Goal: Task Accomplishment & Management: Complete application form

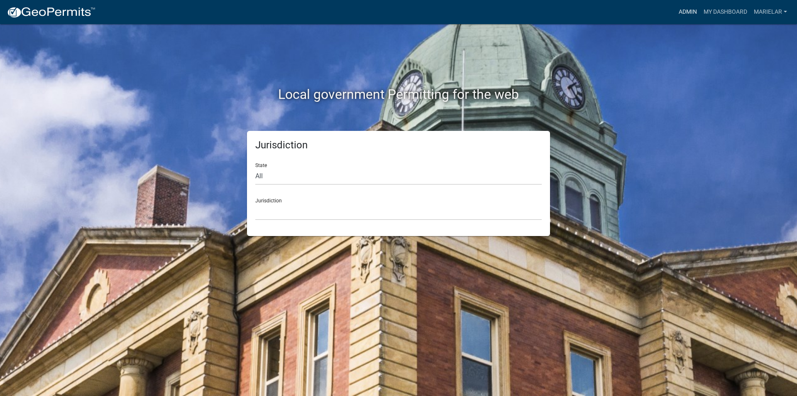
click at [681, 8] on link "Admin" at bounding box center [687, 12] width 25 height 16
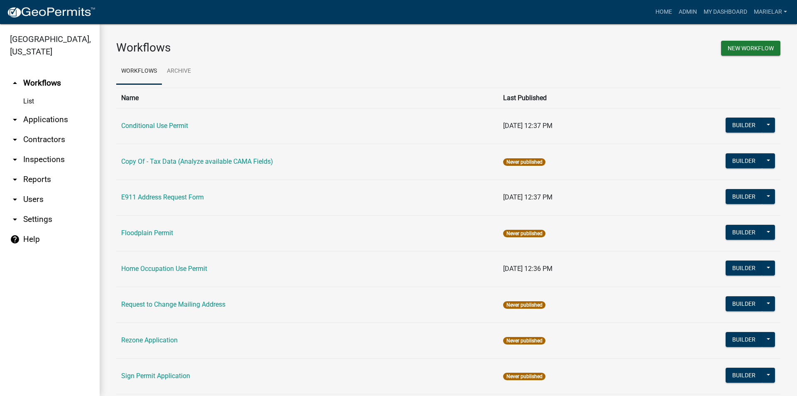
click at [18, 115] on icon "arrow_drop_down" at bounding box center [15, 120] width 10 height 10
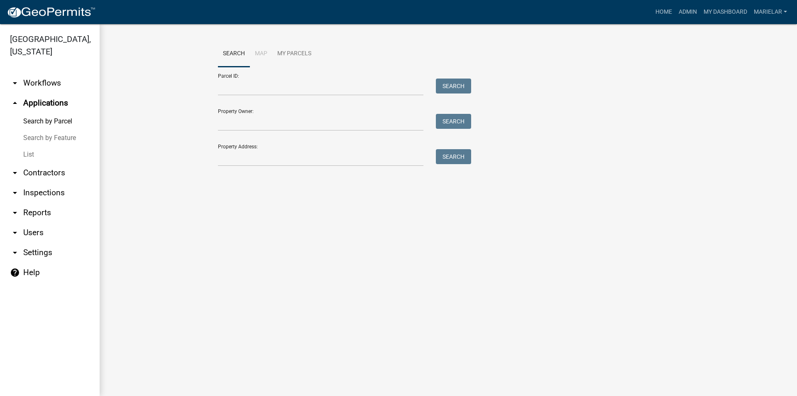
click at [29, 146] on link "List" at bounding box center [50, 154] width 100 height 17
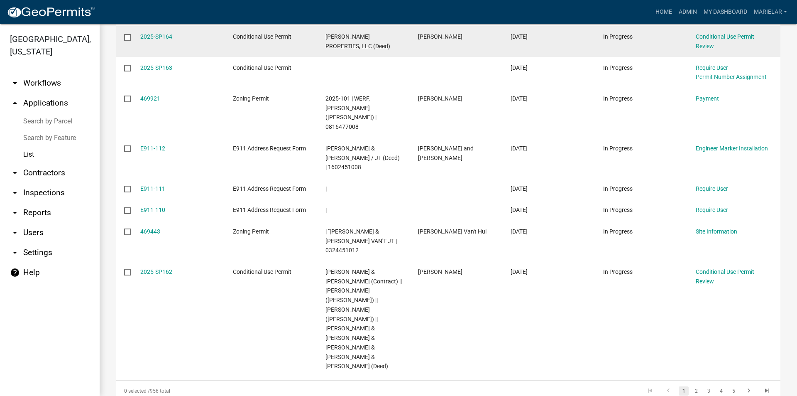
scroll to position [237, 0]
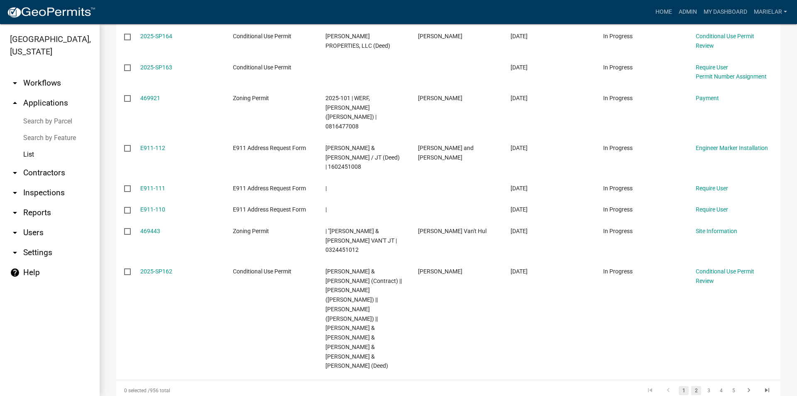
click at [691, 386] on link "2" at bounding box center [696, 390] width 10 height 9
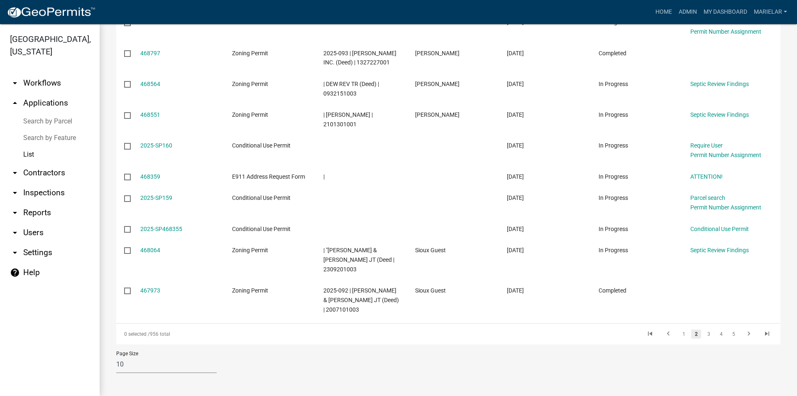
scroll to position [171, 0]
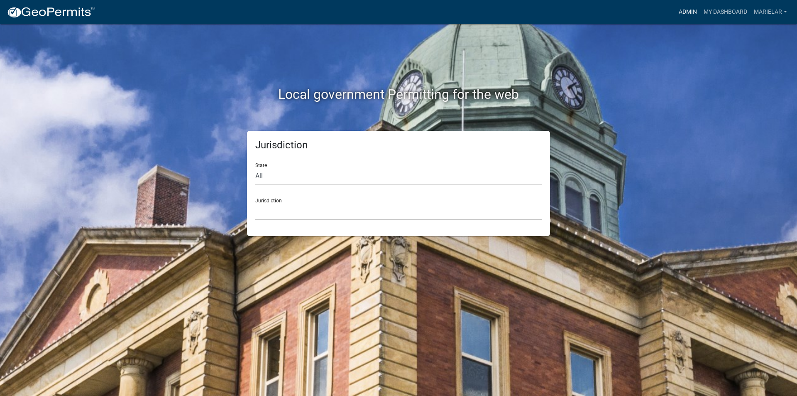
click at [685, 12] on link "Admin" at bounding box center [687, 12] width 25 height 16
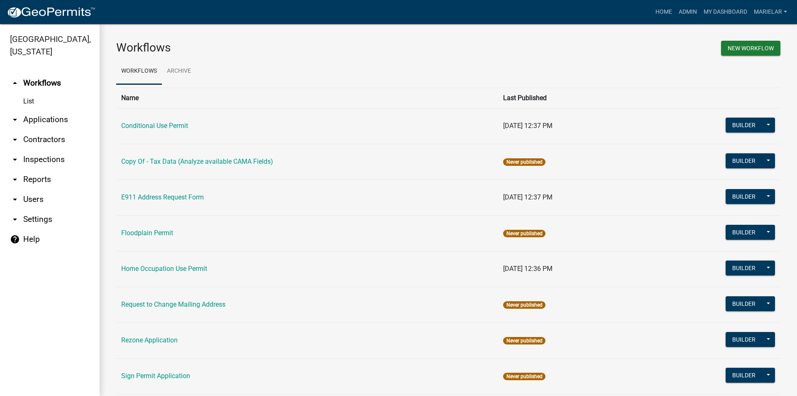
click at [14, 115] on icon "arrow_drop_down" at bounding box center [15, 120] width 10 height 10
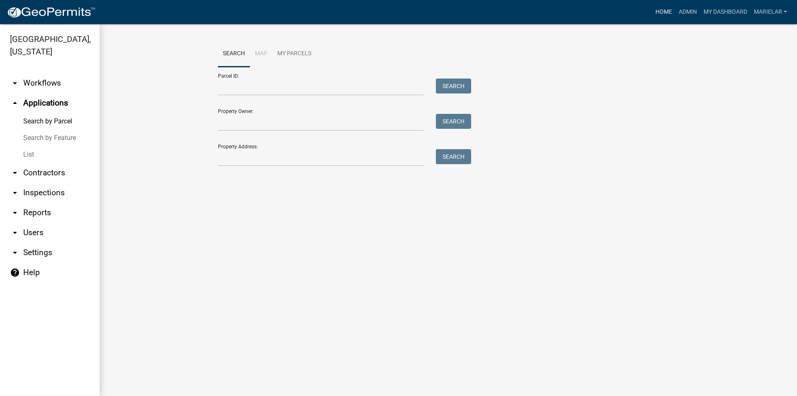
click at [655, 13] on link "Home" at bounding box center [663, 12] width 23 height 16
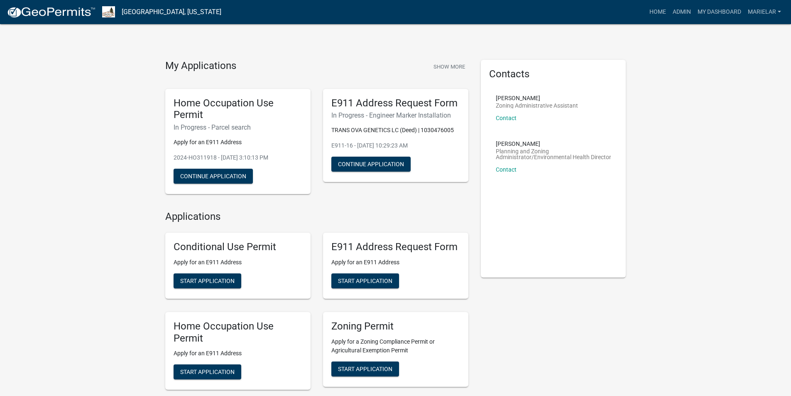
scroll to position [83, 0]
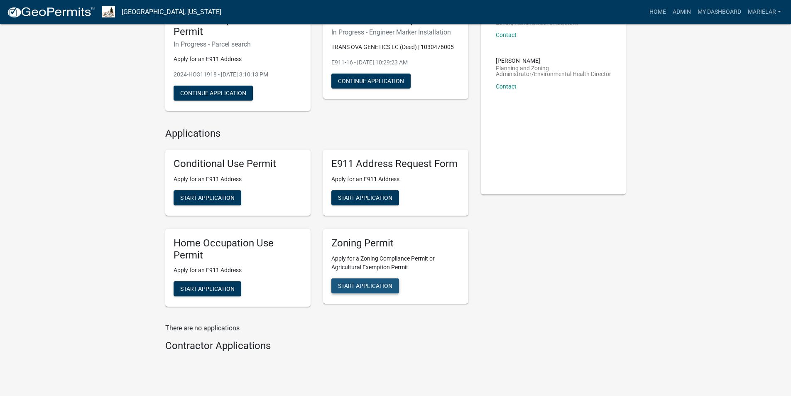
click at [362, 285] on span "Start Application" at bounding box center [365, 285] width 54 height 7
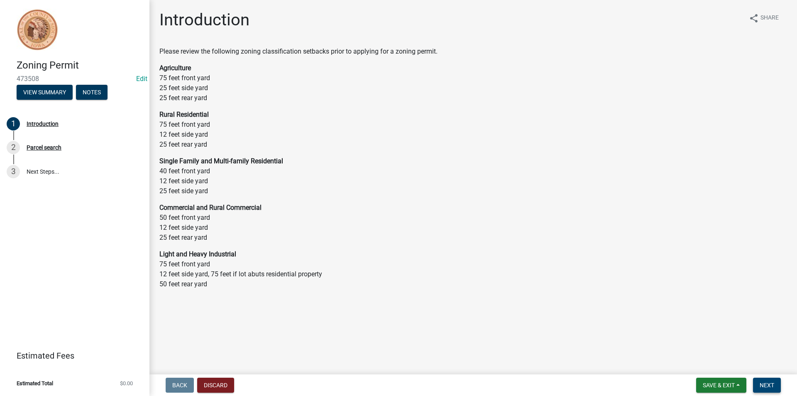
click at [769, 385] on span "Next" at bounding box center [767, 384] width 15 height 7
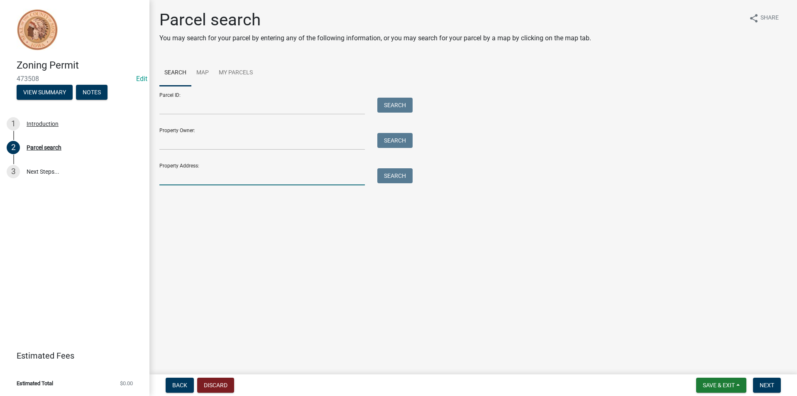
click at [202, 175] on input "Property Address:" at bounding box center [261, 176] width 205 height 17
type input "3918 450th"
click at [395, 174] on button "Search" at bounding box center [394, 175] width 35 height 15
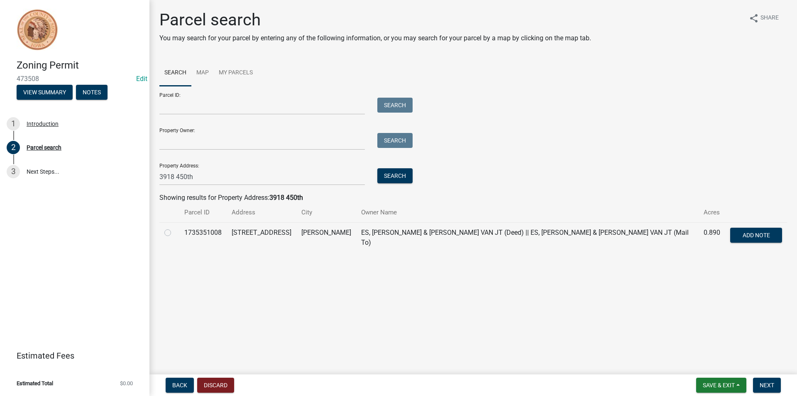
click at [174, 227] on label at bounding box center [174, 227] width 0 height 0
click at [174, 233] on input "radio" at bounding box center [176, 229] width 5 height 5
radio input "true"
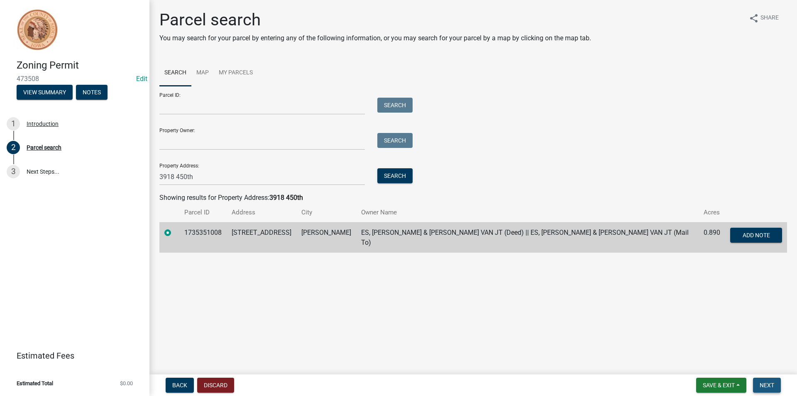
click at [764, 387] on span "Next" at bounding box center [767, 384] width 15 height 7
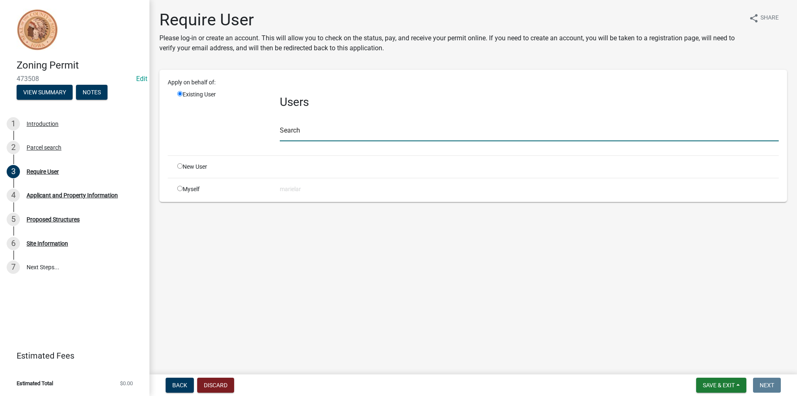
click at [311, 137] on input "text" at bounding box center [529, 132] width 499 height 17
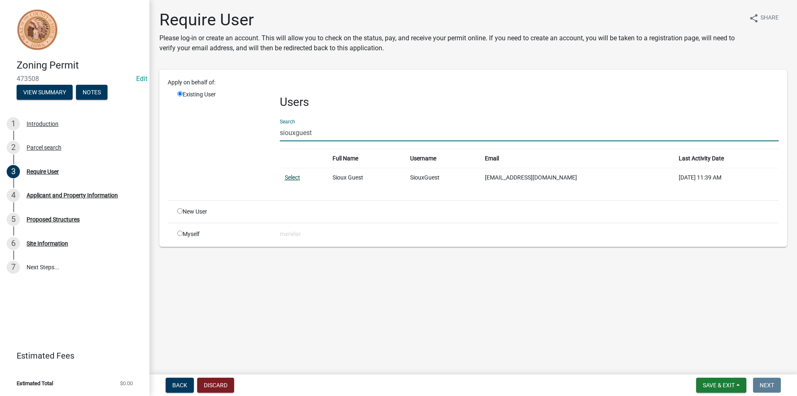
type input "siouxguest"
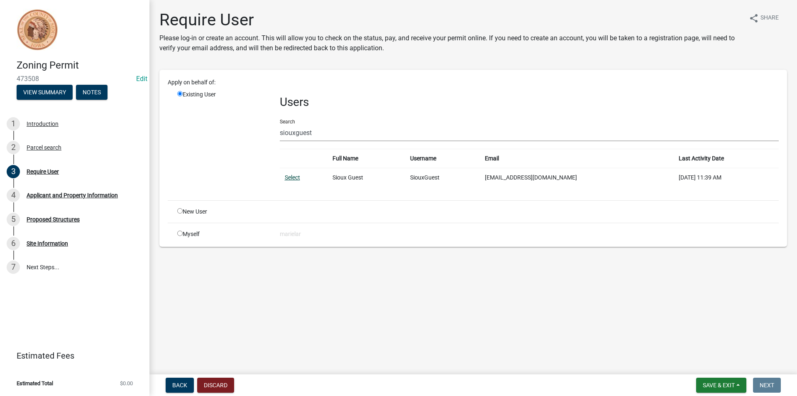
click at [297, 178] on link "Select" at bounding box center [292, 177] width 15 height 7
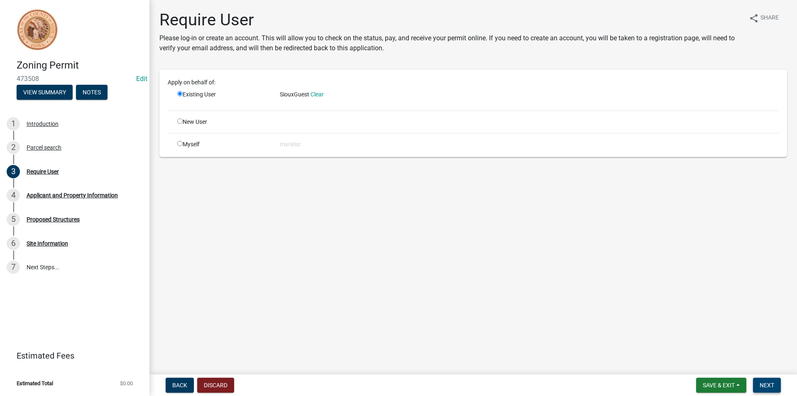
click at [769, 388] on span "Next" at bounding box center [767, 384] width 15 height 7
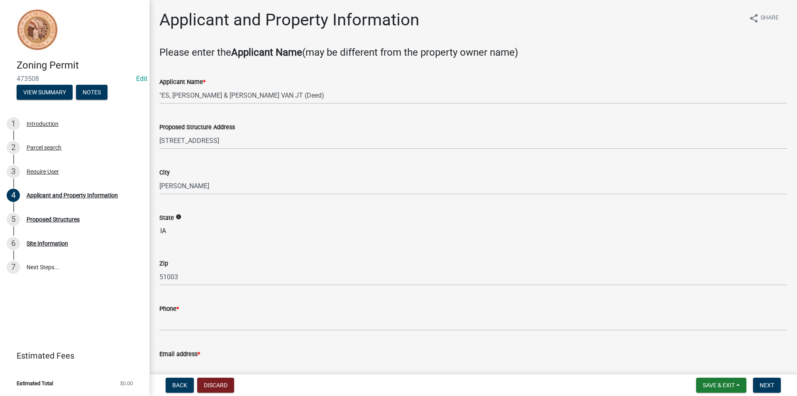
scroll to position [125, 0]
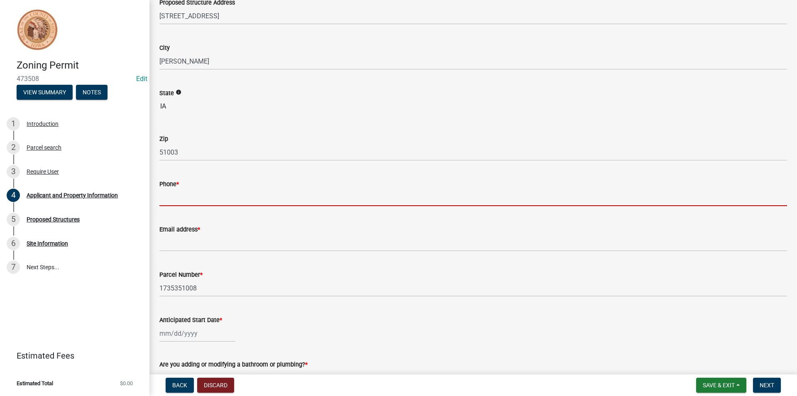
click at [196, 197] on input "Phone *" at bounding box center [473, 197] width 628 height 17
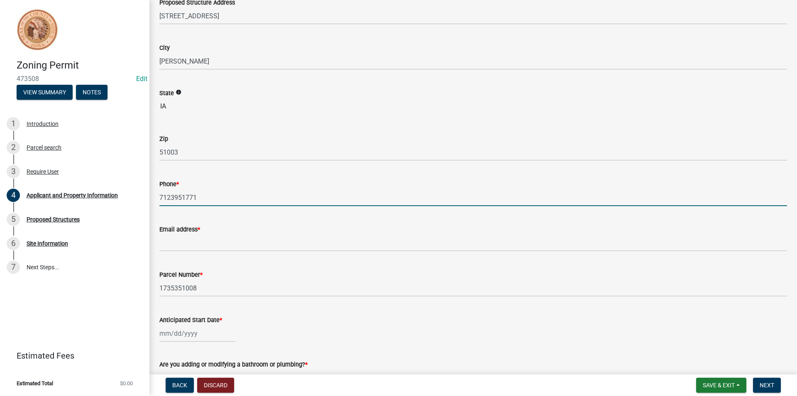
type input "7123951771"
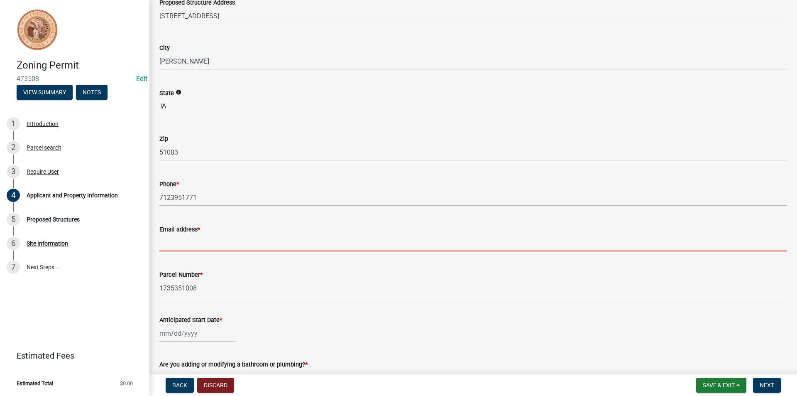
click at [211, 244] on input "Email address *" at bounding box center [473, 242] width 628 height 17
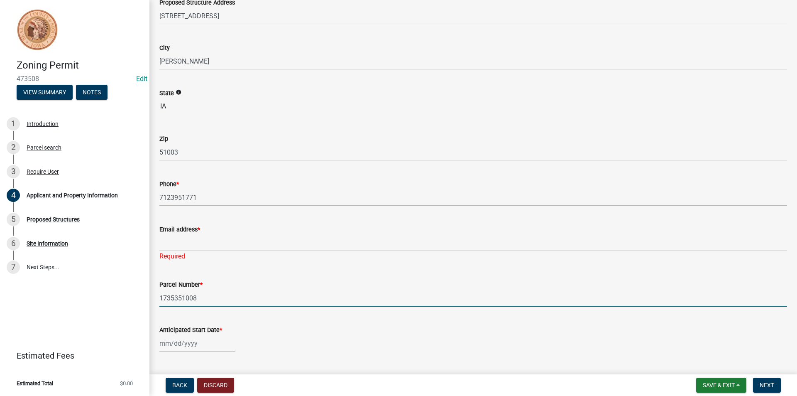
select select "9"
select select "2025"
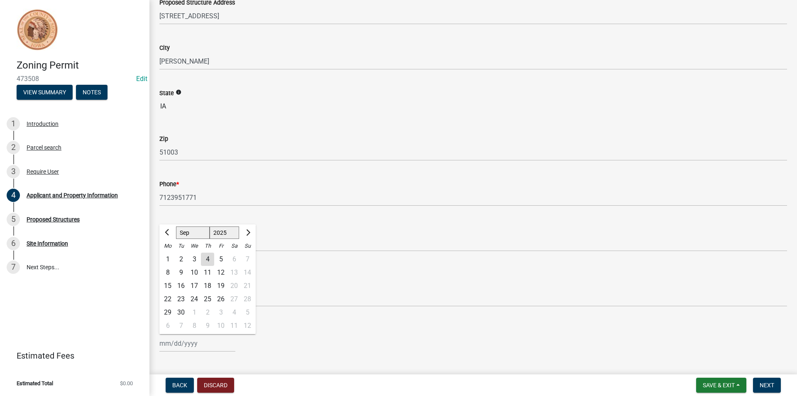
click at [171, 297] on div "22" at bounding box center [167, 298] width 13 height 13
type input "[DATE]"
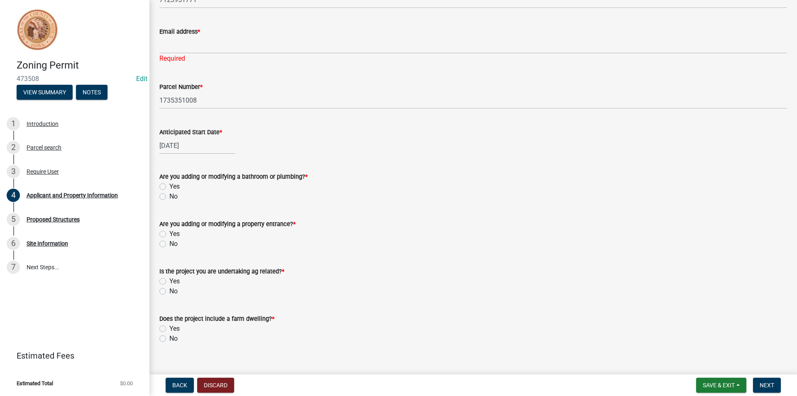
scroll to position [332, 0]
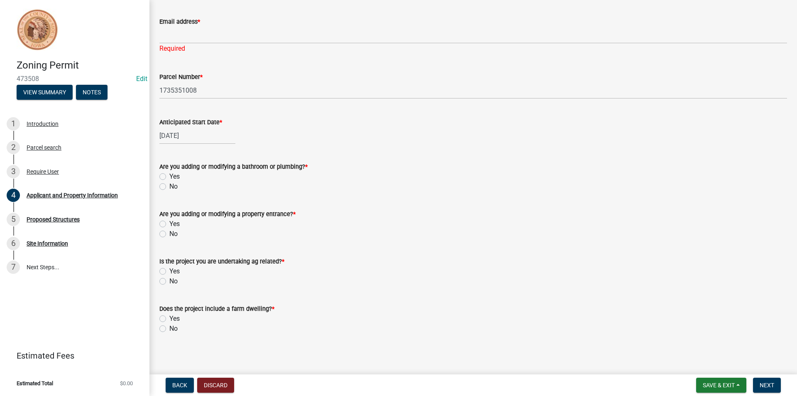
click at [169, 186] on label "No" at bounding box center [173, 186] width 8 height 10
click at [169, 186] on input "No" at bounding box center [171, 183] width 5 height 5
radio input "true"
click at [169, 235] on label "No" at bounding box center [173, 234] width 8 height 10
click at [169, 234] on input "No" at bounding box center [171, 231] width 5 height 5
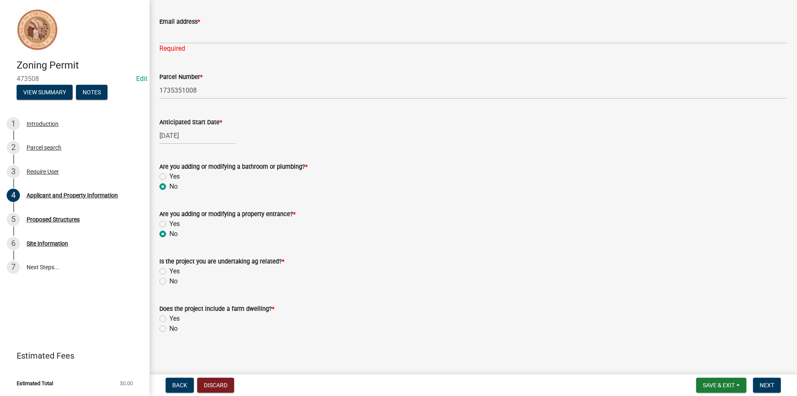
radio input "true"
click at [169, 281] on label "No" at bounding box center [173, 281] width 8 height 10
click at [169, 281] on input "No" at bounding box center [171, 278] width 5 height 5
radio input "true"
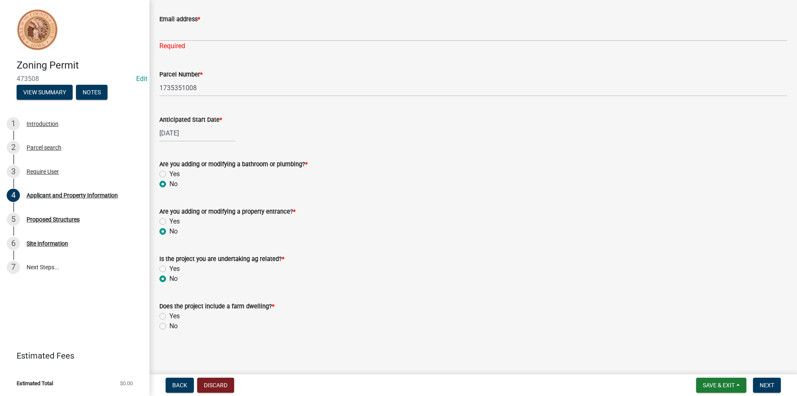
click at [169, 325] on label "No" at bounding box center [173, 326] width 8 height 10
click at [169, 325] on input "No" at bounding box center [171, 323] width 5 height 5
radio input "true"
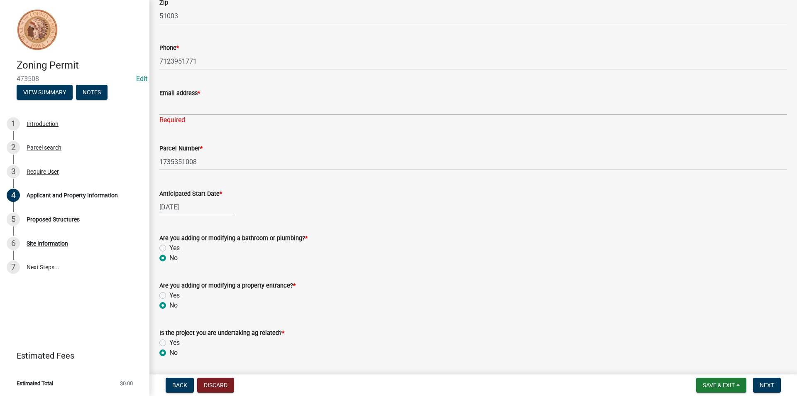
scroll to position [210, 0]
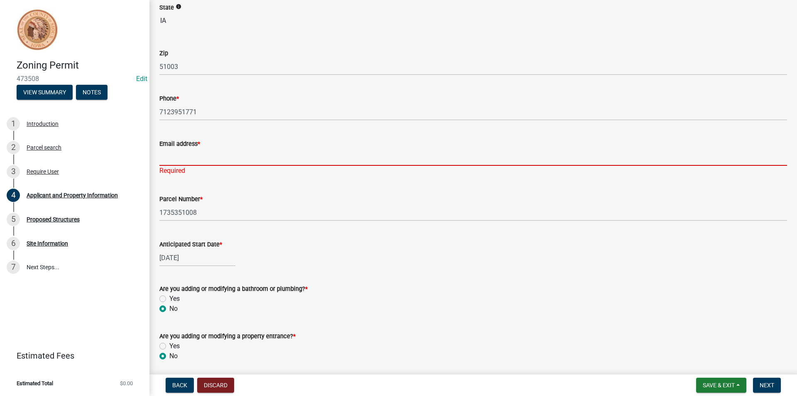
click at [205, 155] on input "Email address *" at bounding box center [473, 157] width 628 height 17
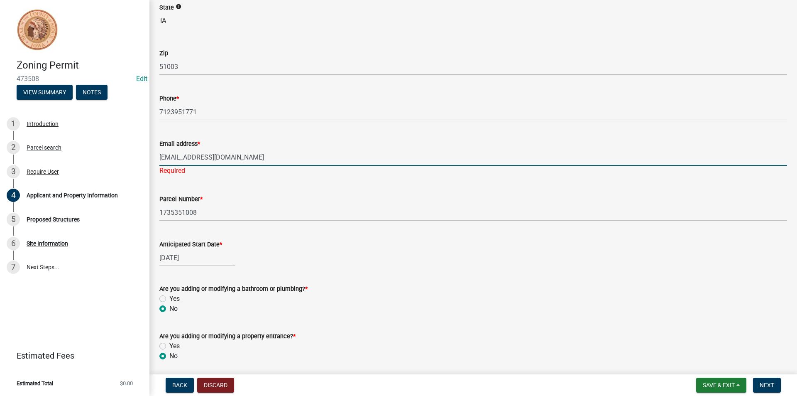
scroll to position [293, 0]
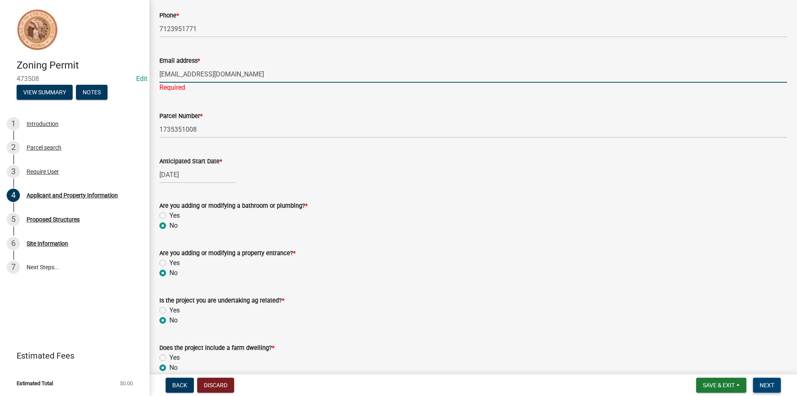
type input "[EMAIL_ADDRESS][DOMAIN_NAME]"
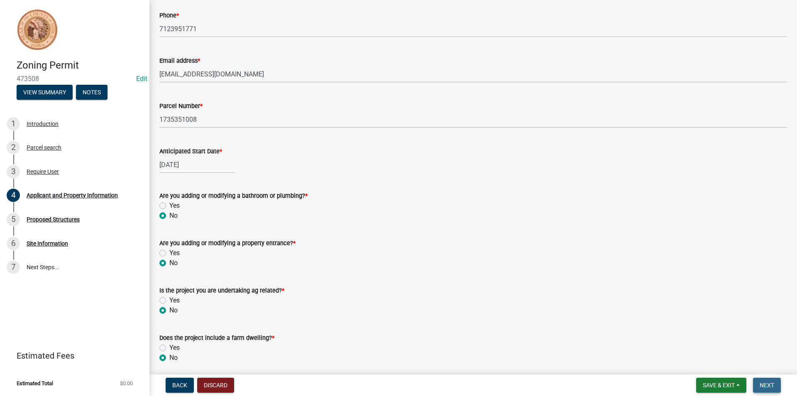
drag, startPoint x: 771, startPoint y: 388, endPoint x: 764, endPoint y: 381, distance: 10.3
click at [771, 388] on button "Next" at bounding box center [767, 384] width 28 height 15
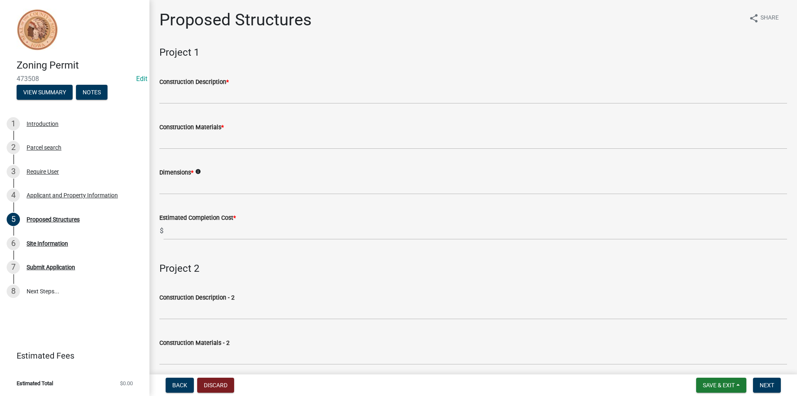
drag, startPoint x: 764, startPoint y: 381, endPoint x: 410, endPoint y: 390, distance: 354.1
click at [410, 390] on div "Back Discard Save & Exit Save Save & Exit Next" at bounding box center [473, 384] width 634 height 15
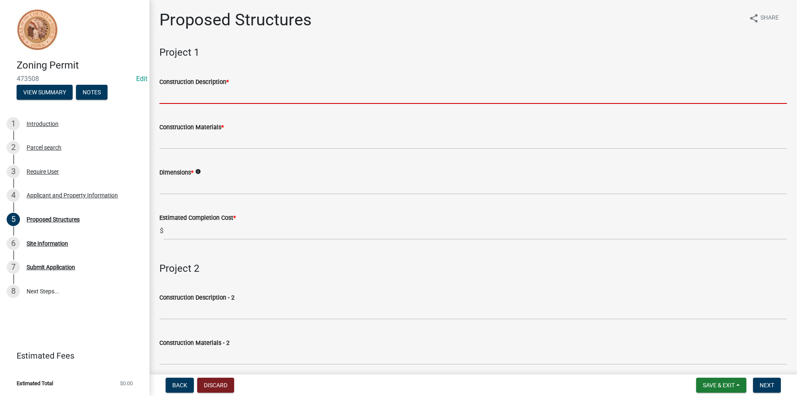
click at [183, 95] on input "Construction Description *" at bounding box center [473, 95] width 628 height 17
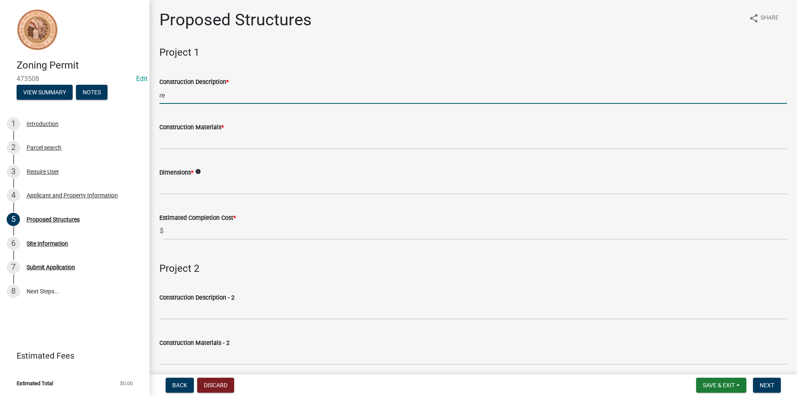
type input "r"
type input "replacing building"
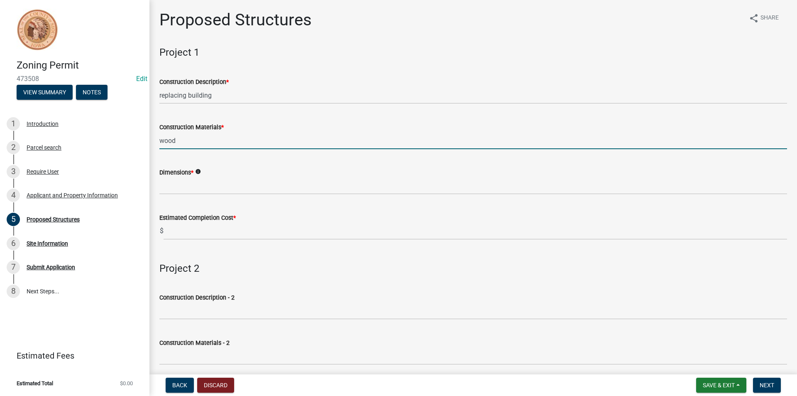
type input "wood"
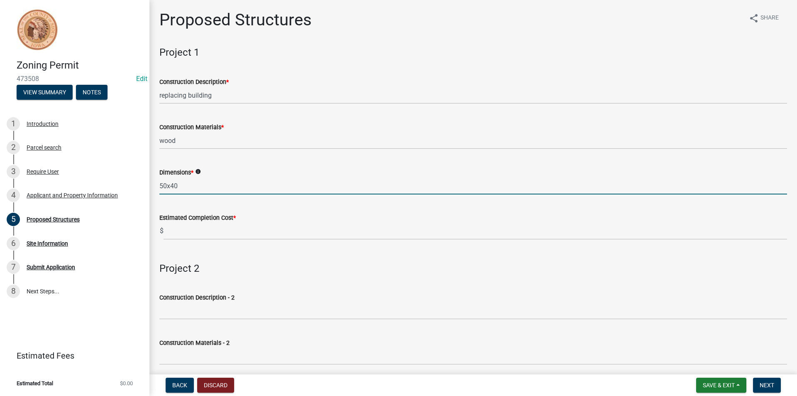
type input "50x40"
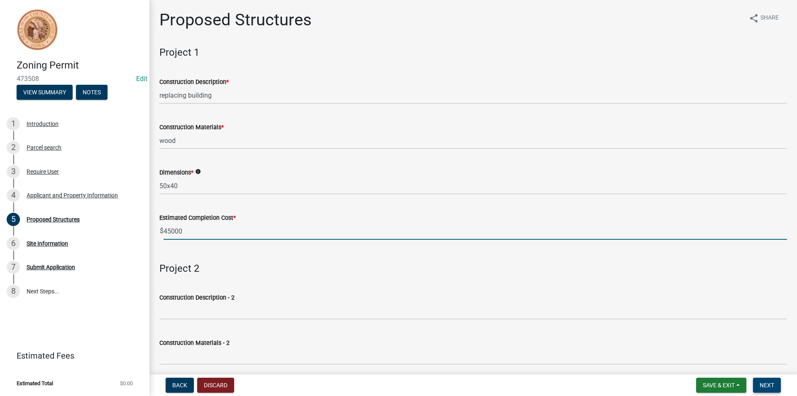
type input "45000"
click at [763, 380] on button "Next" at bounding box center [767, 384] width 28 height 15
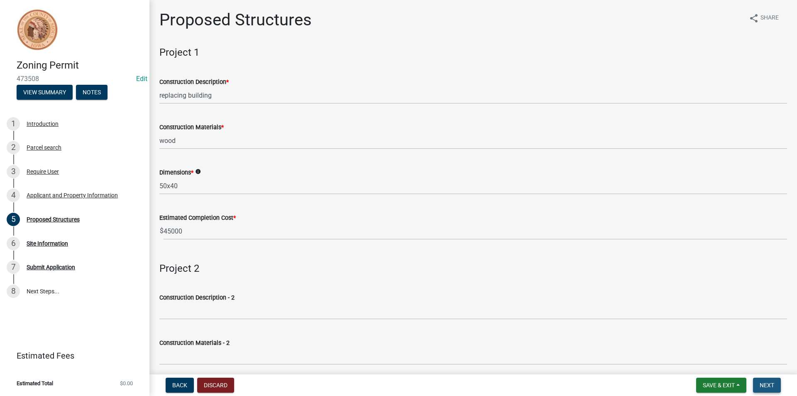
click at [763, 385] on span "Next" at bounding box center [767, 384] width 15 height 7
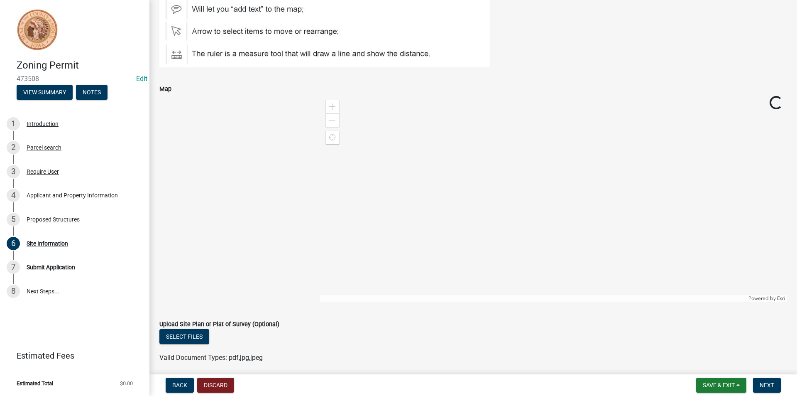
scroll to position [125, 0]
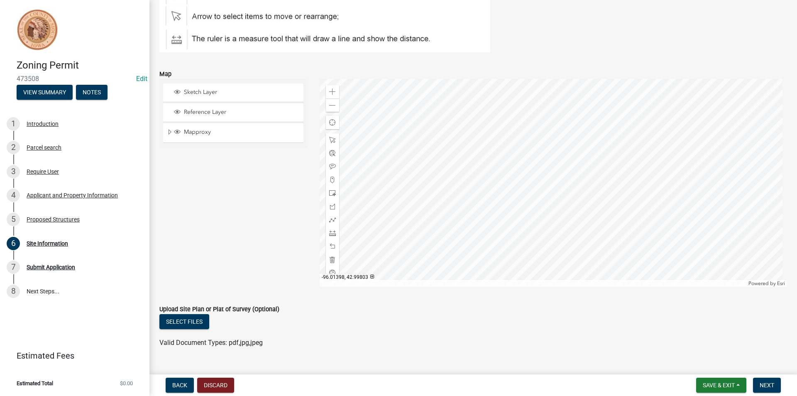
click at [459, 181] on div at bounding box center [554, 183] width 468 height 208
click at [333, 92] on span at bounding box center [332, 91] width 7 height 7
click at [527, 228] on div at bounding box center [554, 183] width 468 height 208
click at [335, 93] on div "Zoom in" at bounding box center [332, 91] width 13 height 13
click at [329, 233] on span at bounding box center [332, 233] width 7 height 7
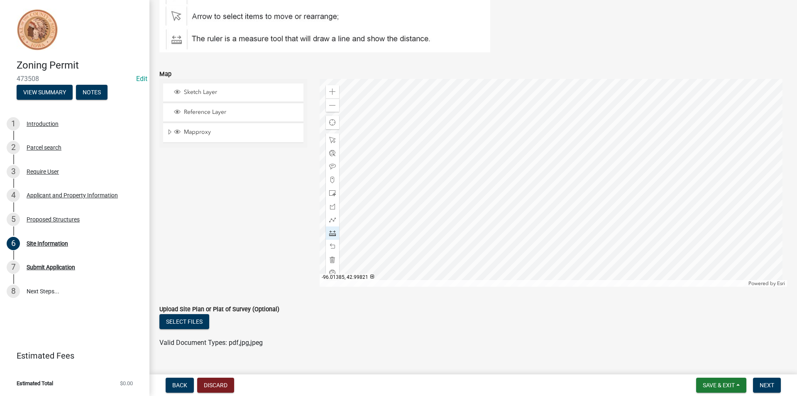
click at [468, 178] on div at bounding box center [554, 183] width 468 height 208
click at [468, 198] on div at bounding box center [554, 183] width 468 height 208
click at [559, 211] on div at bounding box center [554, 183] width 468 height 208
click at [534, 212] on div at bounding box center [554, 183] width 468 height 208
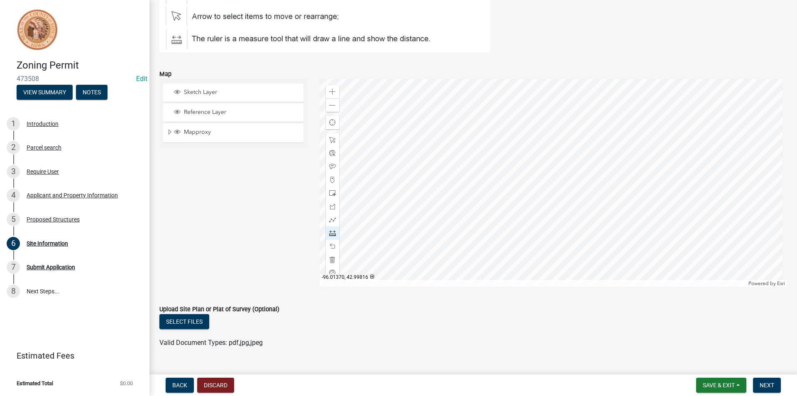
click at [534, 212] on div at bounding box center [554, 183] width 468 height 208
click at [760, 381] on span "Next" at bounding box center [767, 384] width 15 height 7
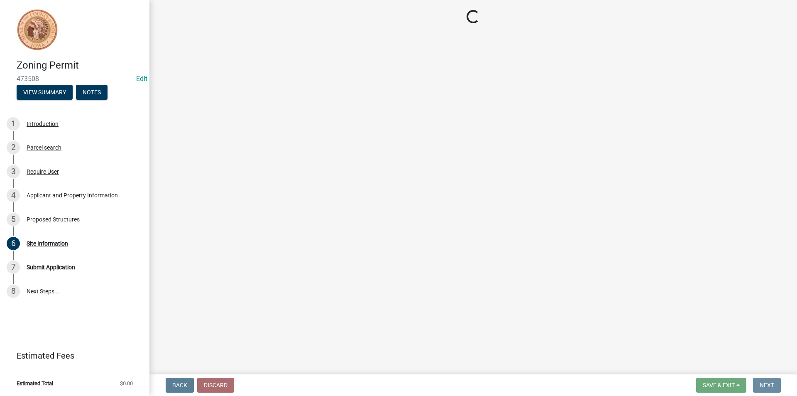
scroll to position [0, 0]
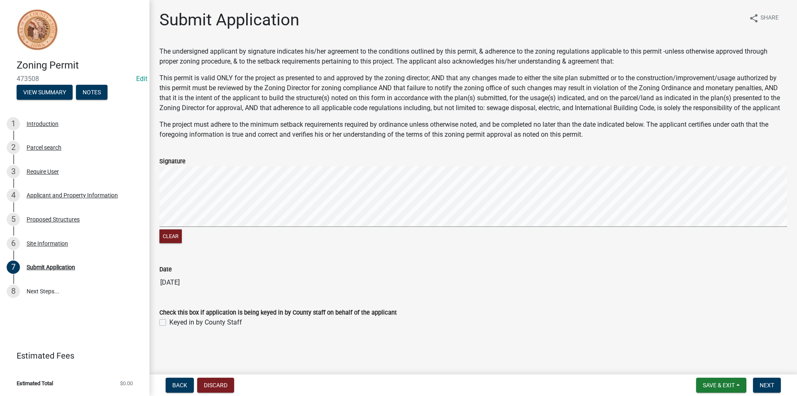
click at [169, 322] on label "Keyed in by County Staff" at bounding box center [205, 322] width 73 height 10
click at [169, 322] on input "Keyed in by County Staff" at bounding box center [171, 319] width 5 height 5
checkbox input "true"
click at [762, 383] on span "Next" at bounding box center [767, 384] width 15 height 7
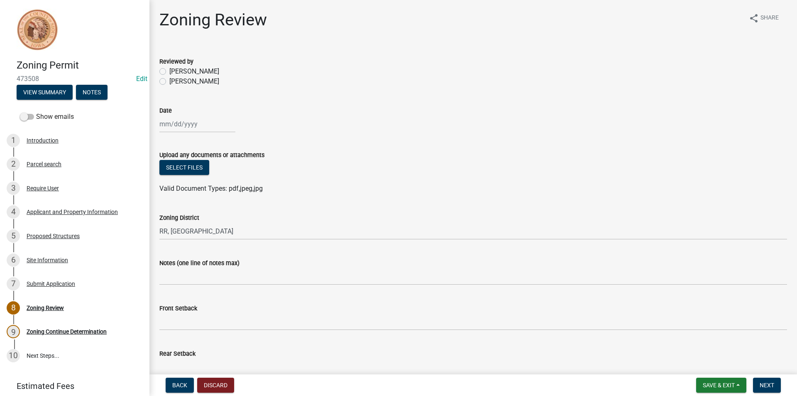
click at [169, 73] on label "[PERSON_NAME]" at bounding box center [194, 71] width 50 height 10
click at [169, 72] on input "[PERSON_NAME]" at bounding box center [171, 68] width 5 height 5
radio input "true"
click at [184, 121] on div at bounding box center [197, 123] width 76 height 17
select select "9"
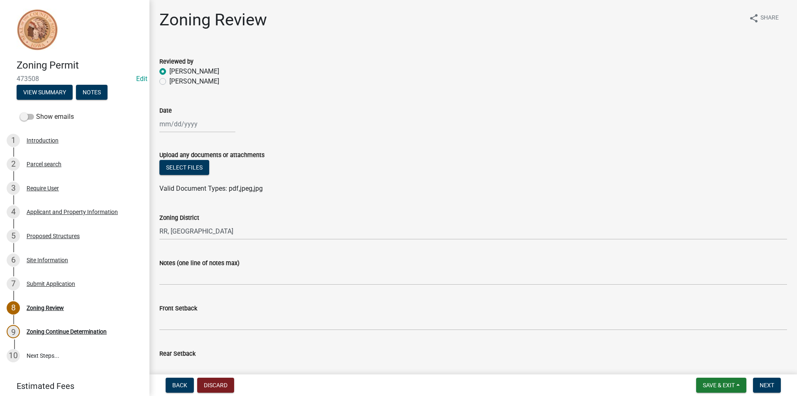
select select "2025"
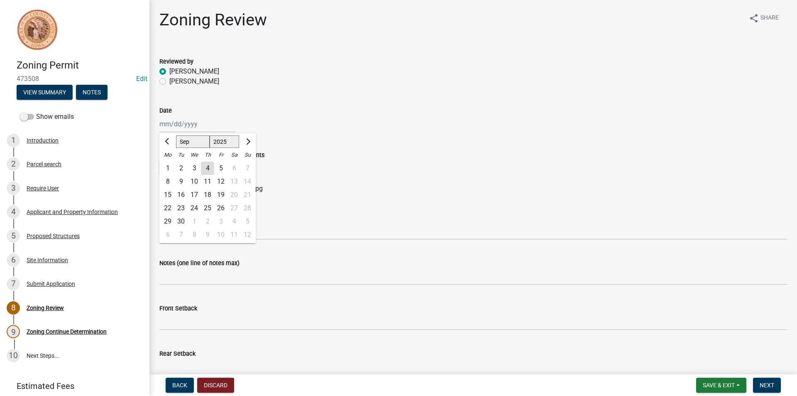
click at [215, 170] on div "5" at bounding box center [220, 167] width 13 height 13
type input "[DATE]"
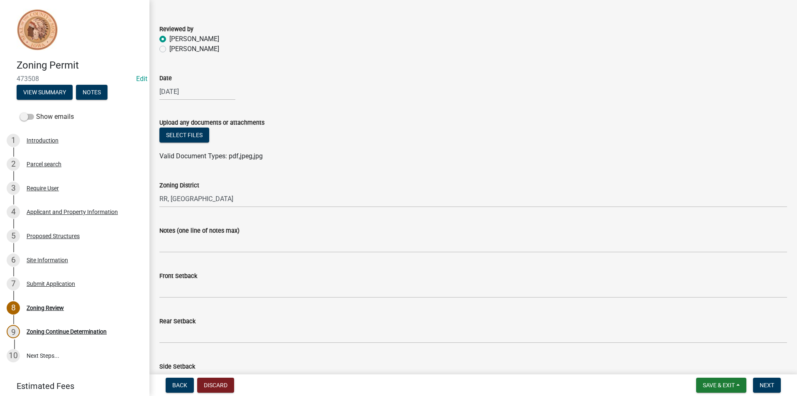
scroll to position [83, 0]
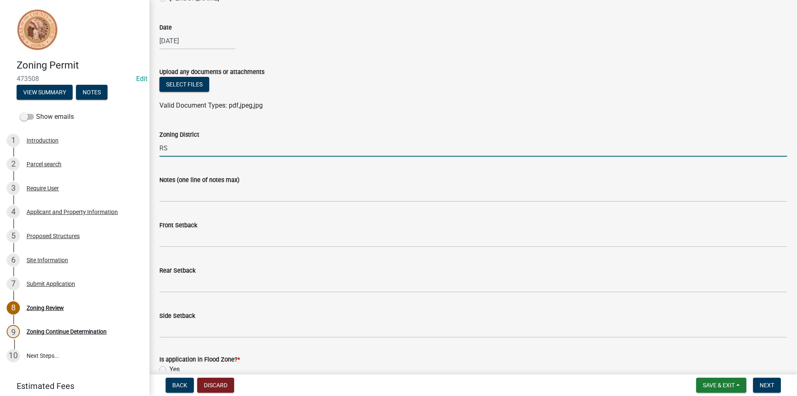
click at [193, 151] on input "RS" at bounding box center [473, 147] width 628 height 17
type input "RS"
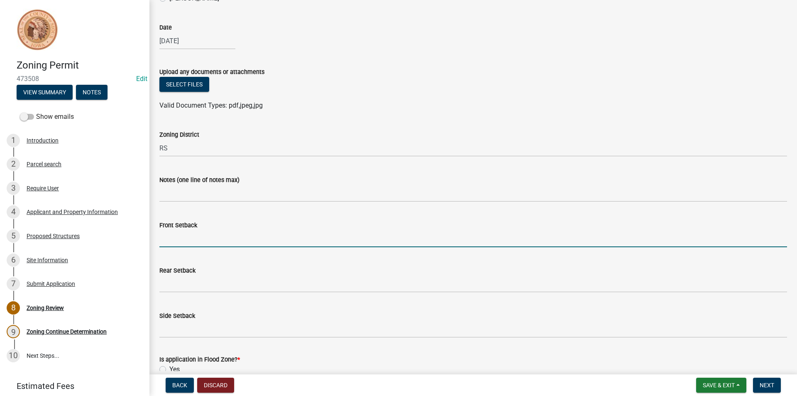
drag, startPoint x: 193, startPoint y: 151, endPoint x: 175, endPoint y: 237, distance: 88.3
click at [175, 237] on input "Front Setback" at bounding box center [473, 238] width 628 height 17
type input "7"
type input "40"
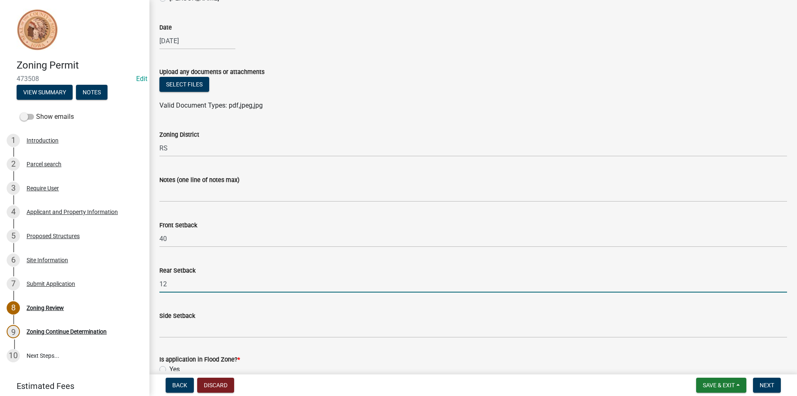
type input "12"
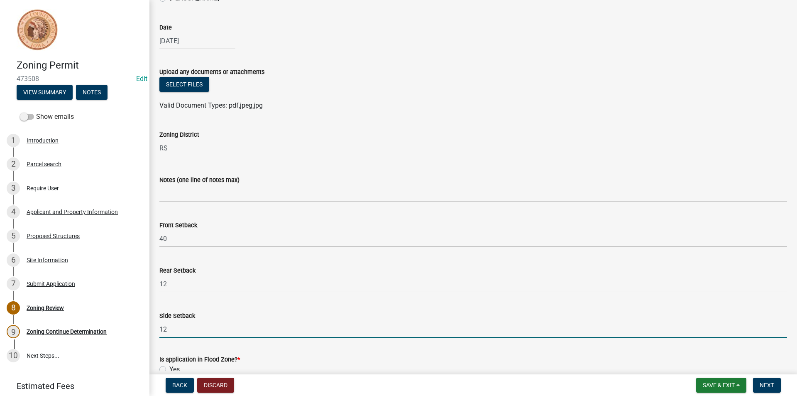
type input "12"
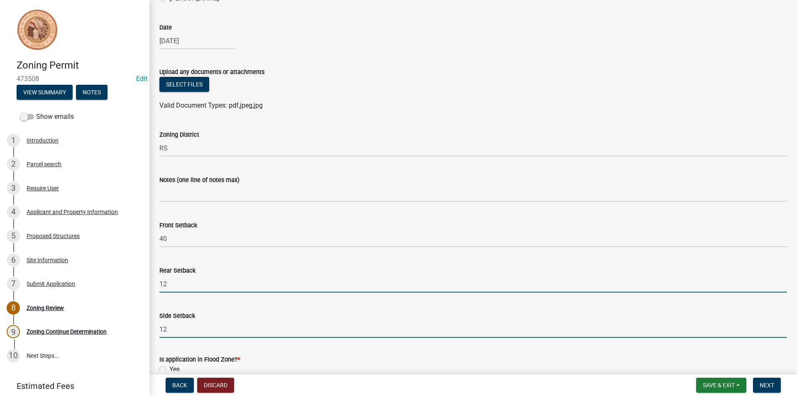
click at [273, 291] on input "12" at bounding box center [473, 283] width 628 height 17
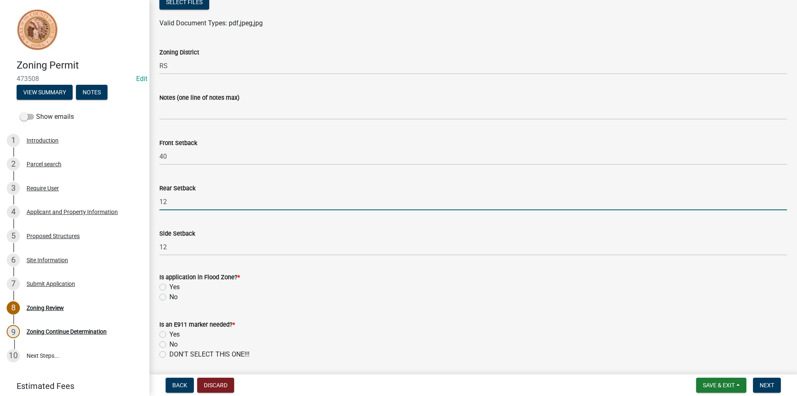
scroll to position [166, 0]
click at [169, 297] on label "No" at bounding box center [173, 296] width 8 height 10
click at [169, 296] on input "No" at bounding box center [171, 293] width 5 height 5
radio input "true"
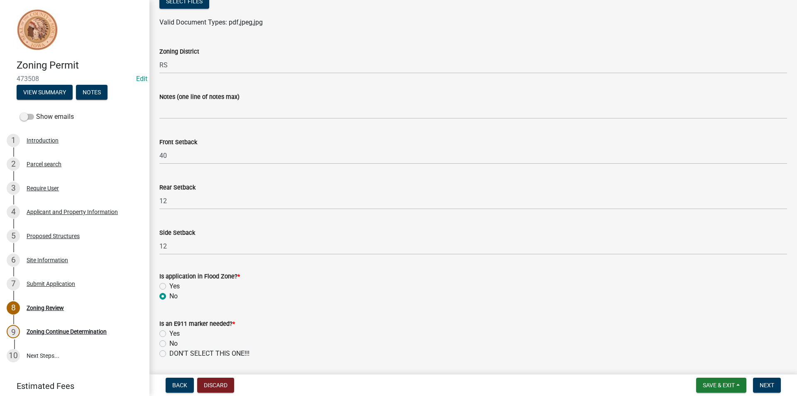
scroll to position [249, 0]
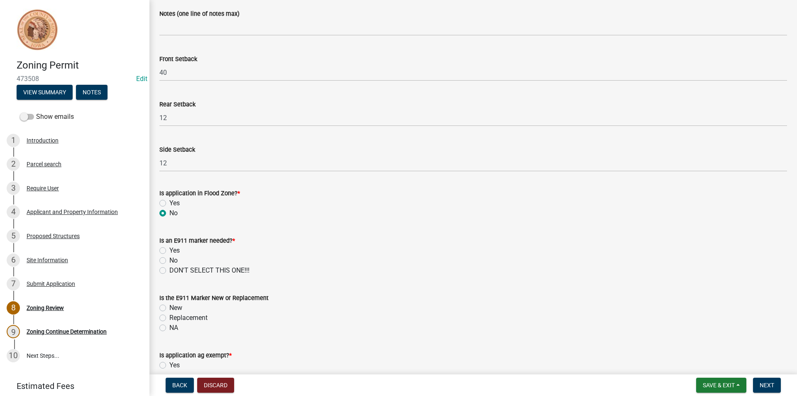
click at [169, 260] on label "No" at bounding box center [173, 260] width 8 height 10
click at [169, 260] on input "No" at bounding box center [171, 257] width 5 height 5
radio input "true"
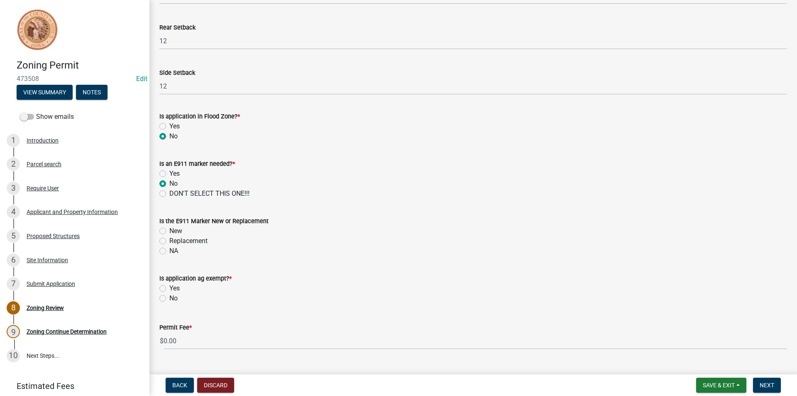
scroll to position [332, 0]
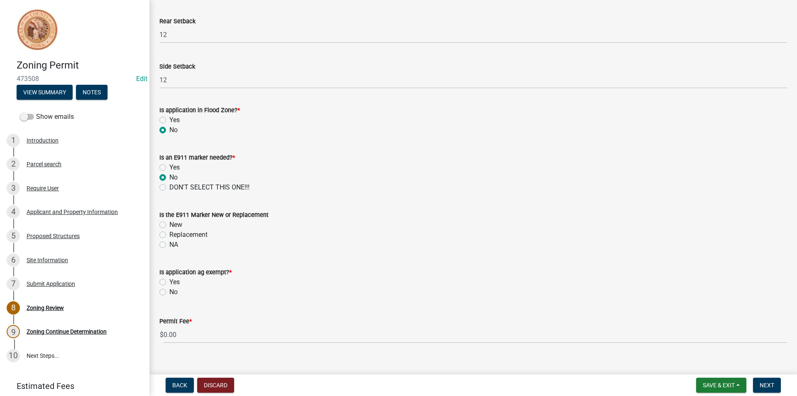
click at [169, 245] on label "NA" at bounding box center [173, 244] width 9 height 10
click at [169, 245] on input "NA" at bounding box center [171, 241] width 5 height 5
radio input "true"
click at [169, 291] on label "No" at bounding box center [173, 292] width 8 height 10
click at [169, 291] on input "No" at bounding box center [171, 289] width 5 height 5
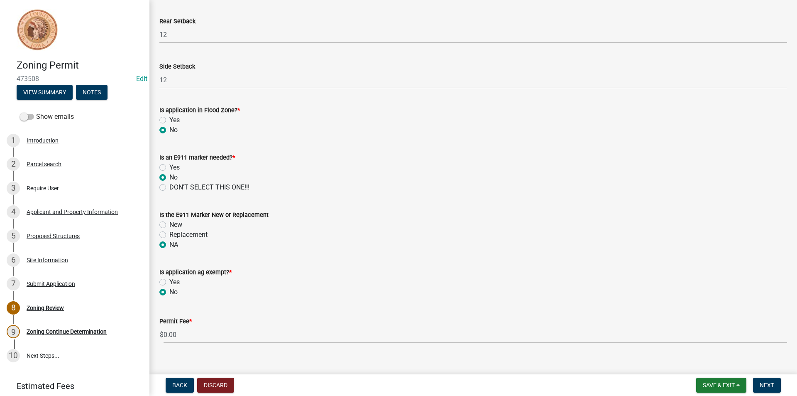
radio input "true"
click at [768, 382] on span "Next" at bounding box center [767, 384] width 15 height 7
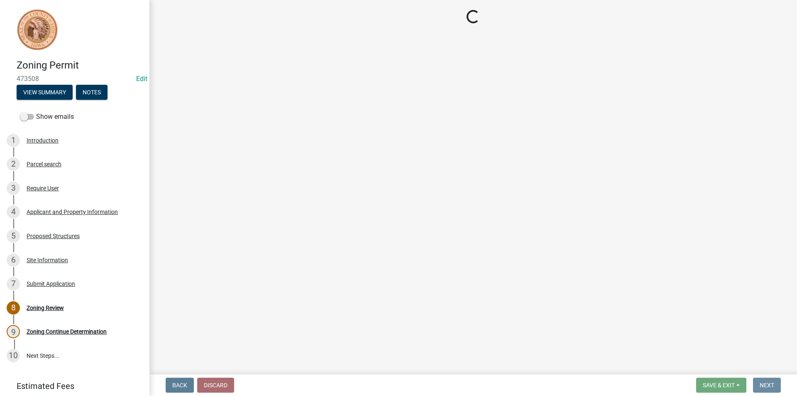
scroll to position [0, 0]
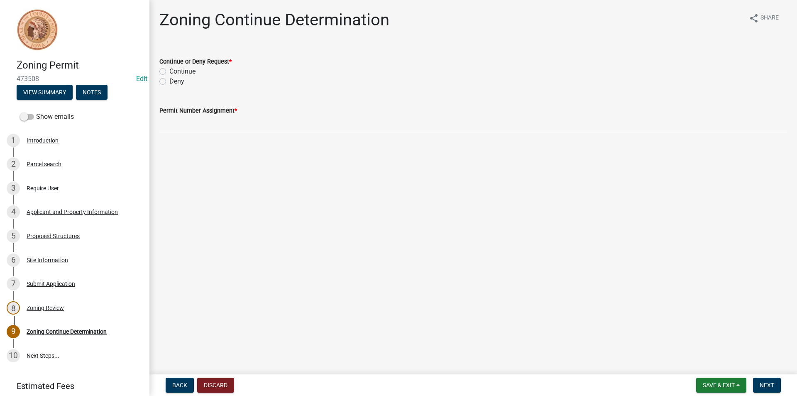
click at [169, 71] on label "Continue" at bounding box center [182, 71] width 26 height 10
click at [169, 71] on input "Continue" at bounding box center [171, 68] width 5 height 5
radio input "true"
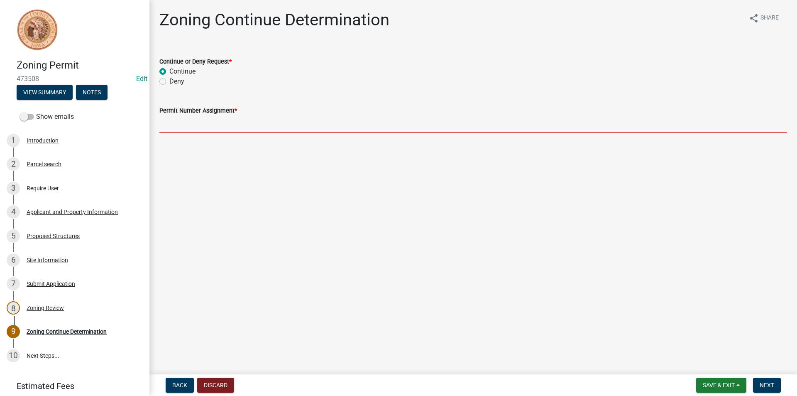
click at [197, 127] on input "Permit Number Assignment *" at bounding box center [473, 123] width 628 height 17
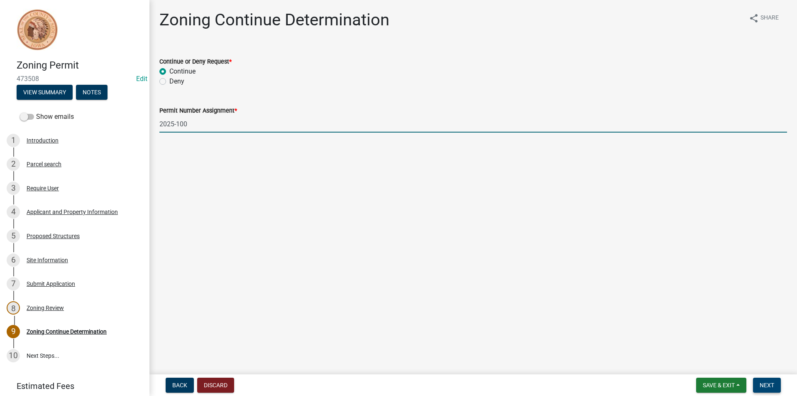
type input "2025-100"
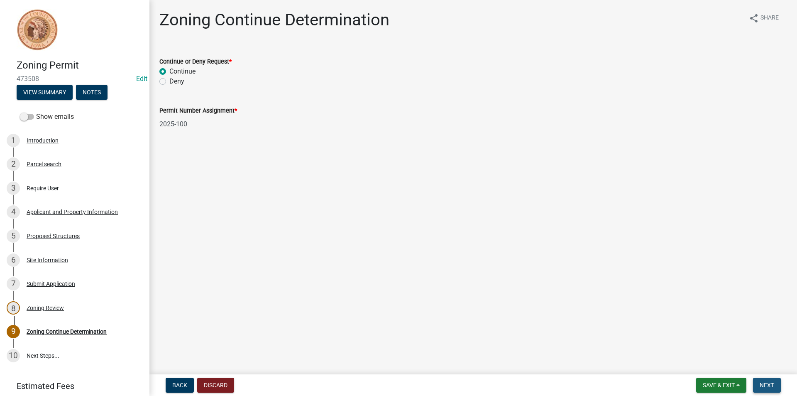
click at [770, 384] on span "Next" at bounding box center [767, 384] width 15 height 7
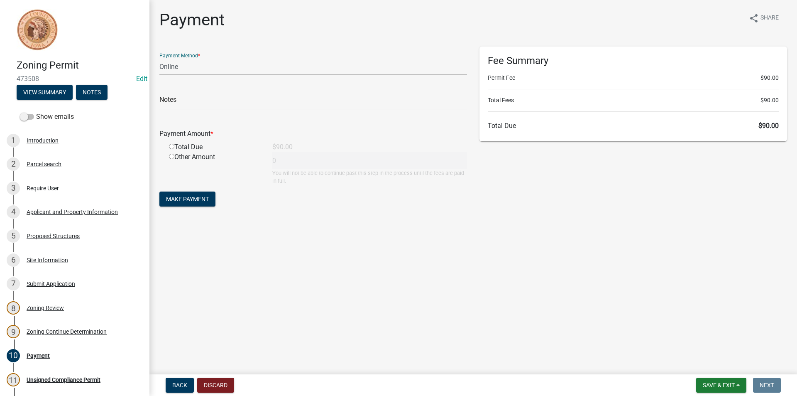
click at [186, 66] on select "Credit Card POS Check Cash Online" at bounding box center [313, 66] width 308 height 17
select select "1: 0"
click at [159, 58] on select "Credit Card POS Check Cash Online" at bounding box center [313, 66] width 308 height 17
click at [180, 100] on input "text" at bounding box center [313, 101] width 308 height 17
type input "8607"
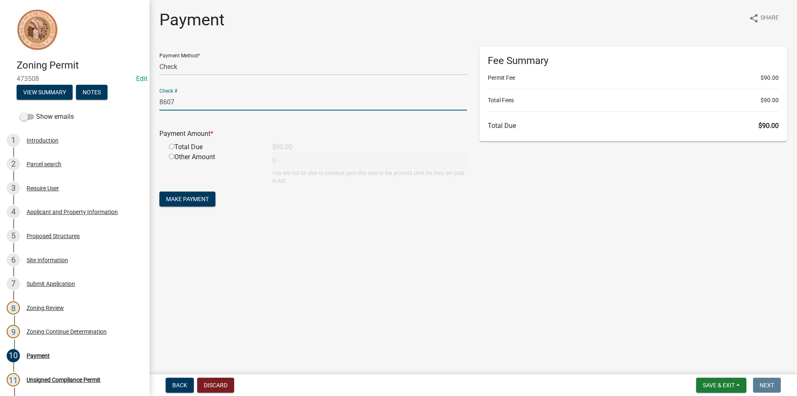
click at [171, 147] on input "radio" at bounding box center [171, 146] width 5 height 5
radio input "true"
type input "90"
click at [185, 201] on span "Make Payment" at bounding box center [187, 198] width 43 height 7
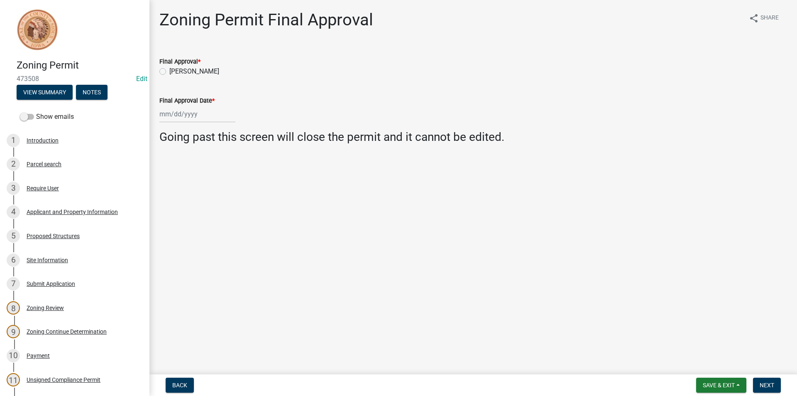
click at [169, 69] on label "[PERSON_NAME]" at bounding box center [194, 71] width 50 height 10
click at [169, 69] on input "[PERSON_NAME]" at bounding box center [171, 68] width 5 height 5
radio input "true"
select select "9"
select select "2025"
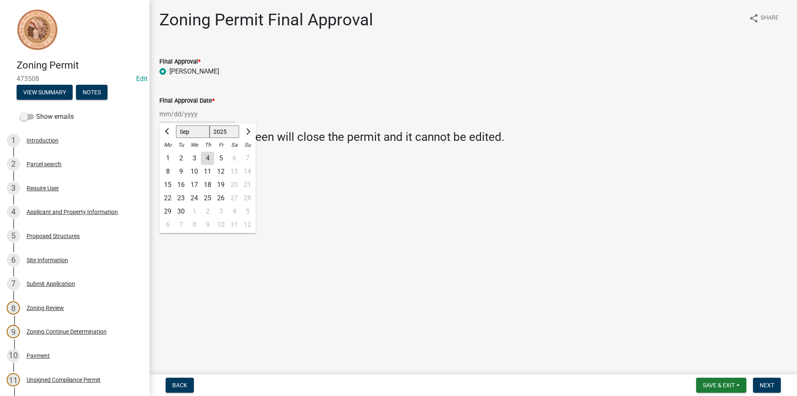
click at [181, 117] on div "[PERSON_NAME] Feb Mar Apr [PERSON_NAME][DATE] Oct Nov [DATE] 1526 1527 1528 152…" at bounding box center [197, 113] width 76 height 17
click at [205, 154] on div "4" at bounding box center [207, 157] width 13 height 13
type input "[DATE]"
click at [770, 381] on span "Next" at bounding box center [767, 384] width 15 height 7
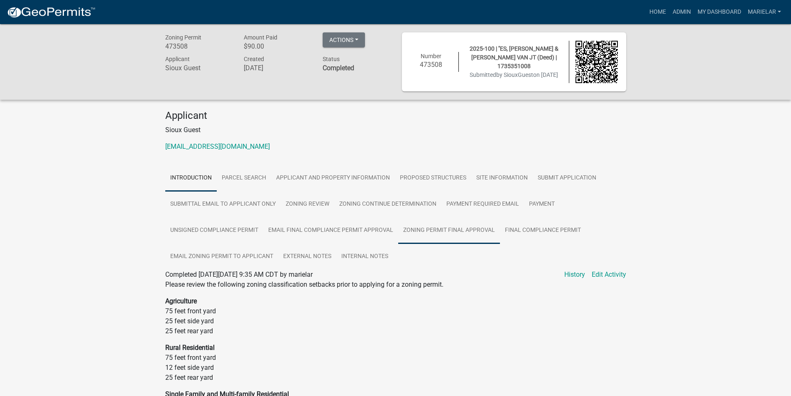
click at [429, 234] on link "Zoning Permit Final Approval" at bounding box center [449, 230] width 102 height 27
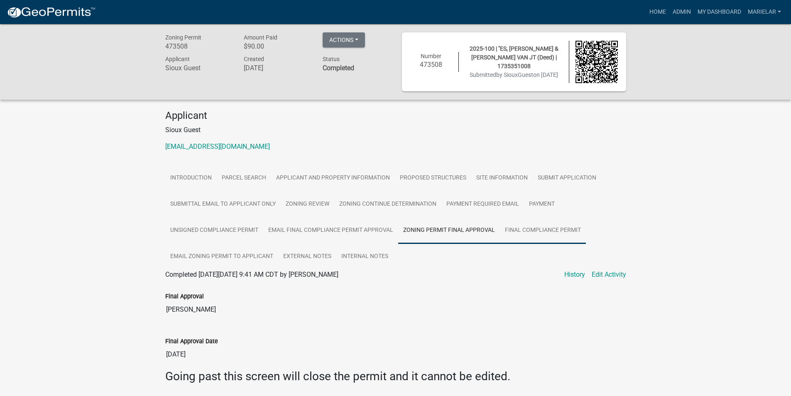
click at [560, 236] on link "Final Compliance Permit" at bounding box center [543, 230] width 86 height 27
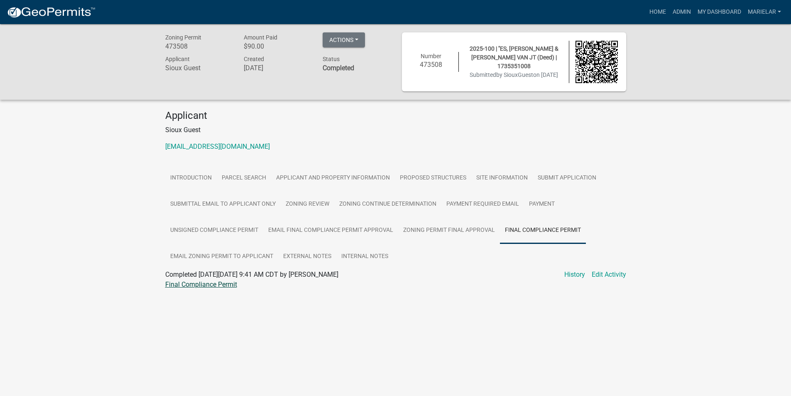
click at [210, 283] on link "Final Compliance Permit" at bounding box center [201, 284] width 72 height 8
click at [679, 12] on link "Admin" at bounding box center [681, 12] width 25 height 16
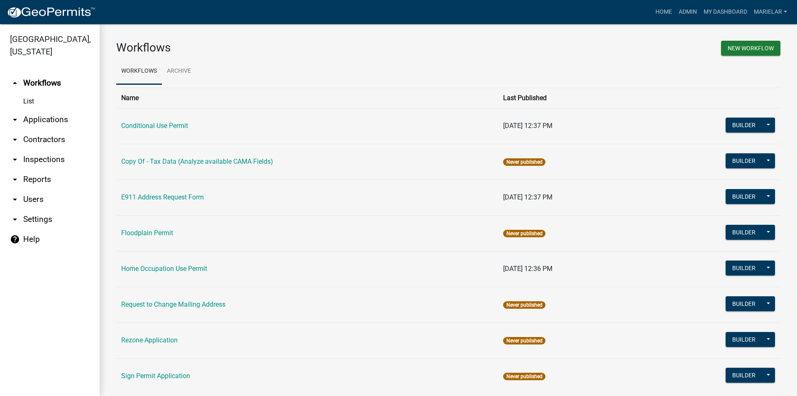
click at [15, 115] on icon "arrow_drop_down" at bounding box center [15, 120] width 10 height 10
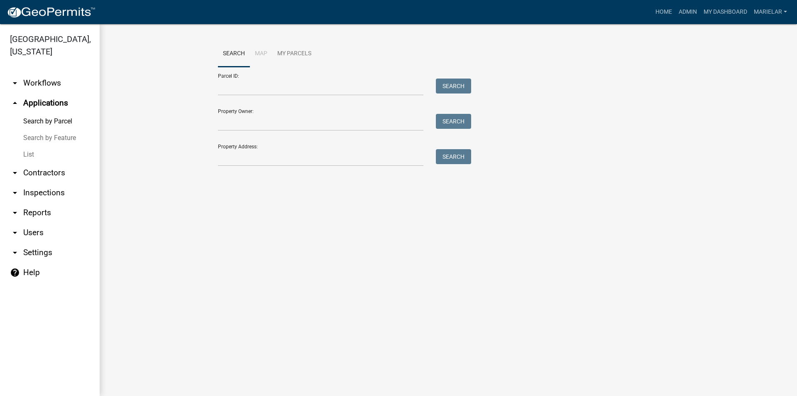
click at [27, 146] on link "List" at bounding box center [50, 154] width 100 height 17
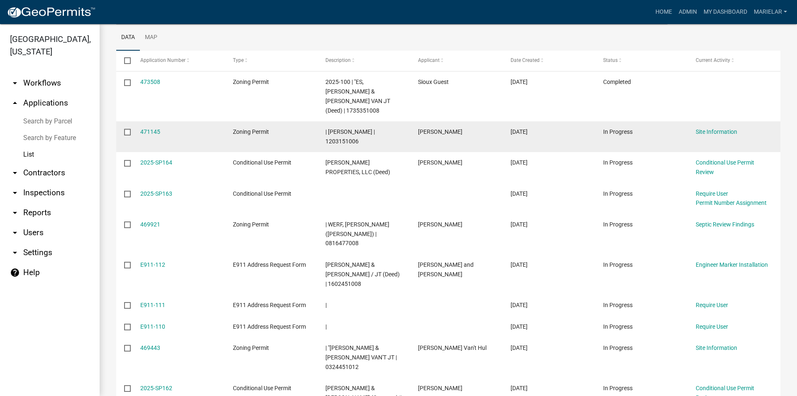
scroll to position [125, 0]
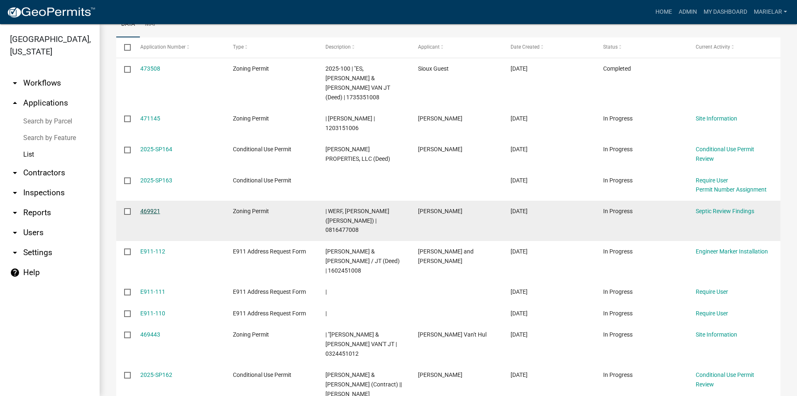
click at [149, 208] on link "469921" at bounding box center [150, 211] width 20 height 7
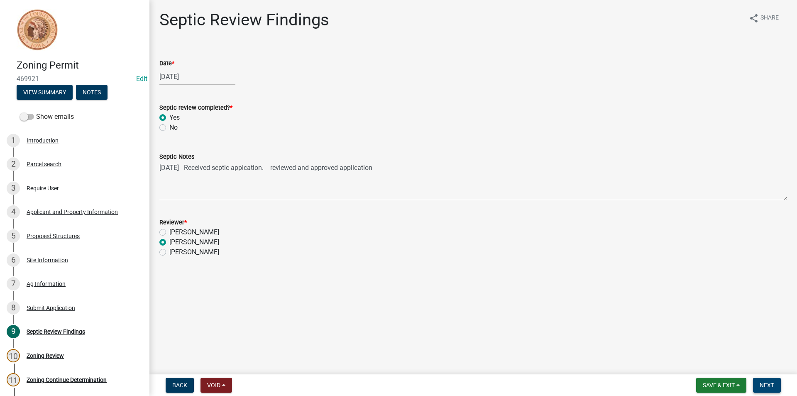
click at [767, 387] on span "Next" at bounding box center [767, 384] width 15 height 7
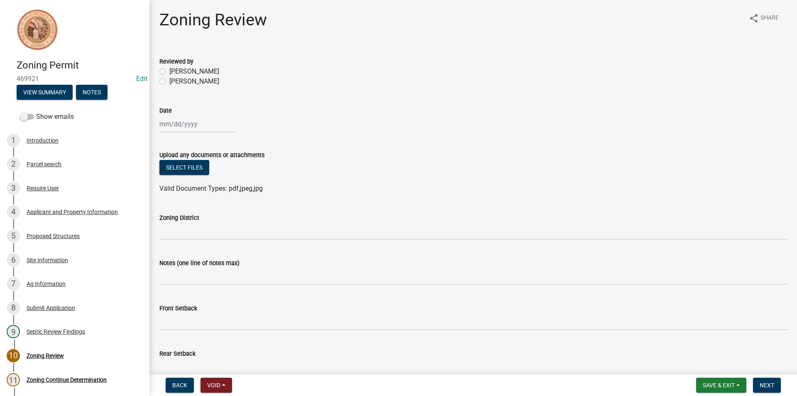
click at [73, 210] on div "Applicant and Property Information" at bounding box center [72, 212] width 91 height 6
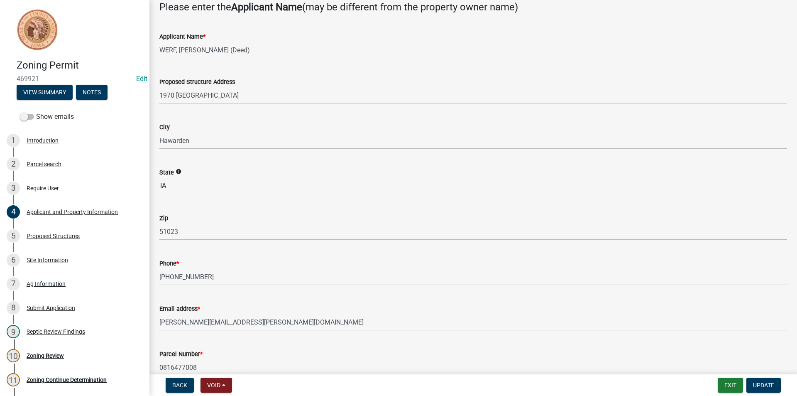
scroll to position [166, 0]
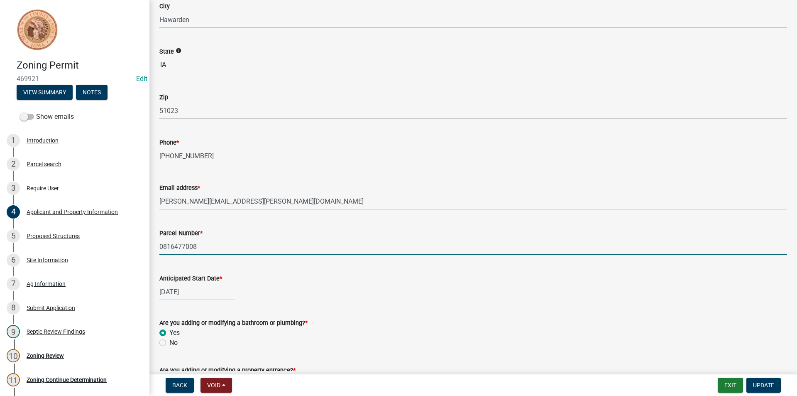
click at [190, 247] on input "0816477008" at bounding box center [473, 246] width 628 height 17
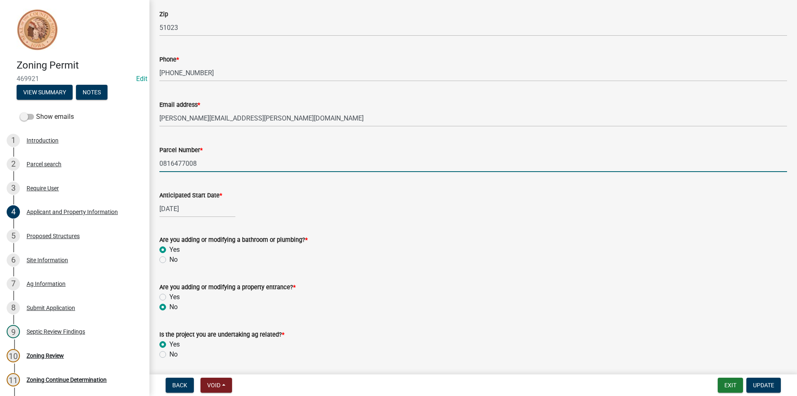
scroll to position [325, 0]
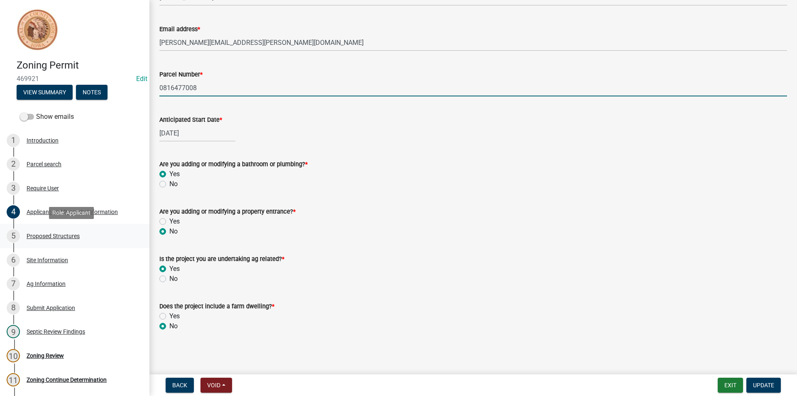
click at [73, 238] on div "Proposed Structures" at bounding box center [53, 236] width 53 height 6
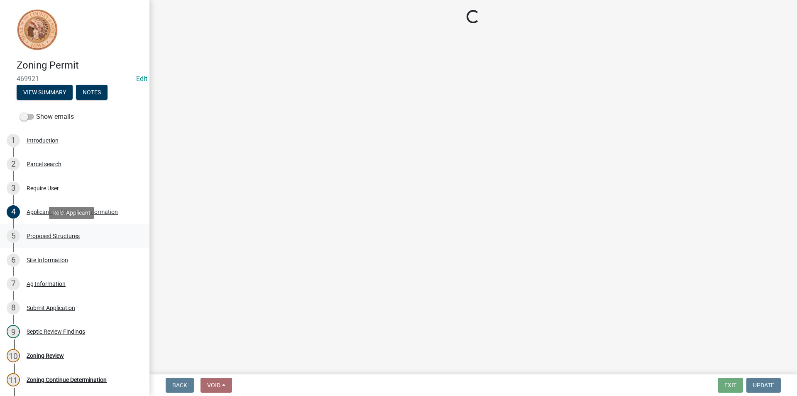
scroll to position [0, 0]
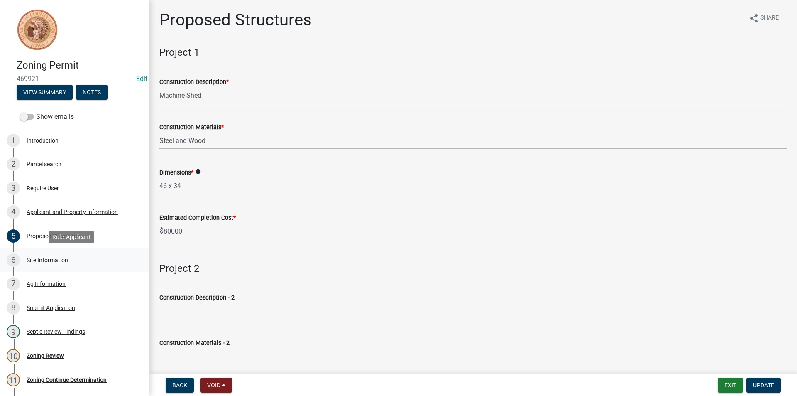
click at [62, 264] on div "6 Site Information" at bounding box center [71, 259] width 129 height 13
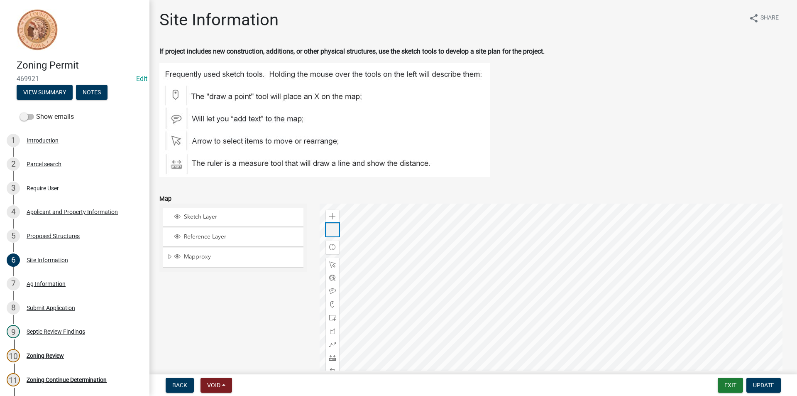
click at [335, 229] on div "Zoom out" at bounding box center [332, 229] width 13 height 13
click at [334, 229] on span at bounding box center [332, 230] width 7 height 7
click at [332, 230] on span at bounding box center [332, 230] width 7 height 7
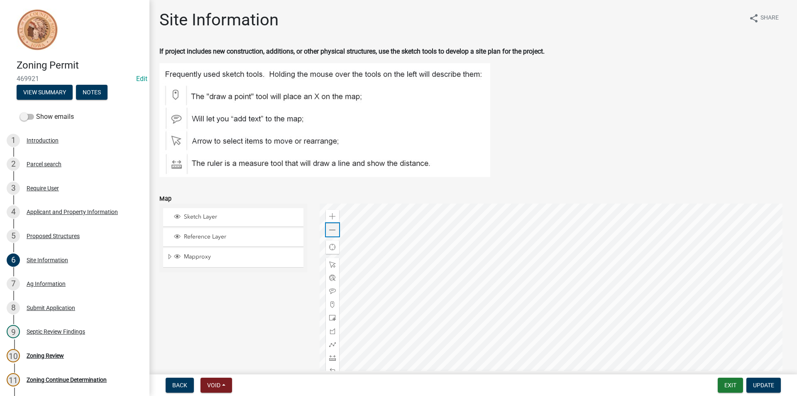
click at [332, 230] on span at bounding box center [332, 230] width 7 height 7
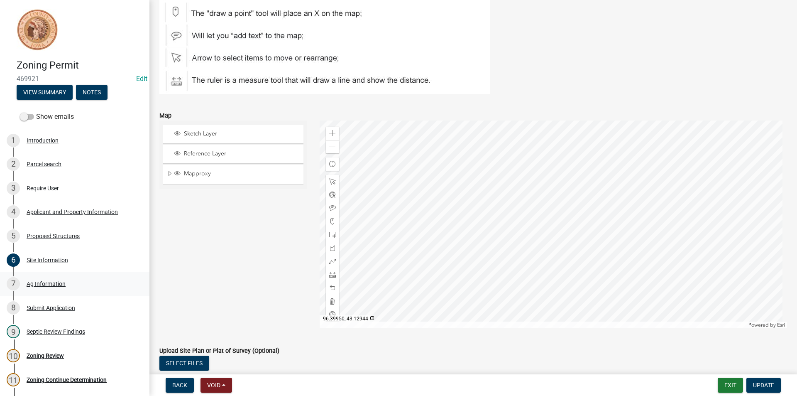
click at [54, 286] on div "Ag Information" at bounding box center [46, 284] width 39 height 6
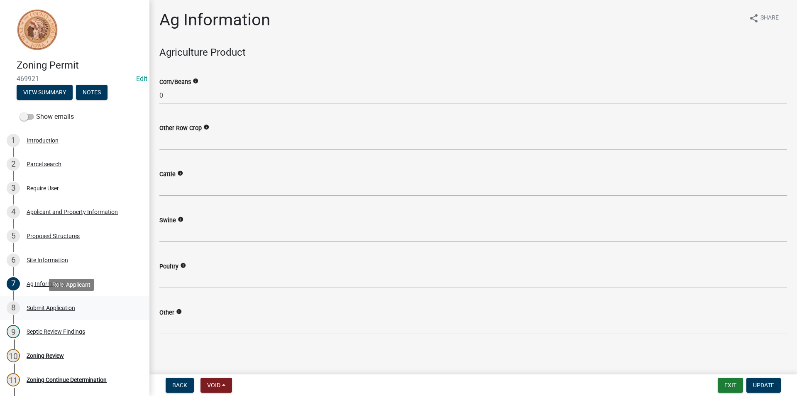
click at [54, 311] on div "8 Submit Application" at bounding box center [71, 307] width 129 height 13
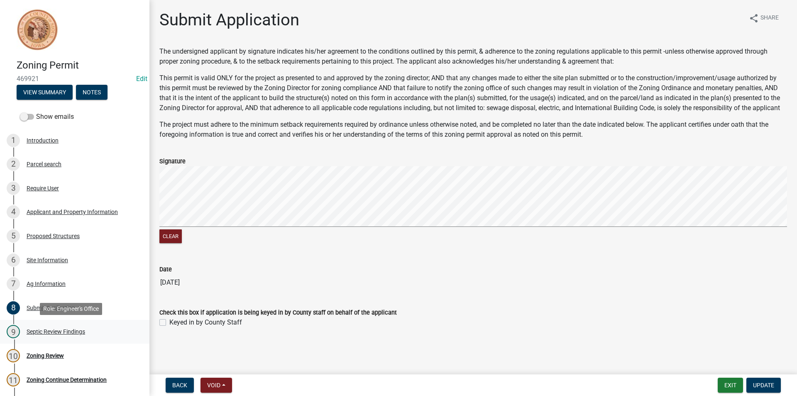
click at [64, 338] on div "9 Septic Review Findings" at bounding box center [71, 331] width 129 height 13
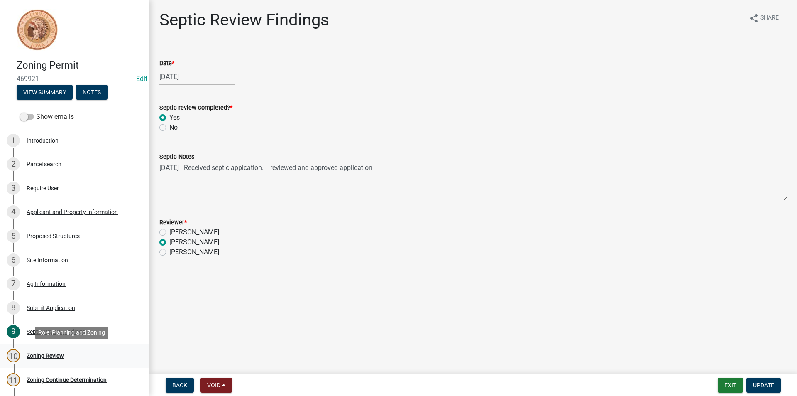
click at [57, 352] on div "Zoning Review" at bounding box center [45, 355] width 37 height 6
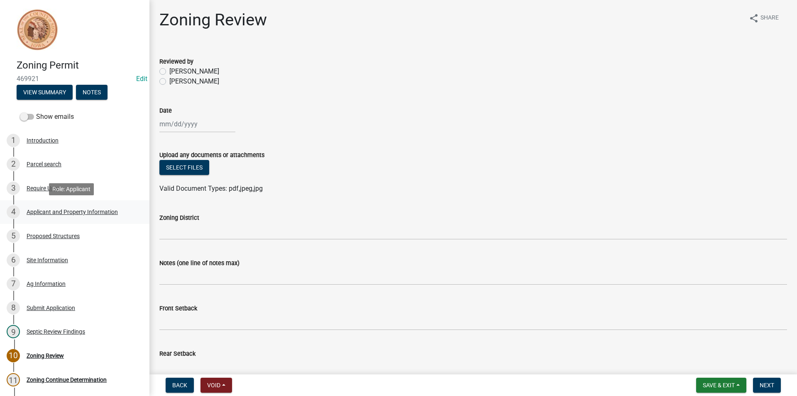
click at [95, 214] on div "Applicant and Property Information" at bounding box center [72, 212] width 91 height 6
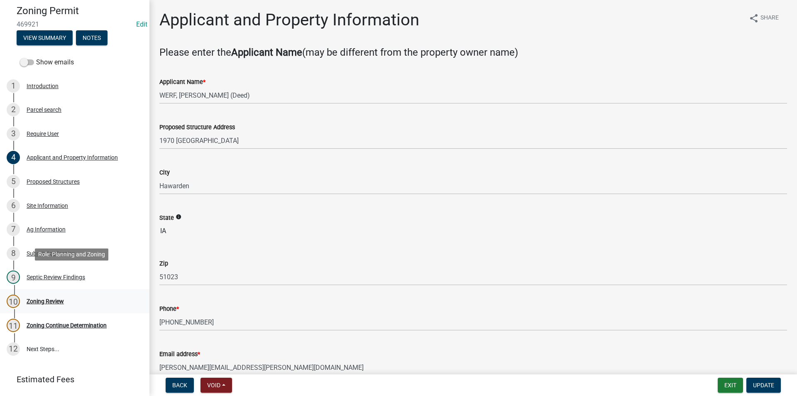
scroll to position [78, 0]
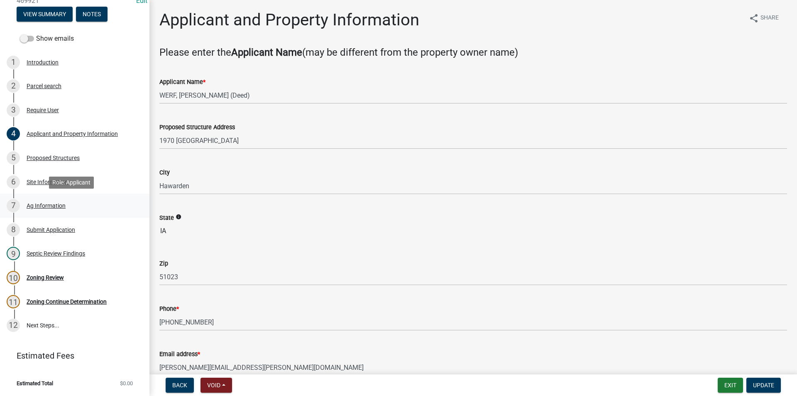
click at [52, 203] on div "Ag Information" at bounding box center [46, 206] width 39 height 6
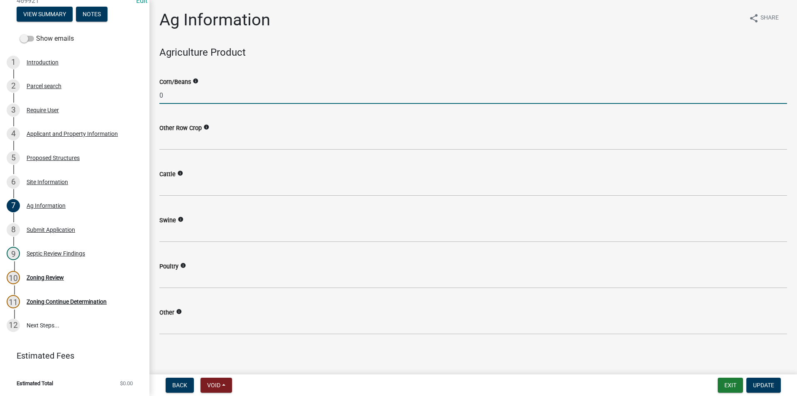
click at [179, 95] on input "0" at bounding box center [473, 95] width 628 height 17
click at [24, 131] on div "4 Applicant and Property Information" at bounding box center [71, 133] width 129 height 13
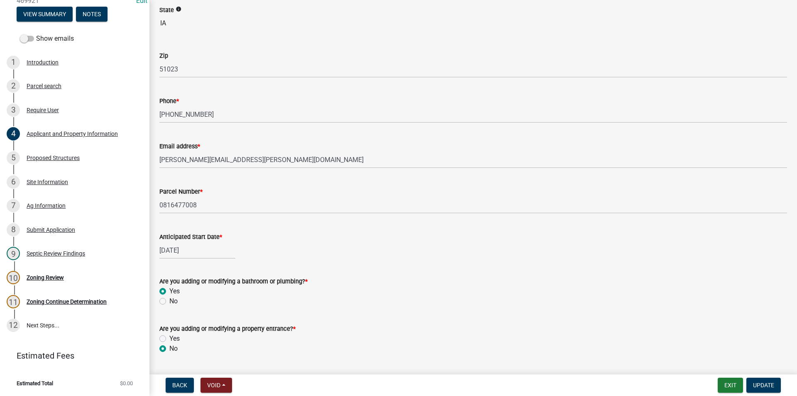
scroll to position [325, 0]
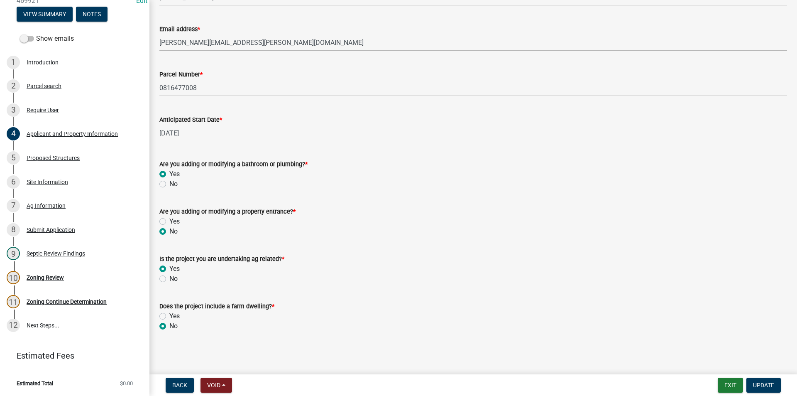
click at [169, 278] on label "No" at bounding box center [173, 279] width 8 height 10
click at [169, 278] on input "No" at bounding box center [171, 276] width 5 height 5
radio input "true"
click at [169, 268] on label "Yes" at bounding box center [174, 269] width 10 height 10
click at [169, 268] on input "Yes" at bounding box center [171, 266] width 5 height 5
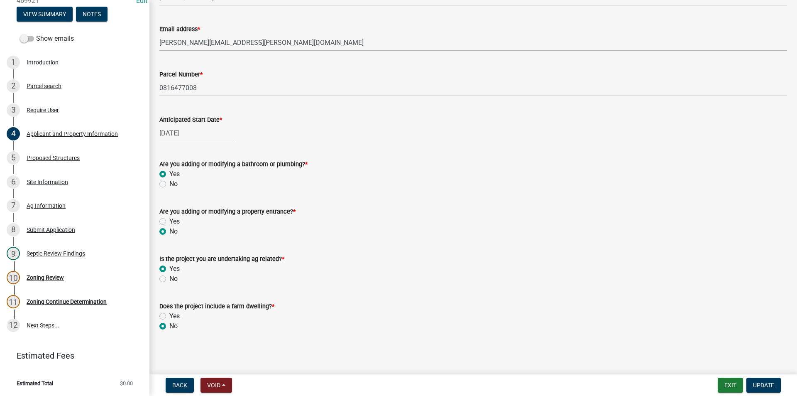
radio input "true"
click at [169, 278] on label "No" at bounding box center [173, 279] width 8 height 10
click at [169, 278] on input "No" at bounding box center [171, 276] width 5 height 5
radio input "true"
click at [759, 378] on button "Update" at bounding box center [763, 384] width 34 height 15
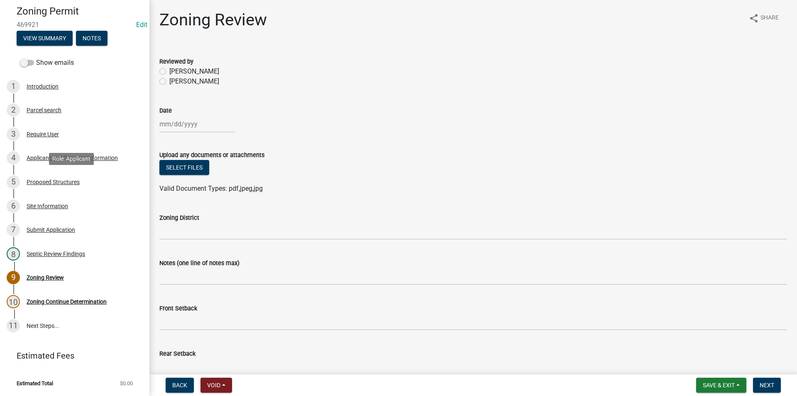
scroll to position [54, 0]
click at [50, 180] on div "Proposed Structures" at bounding box center [53, 182] width 53 height 6
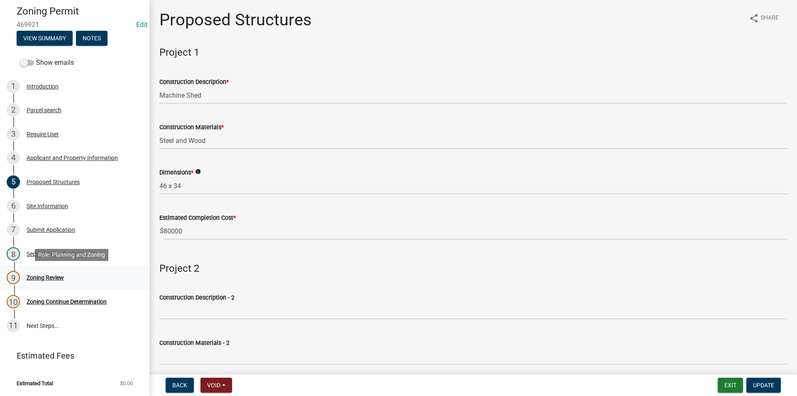
click at [57, 281] on div "9 Zoning Review" at bounding box center [71, 277] width 129 height 13
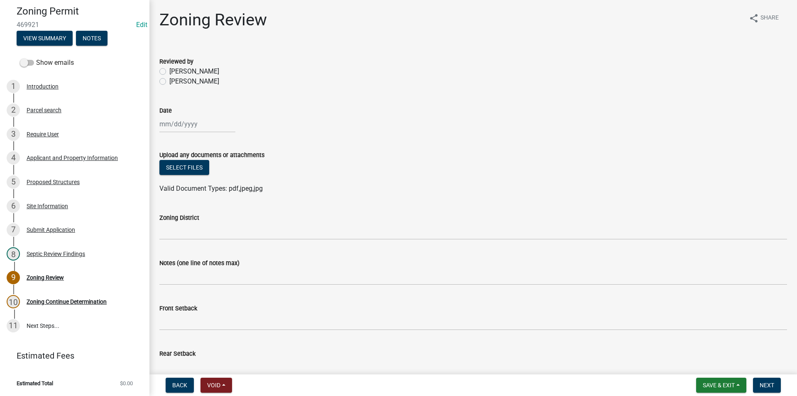
click at [169, 82] on label "[PERSON_NAME]" at bounding box center [194, 81] width 50 height 10
click at [169, 82] on input "[PERSON_NAME]" at bounding box center [171, 78] width 5 height 5
radio input "true"
select select "9"
select select "2025"
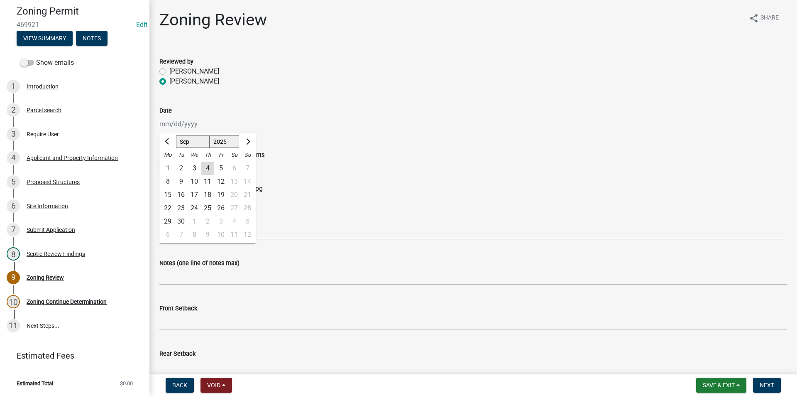
click at [180, 127] on div "[PERSON_NAME] Feb Mar Apr [PERSON_NAME][DATE] Oct Nov [DATE] 1526 1527 1528 152…" at bounding box center [197, 123] width 76 height 17
click at [208, 169] on div "4" at bounding box center [207, 167] width 13 height 13
type input "[DATE]"
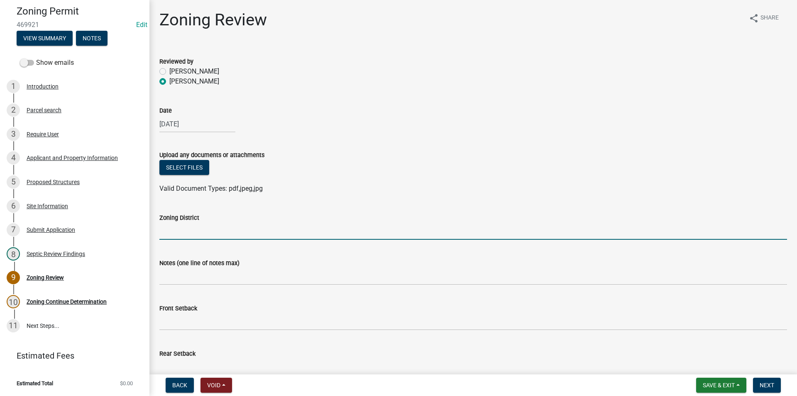
click at [191, 228] on input "Zoning District" at bounding box center [473, 230] width 628 height 17
type input "AG"
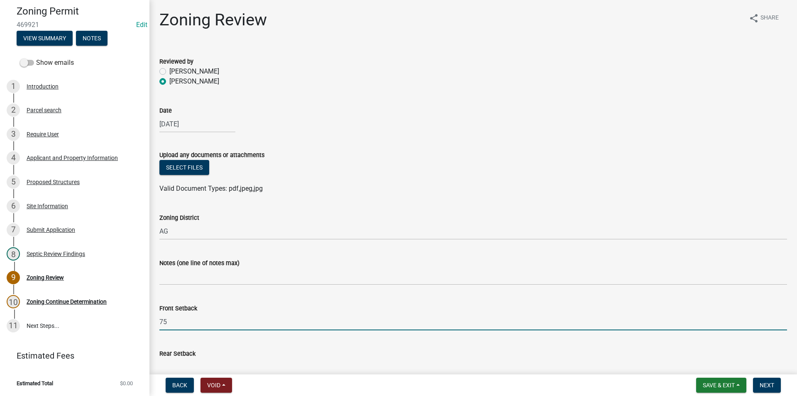
type input "75"
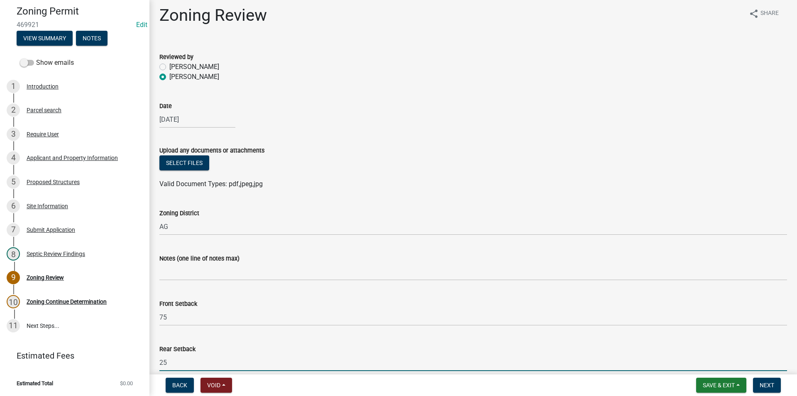
type input "25"
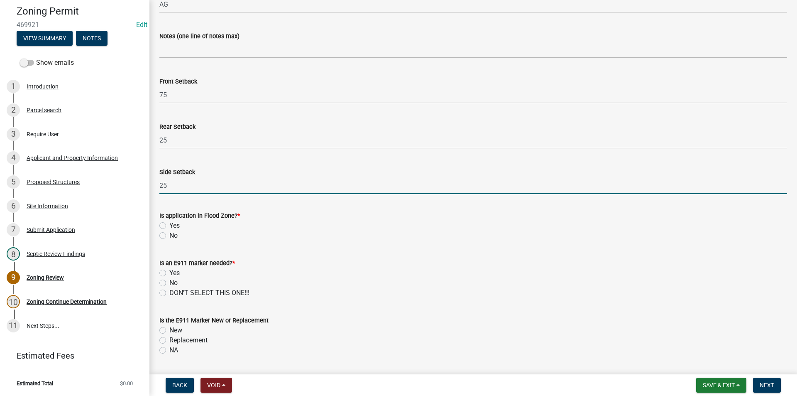
type input "25"
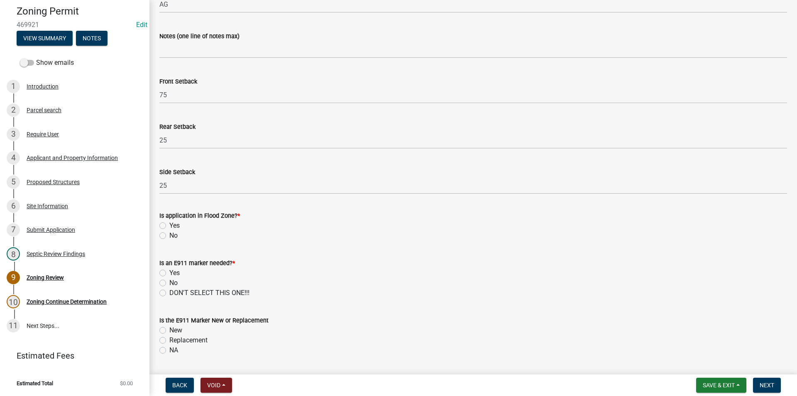
click at [169, 235] on label "No" at bounding box center [173, 235] width 8 height 10
click at [169, 235] on input "No" at bounding box center [171, 232] width 5 height 5
radio input "true"
click at [169, 285] on label "No" at bounding box center [173, 283] width 8 height 10
click at [169, 283] on input "No" at bounding box center [171, 280] width 5 height 5
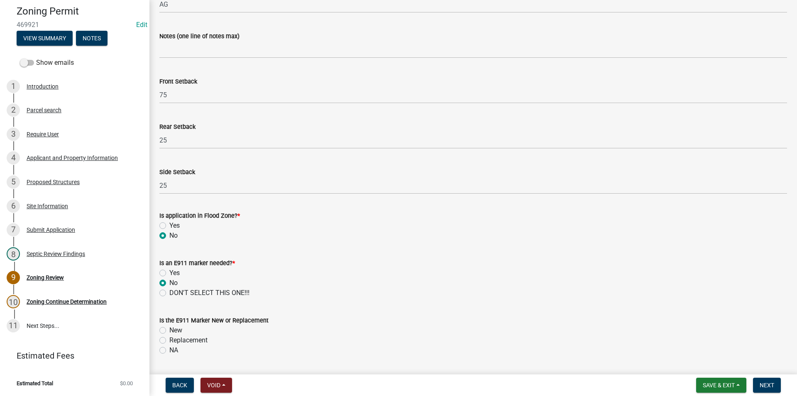
radio input "true"
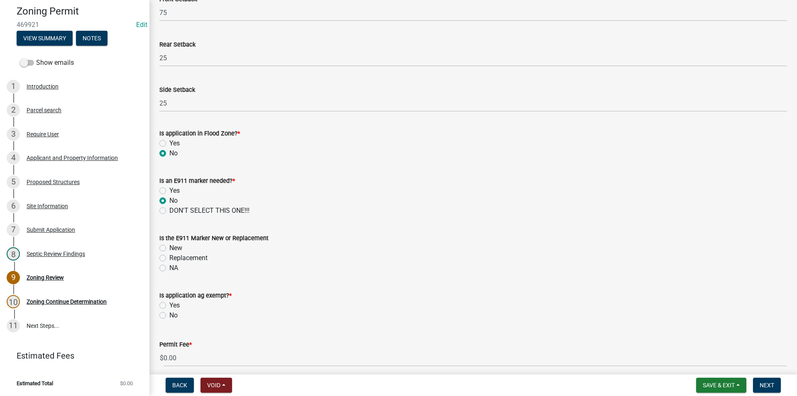
scroll to position [310, 0]
click at [169, 268] on label "NA" at bounding box center [173, 267] width 9 height 10
click at [169, 267] on input "NA" at bounding box center [171, 264] width 5 height 5
radio input "true"
drag, startPoint x: 161, startPoint y: 269, endPoint x: 164, endPoint y: 286, distance: 17.1
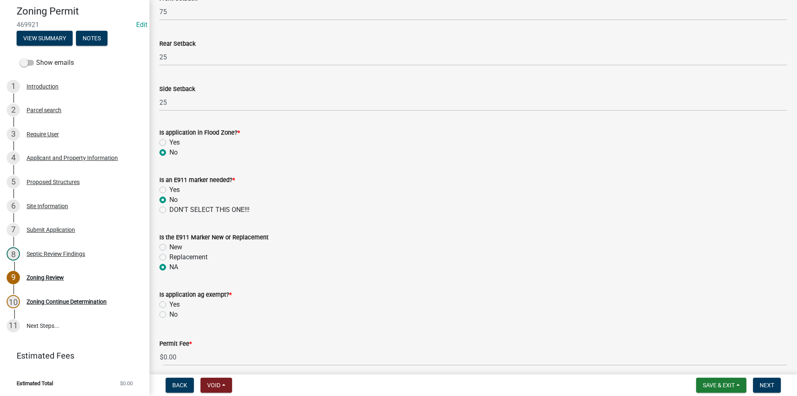
click at [164, 286] on form "Is application ag exempt? * Yes No" at bounding box center [473, 299] width 628 height 40
click at [169, 317] on label "No" at bounding box center [173, 314] width 8 height 10
click at [169, 315] on input "No" at bounding box center [171, 311] width 5 height 5
radio input "true"
click at [761, 382] on span "Next" at bounding box center [767, 384] width 15 height 7
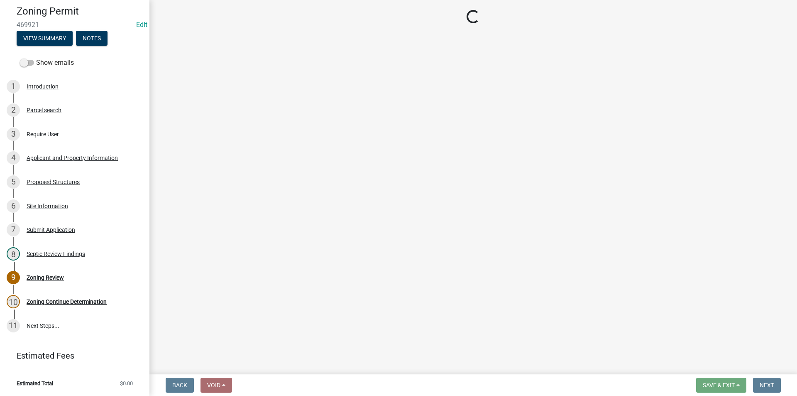
scroll to position [73, 0]
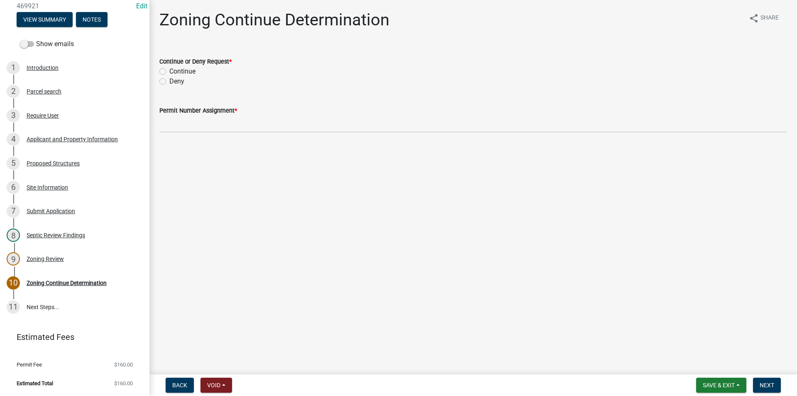
click at [169, 70] on label "Continue" at bounding box center [182, 71] width 26 height 10
click at [169, 70] on input "Continue" at bounding box center [171, 68] width 5 height 5
radio input "true"
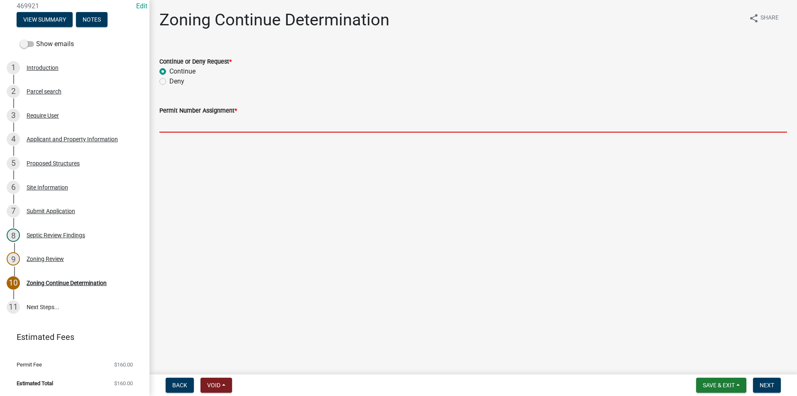
click at [176, 129] on input "Permit Number Assignment *" at bounding box center [473, 123] width 628 height 17
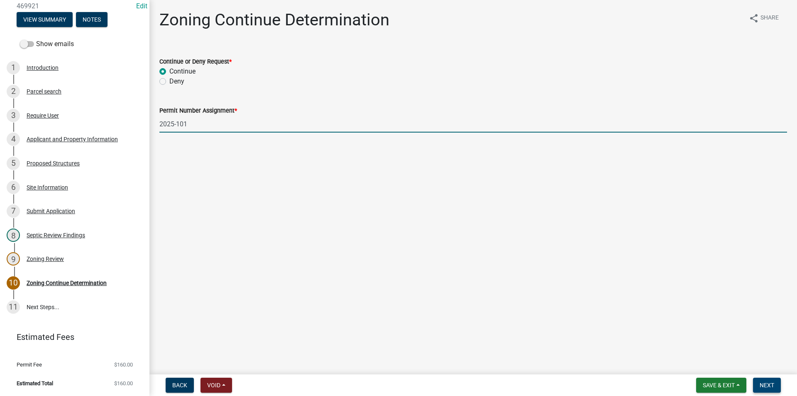
type input "2025-101"
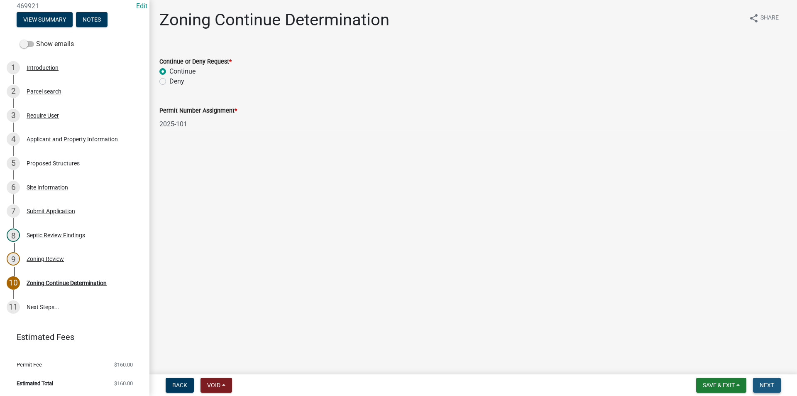
click at [767, 383] on span "Next" at bounding box center [767, 384] width 15 height 7
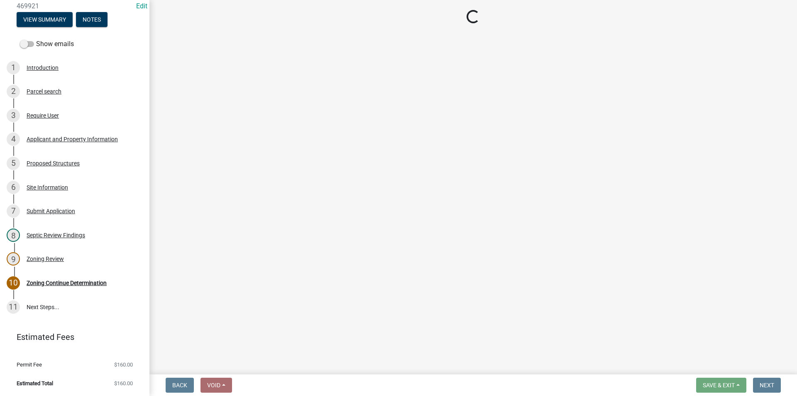
select select "3: 3"
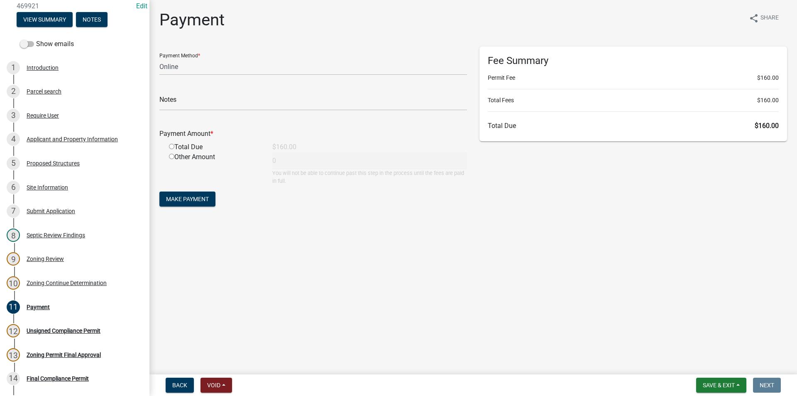
scroll to position [78, 0]
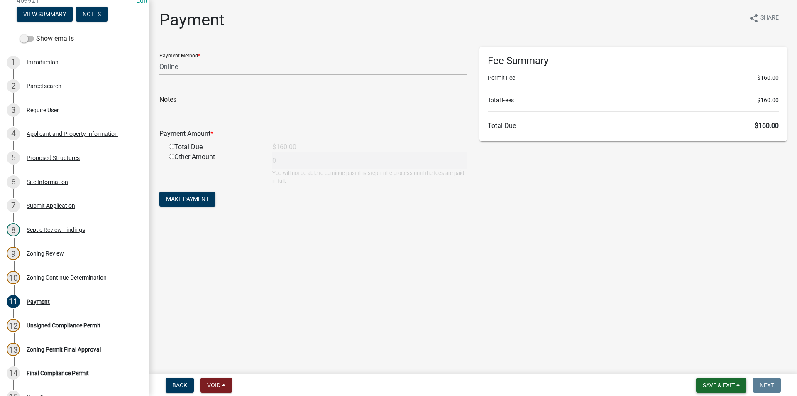
click at [726, 386] on span "Save & Exit" at bounding box center [719, 384] width 32 height 7
click at [718, 360] on button "Save & Exit" at bounding box center [713, 363] width 66 height 20
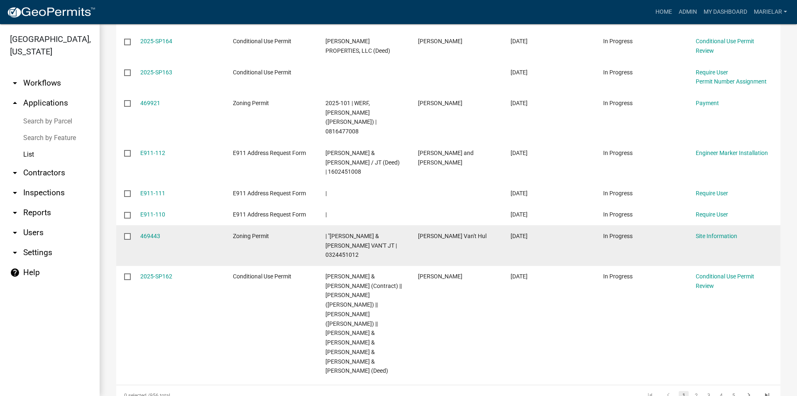
scroll to position [237, 0]
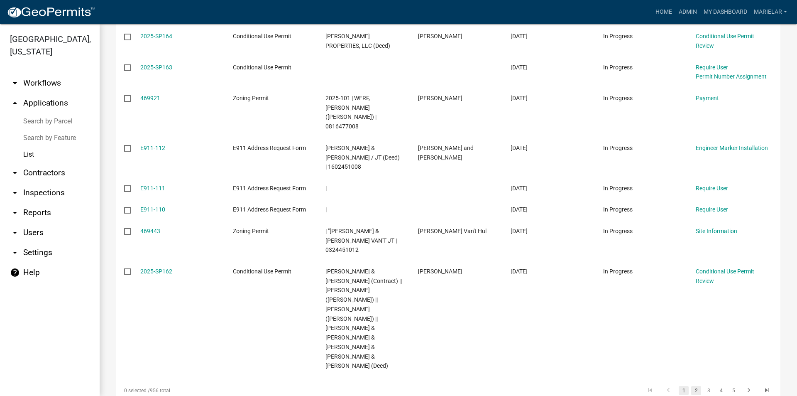
click at [691, 386] on link "2" at bounding box center [696, 390] width 10 height 9
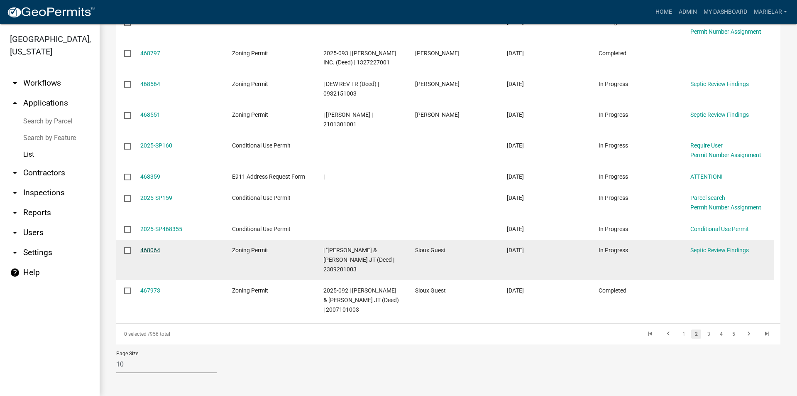
click at [144, 251] on link "468064" at bounding box center [150, 250] width 20 height 7
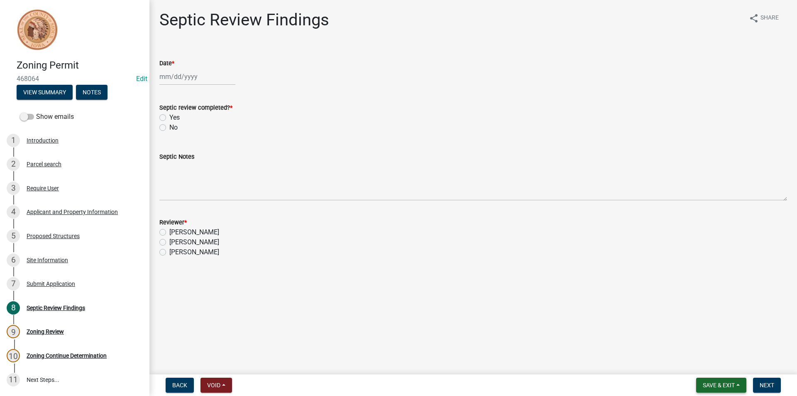
click at [724, 384] on span "Save & Exit" at bounding box center [719, 384] width 32 height 7
click at [721, 364] on button "Save & Exit" at bounding box center [713, 363] width 66 height 20
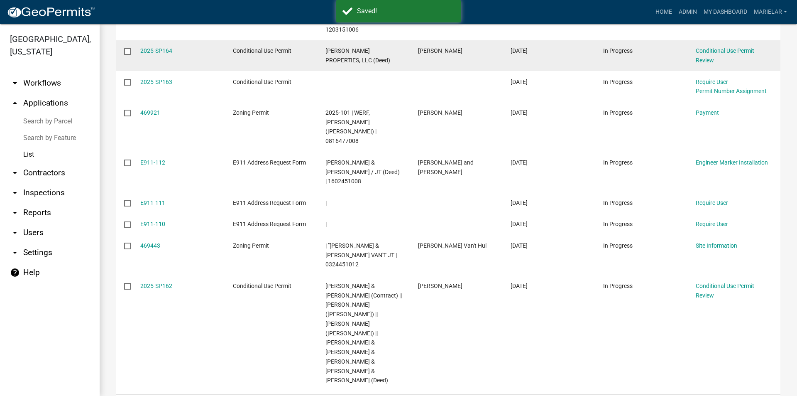
scroll to position [237, 0]
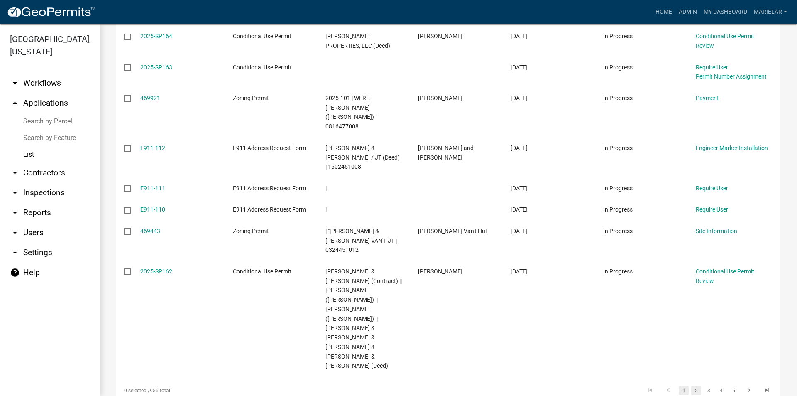
click at [691, 386] on link "2" at bounding box center [696, 390] width 10 height 9
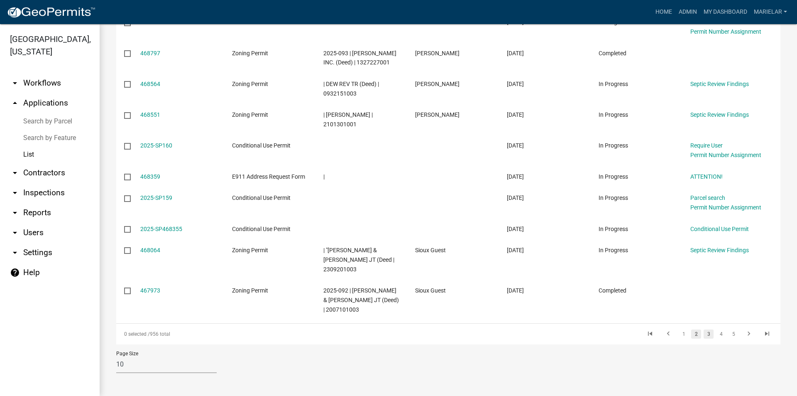
click at [703, 333] on link "3" at bounding box center [708, 333] width 10 height 9
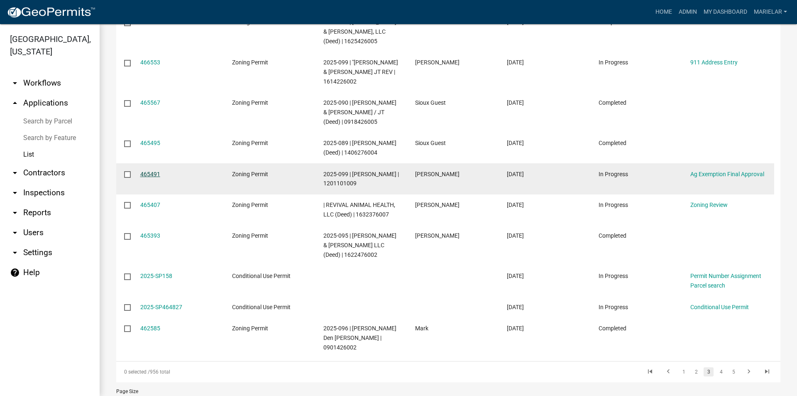
click at [150, 177] on link "465491" at bounding box center [150, 174] width 20 height 7
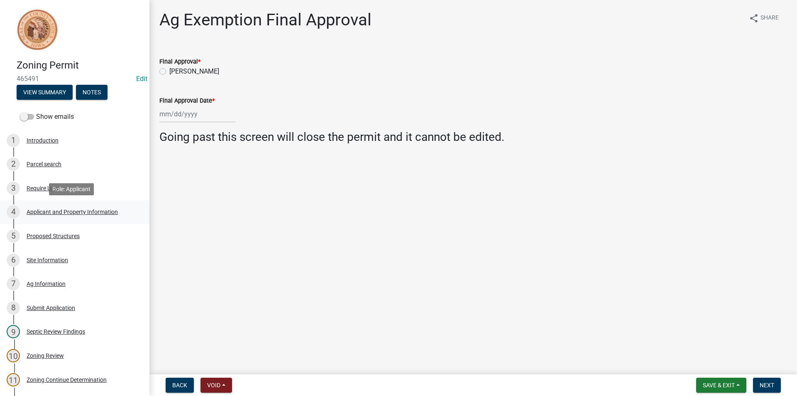
click at [83, 212] on div "Applicant and Property Information" at bounding box center [72, 212] width 91 height 6
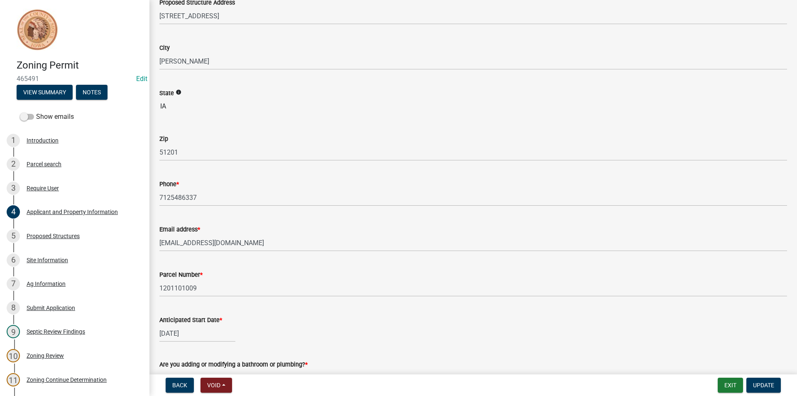
scroll to position [249, 0]
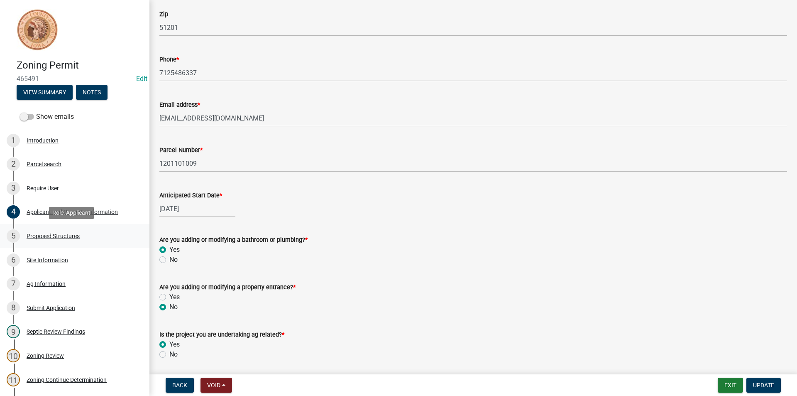
click at [58, 235] on div "Proposed Structures" at bounding box center [53, 236] width 53 height 6
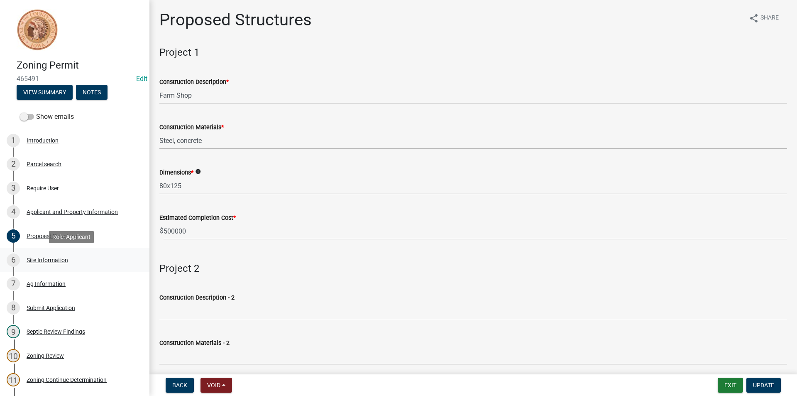
click at [58, 257] on div "Site Information" at bounding box center [48, 260] width 42 height 6
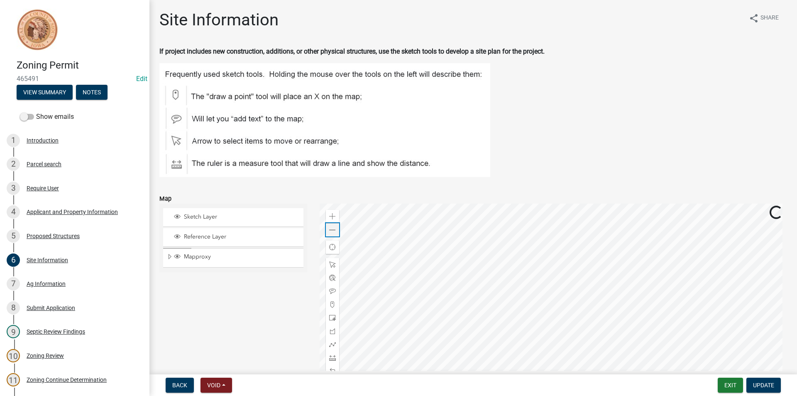
click at [335, 232] on div "Zoom out" at bounding box center [332, 229] width 13 height 13
click at [55, 285] on div "Ag Information" at bounding box center [46, 284] width 39 height 6
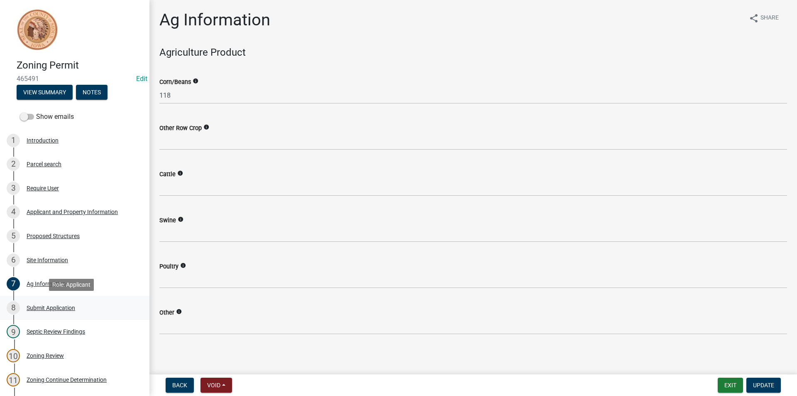
click at [49, 309] on div "Submit Application" at bounding box center [51, 308] width 49 height 6
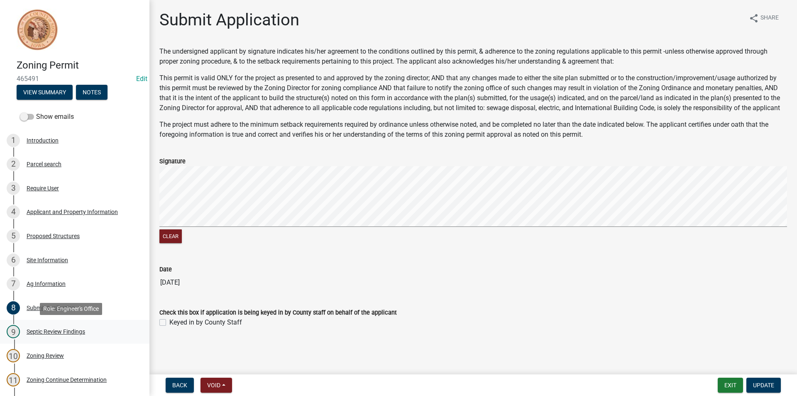
click at [58, 334] on div "Septic Review Findings" at bounding box center [56, 331] width 59 height 6
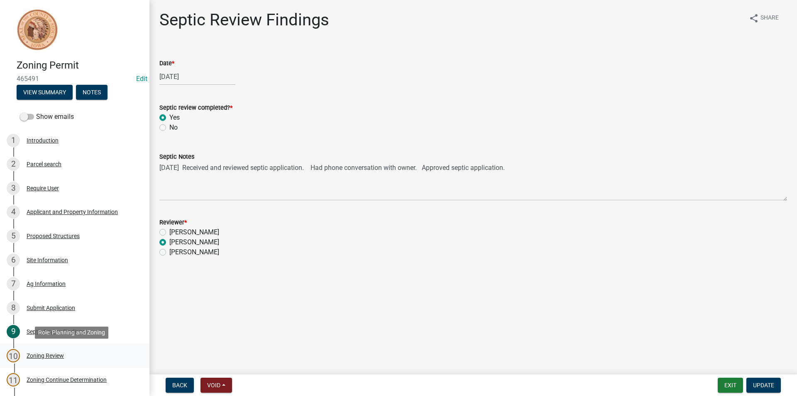
click at [57, 354] on div "Zoning Review" at bounding box center [45, 355] width 37 height 6
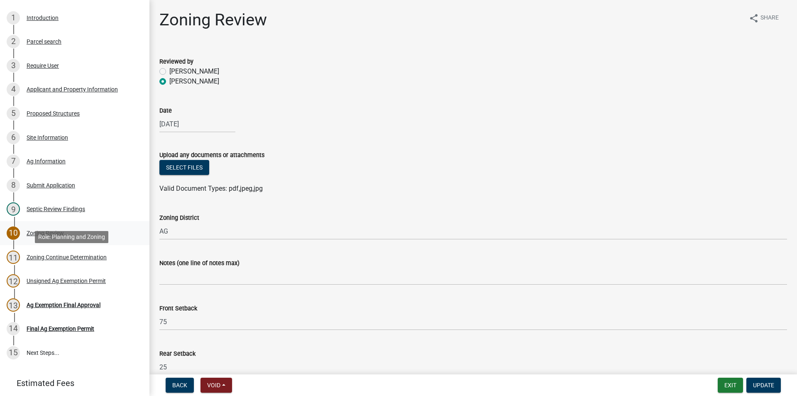
scroll to position [125, 0]
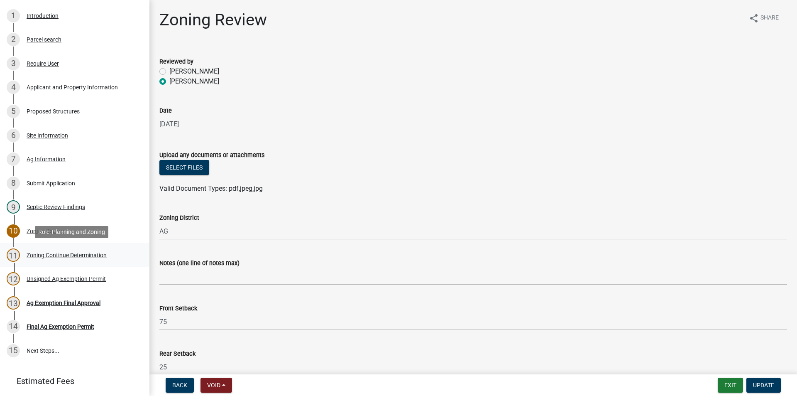
click at [65, 256] on div "Zoning Continue Determination" at bounding box center [67, 255] width 80 height 6
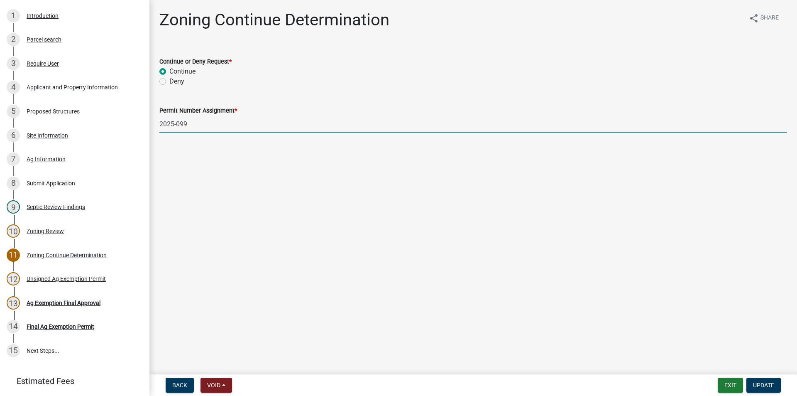
click at [209, 120] on input "2025-099" at bounding box center [473, 123] width 628 height 17
type input "2025-"
drag, startPoint x: 71, startPoint y: 103, endPoint x: 71, endPoint y: 92, distance: 10.4
click at [71, 92] on div "4 Applicant and Property Information" at bounding box center [71, 87] width 129 height 13
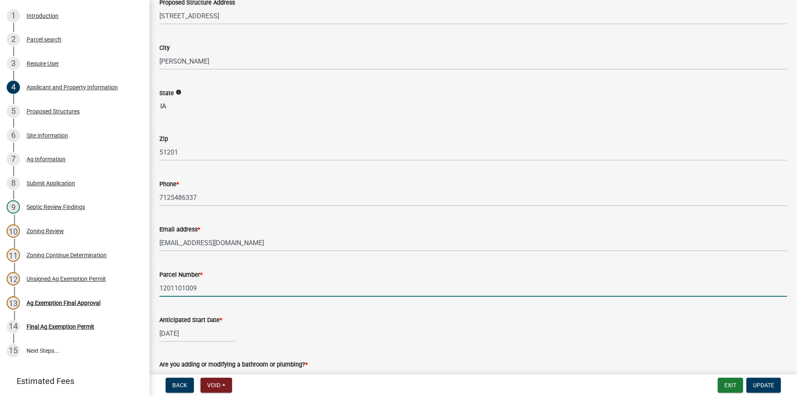
click at [176, 287] on input "1201101009" at bounding box center [473, 287] width 628 height 17
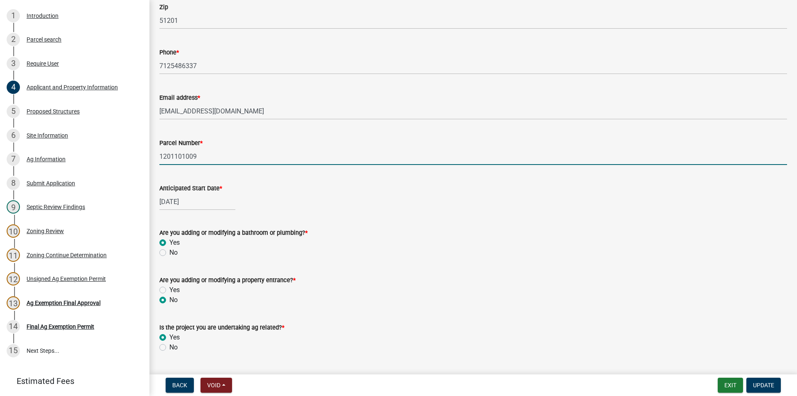
scroll to position [325, 0]
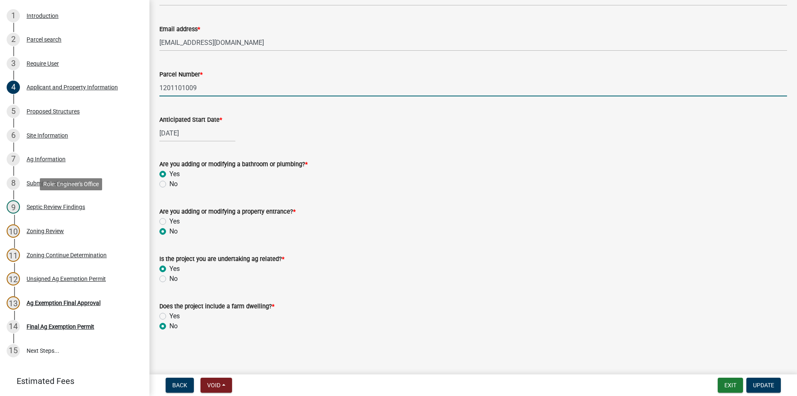
click at [48, 210] on div "Septic Review Findings" at bounding box center [56, 207] width 59 height 6
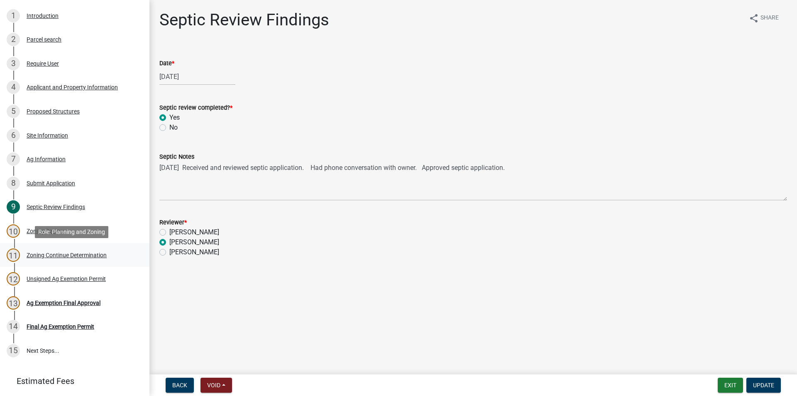
click at [51, 254] on div "Zoning Continue Determination" at bounding box center [67, 255] width 80 height 6
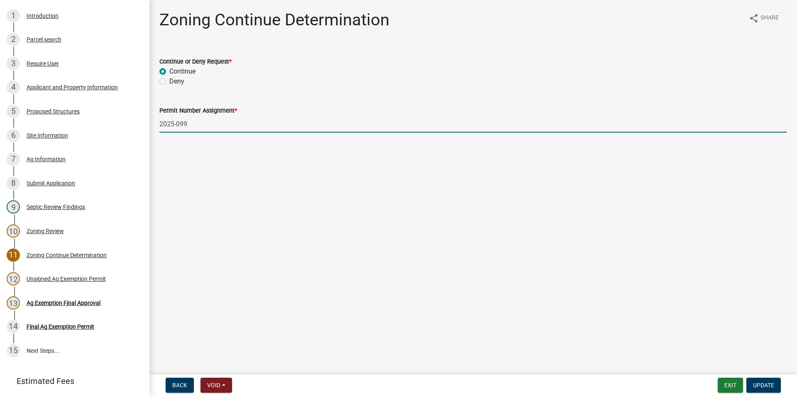
click at [278, 120] on input "2025-099" at bounding box center [473, 123] width 628 height 17
type input "2025-101"
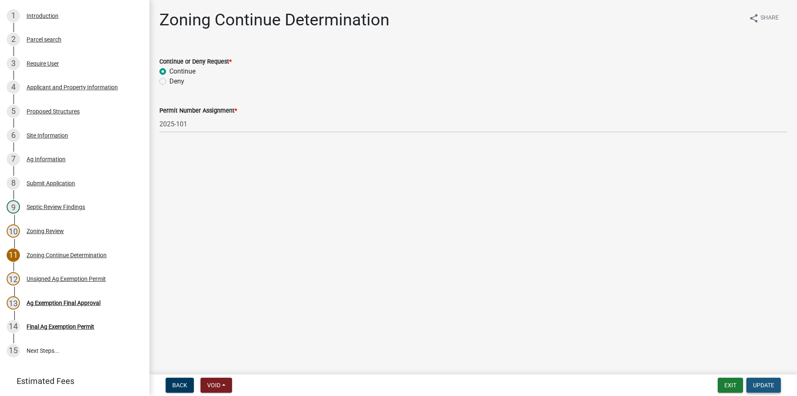
click at [755, 383] on span "Update" at bounding box center [763, 384] width 21 height 7
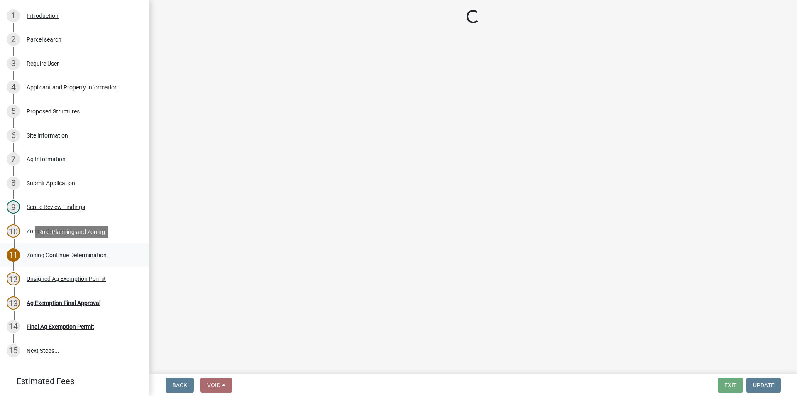
click at [56, 258] on div "11 Zoning Continue Determination" at bounding box center [71, 254] width 129 height 13
click at [25, 233] on div "10 Zoning Review" at bounding box center [71, 230] width 129 height 13
click at [68, 280] on div "Unsigned Ag Exemption Permit" at bounding box center [66, 279] width 79 height 6
click at [66, 192] on link "8 Submit Application" at bounding box center [74, 183] width 149 height 24
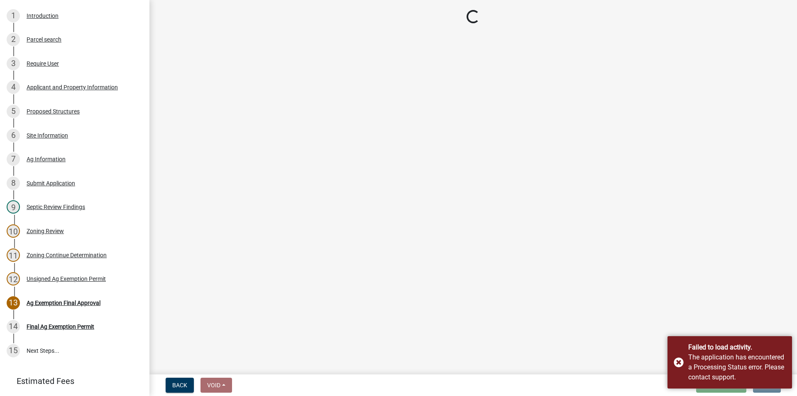
click at [58, 208] on div "Septic Review Findings" at bounding box center [56, 207] width 59 height 6
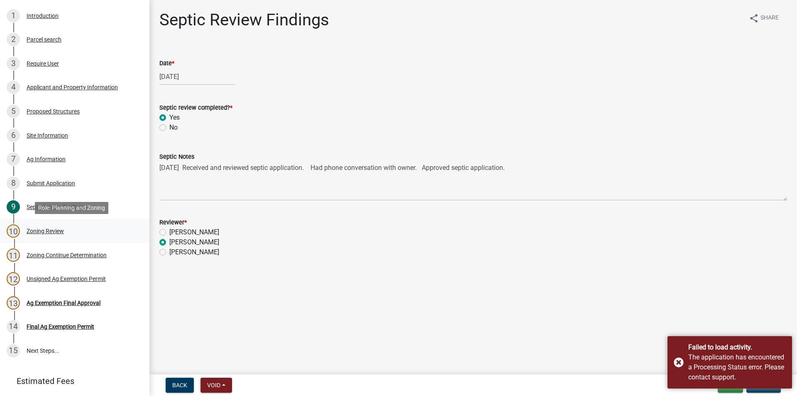
click at [52, 226] on div "10 Zoning Review" at bounding box center [71, 230] width 129 height 13
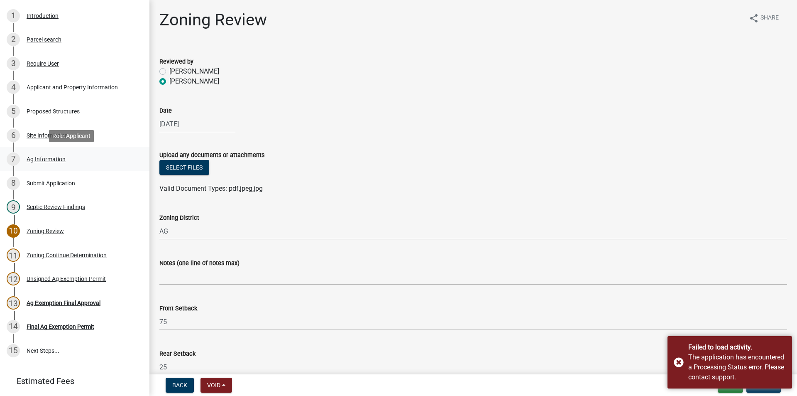
click at [61, 165] on div "7 Ag Information" at bounding box center [71, 158] width 129 height 13
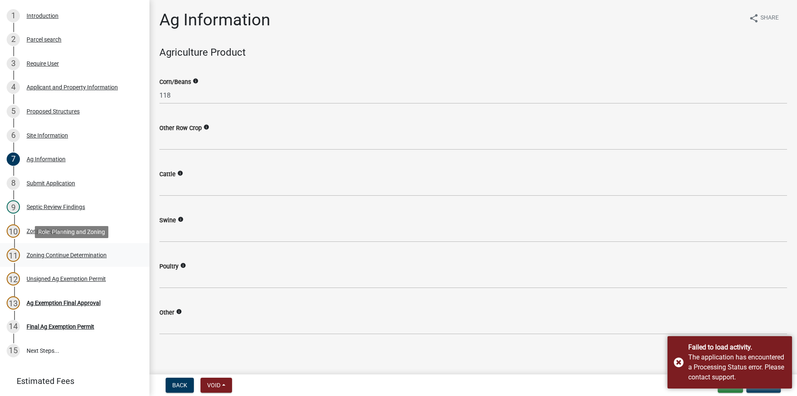
click at [66, 249] on div "11 Zoning Continue Determination" at bounding box center [71, 254] width 129 height 13
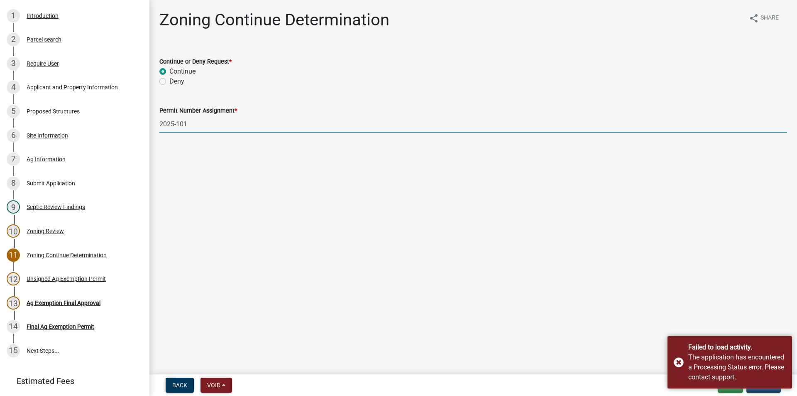
click at [195, 123] on input "2025-101" at bounding box center [473, 123] width 628 height 17
type input "2025-099"
click at [679, 363] on div "Failed to load activity. The application has encountered a Processing Status er…" at bounding box center [729, 362] width 125 height 52
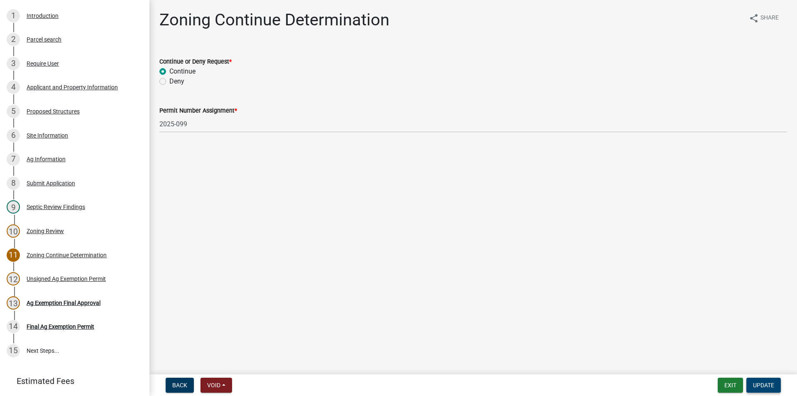
click at [764, 381] on span "Update" at bounding box center [763, 384] width 21 height 7
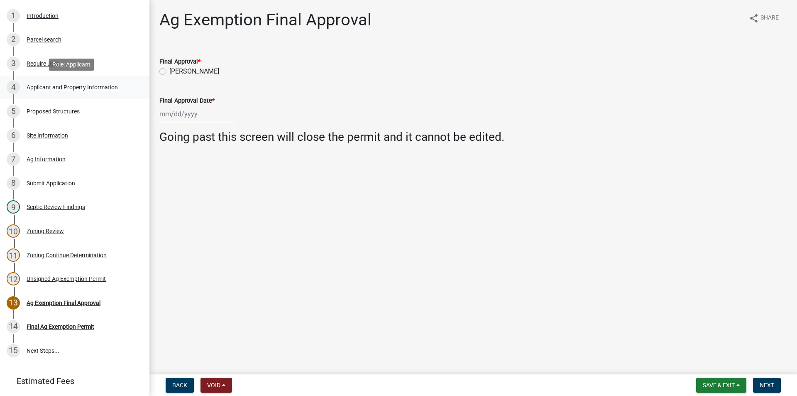
drag, startPoint x: 96, startPoint y: 83, endPoint x: 66, endPoint y: 85, distance: 30.4
click at [66, 85] on div "Applicant and Property Information" at bounding box center [72, 87] width 91 height 6
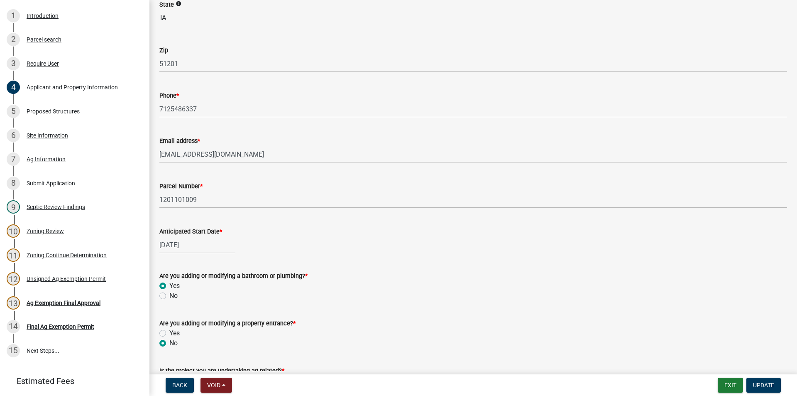
scroll to position [291, 0]
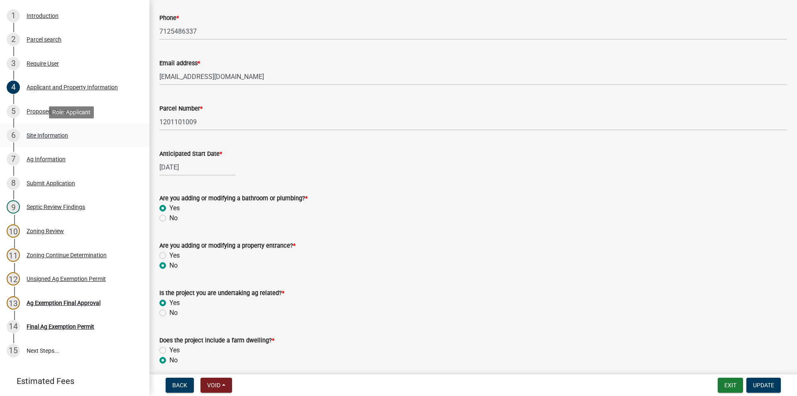
click at [64, 135] on div "Site Information" at bounding box center [48, 135] width 42 height 6
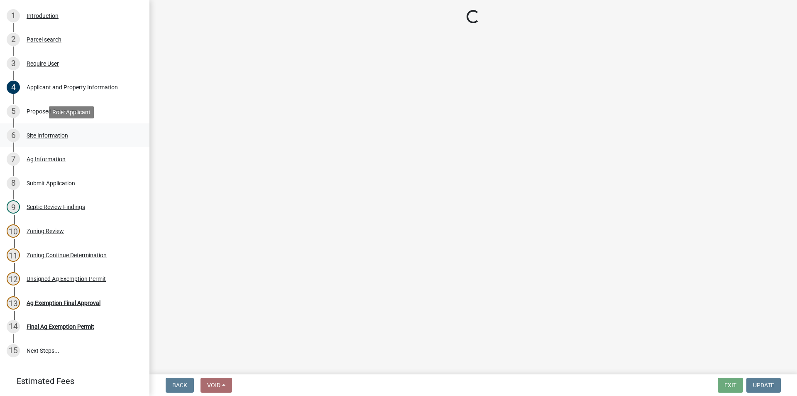
scroll to position [0, 0]
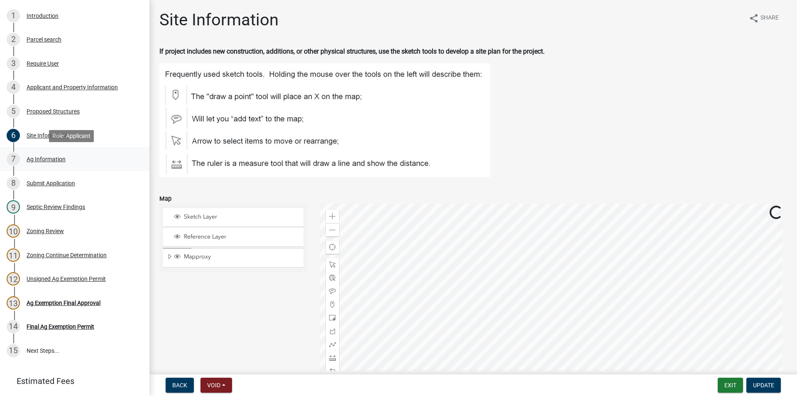
click at [50, 156] on div "Ag Information" at bounding box center [46, 159] width 39 height 6
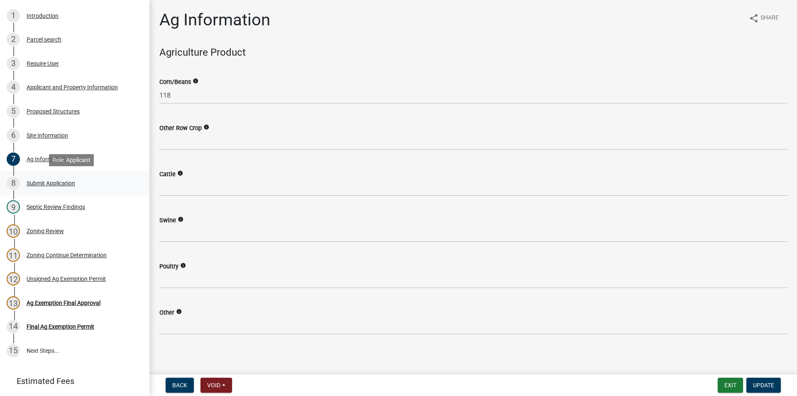
click at [49, 189] on div "8 Submit Application" at bounding box center [71, 182] width 129 height 13
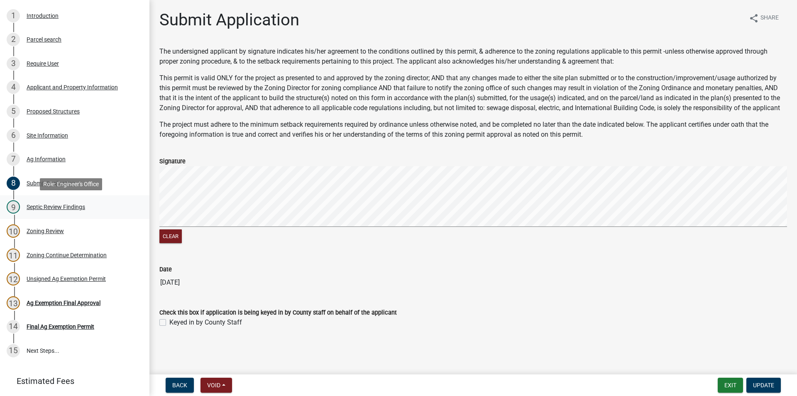
click at [64, 208] on div "Septic Review Findings" at bounding box center [56, 207] width 59 height 6
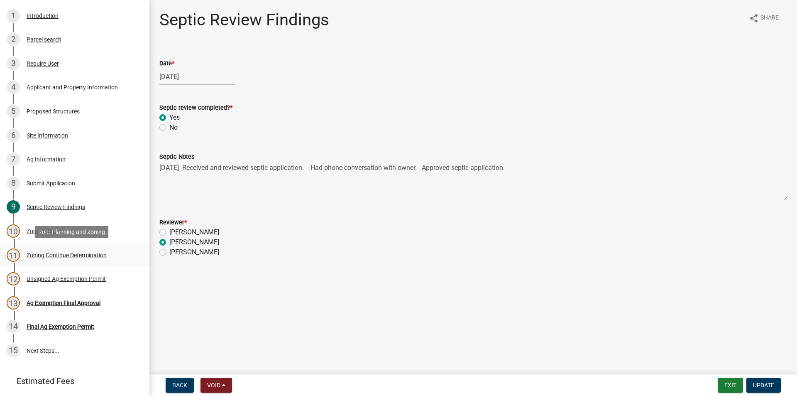
click at [69, 256] on div "Zoning Continue Determination" at bounding box center [67, 255] width 80 height 6
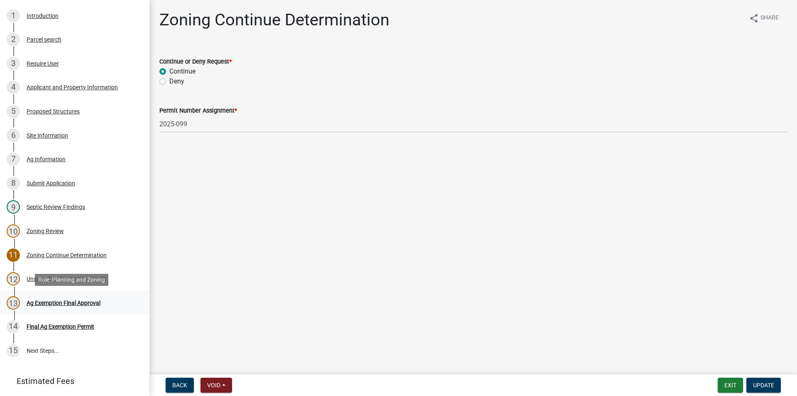
click at [71, 300] on div "Ag Exemption Final Approval" at bounding box center [64, 303] width 74 height 6
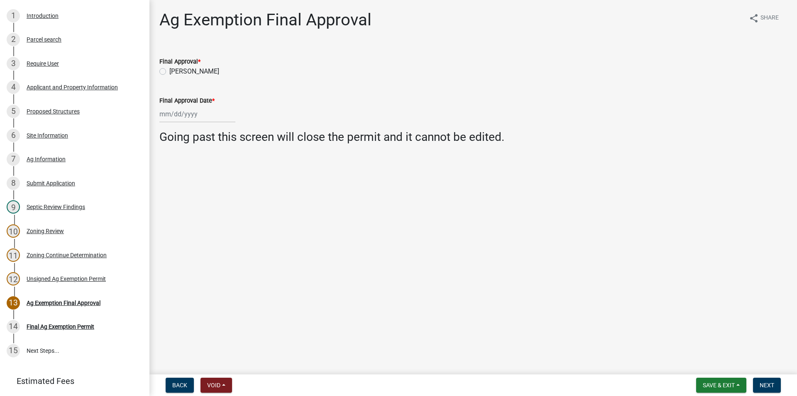
click at [169, 72] on label "[PERSON_NAME]" at bounding box center [194, 71] width 50 height 10
click at [169, 72] on input "[PERSON_NAME]" at bounding box center [171, 68] width 5 height 5
radio input "true"
click at [66, 86] on div "Applicant and Property Information" at bounding box center [72, 87] width 91 height 6
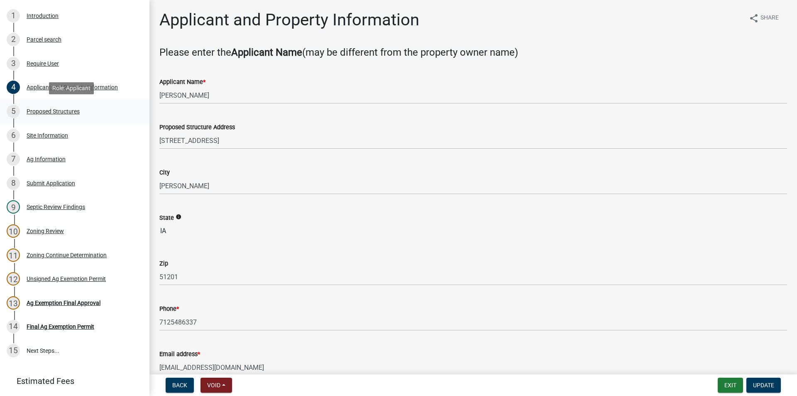
click at [64, 110] on div "Proposed Structures" at bounding box center [53, 111] width 53 height 6
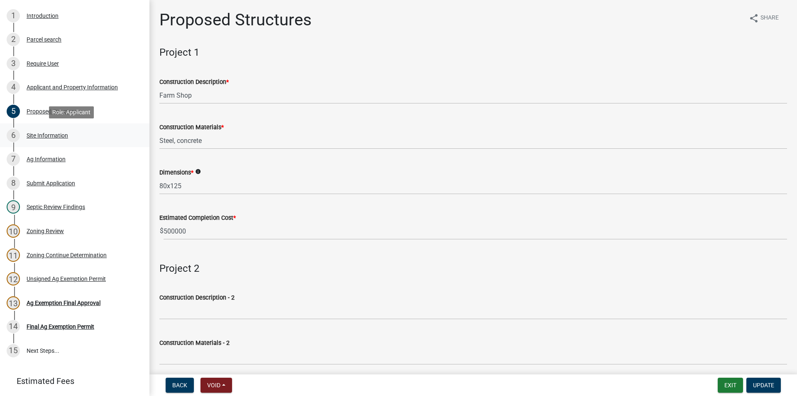
click at [56, 136] on div "Site Information" at bounding box center [48, 135] width 42 height 6
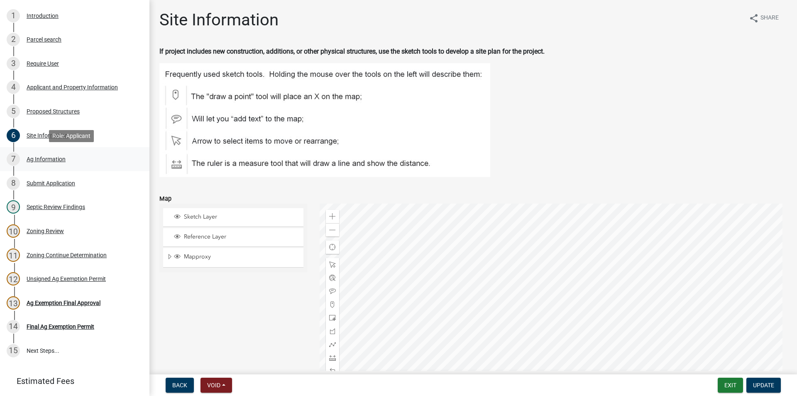
click at [49, 160] on div "Ag Information" at bounding box center [46, 159] width 39 height 6
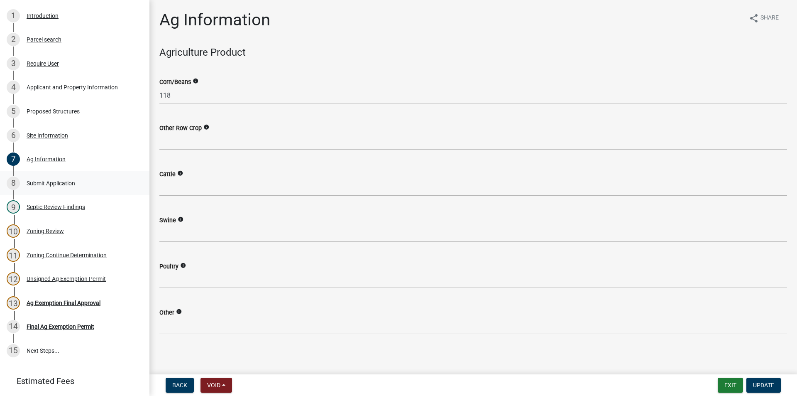
click at [46, 184] on div "Submit Application" at bounding box center [51, 183] width 49 height 6
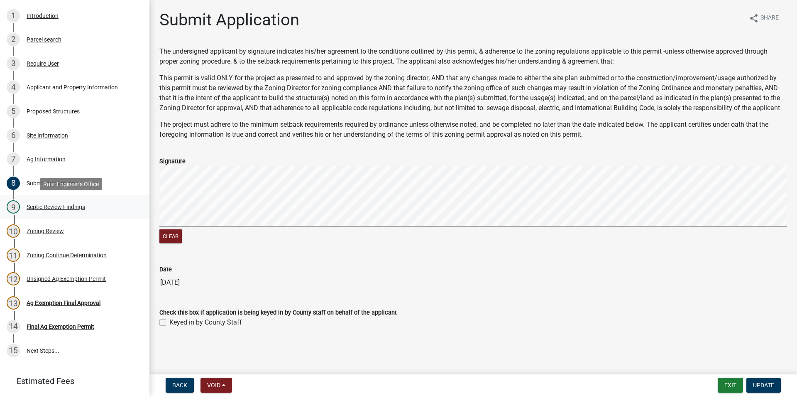
click at [64, 209] on div "Septic Review Findings" at bounding box center [56, 207] width 59 height 6
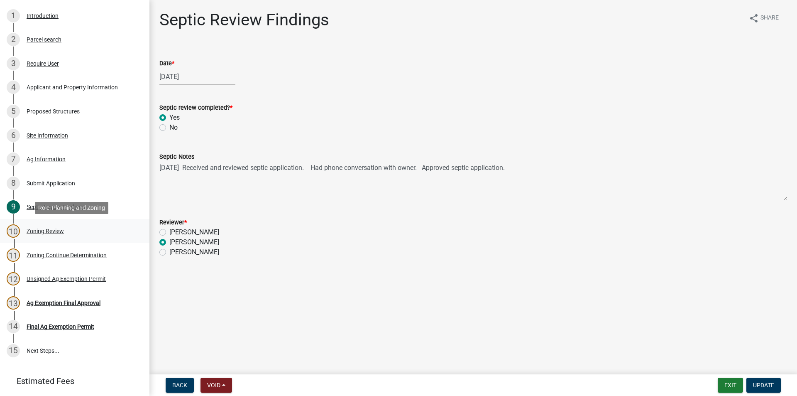
click at [54, 231] on div "Zoning Review" at bounding box center [45, 231] width 37 height 6
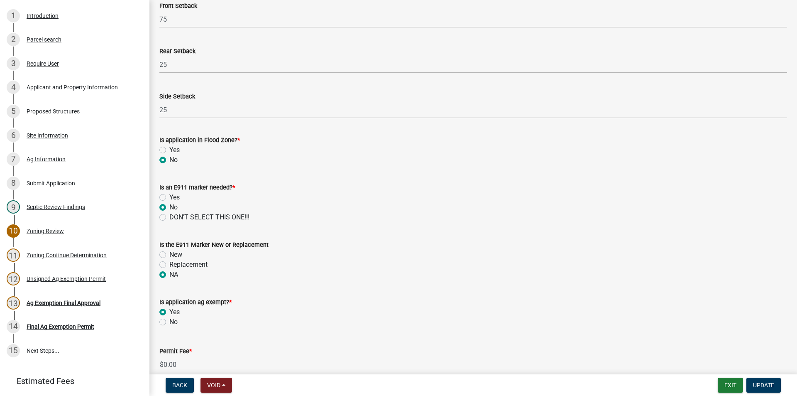
scroll to position [344, 0]
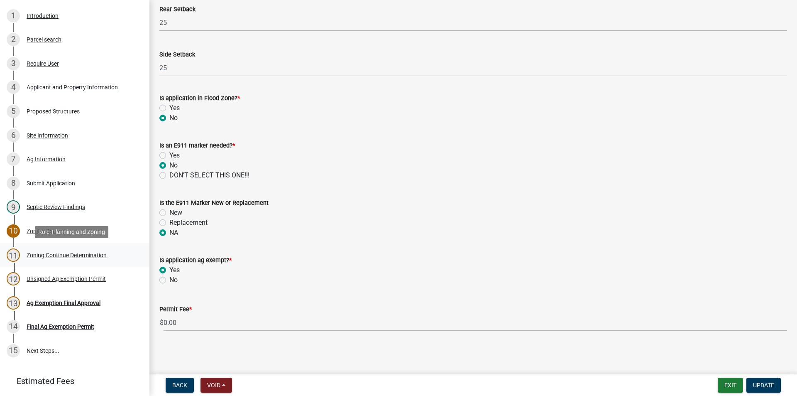
click at [60, 254] on div "Zoning Continue Determination" at bounding box center [67, 255] width 80 height 6
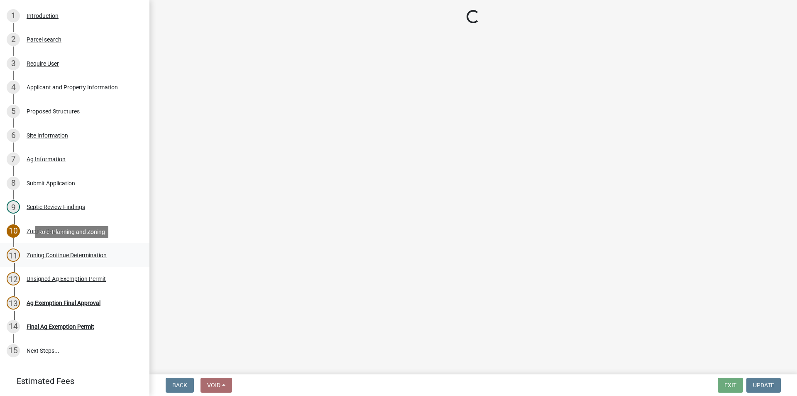
scroll to position [0, 0]
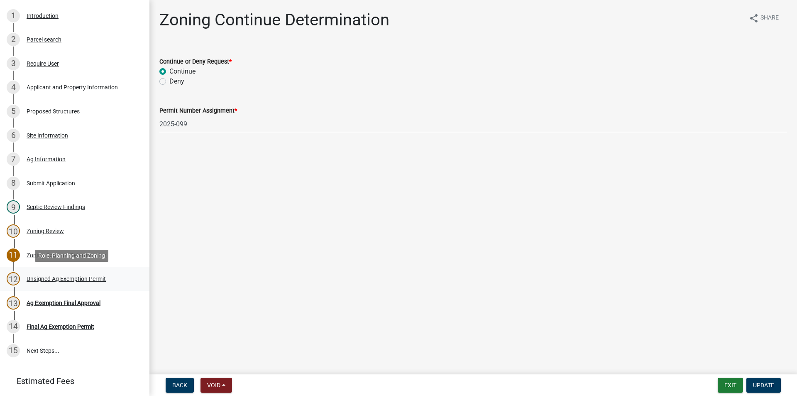
click at [63, 280] on div "Unsigned Ag Exemption Permit" at bounding box center [66, 279] width 79 height 6
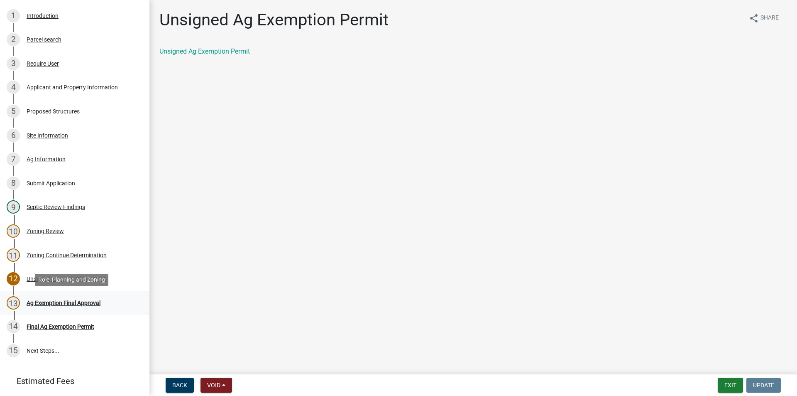
click at [64, 305] on div "Ag Exemption Final Approval" at bounding box center [64, 303] width 74 height 6
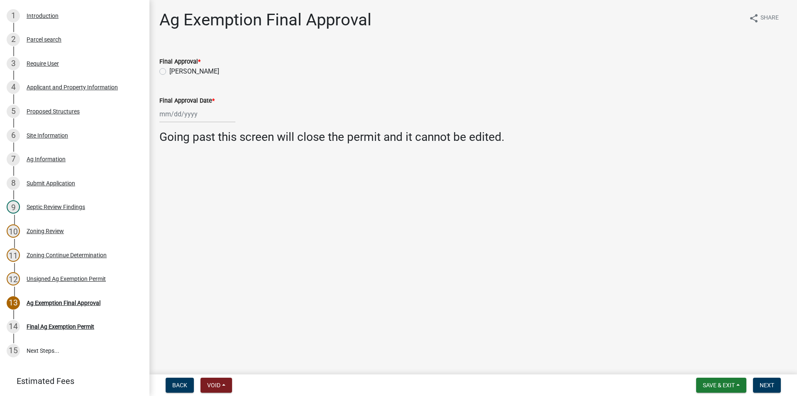
click at [169, 72] on label "[PERSON_NAME]" at bounding box center [194, 71] width 50 height 10
click at [169, 72] on input "[PERSON_NAME]" at bounding box center [171, 68] width 5 height 5
radio input "true"
click at [179, 112] on div at bounding box center [197, 113] width 76 height 17
select select "9"
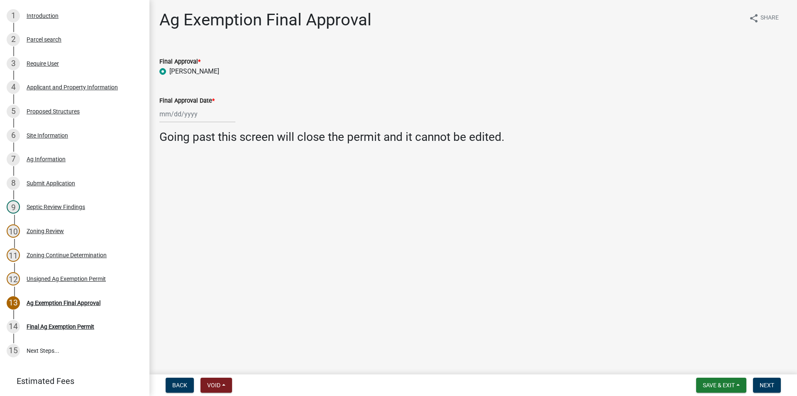
select select "2025"
click at [207, 160] on div "4" at bounding box center [207, 157] width 13 height 13
type input "[DATE]"
click at [769, 384] on span "Next" at bounding box center [767, 384] width 15 height 7
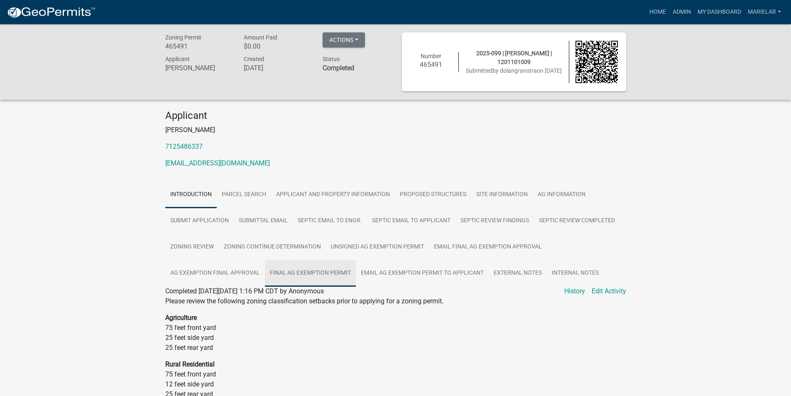
click at [324, 278] on link "Final Ag Exemption Permit" at bounding box center [310, 273] width 91 height 27
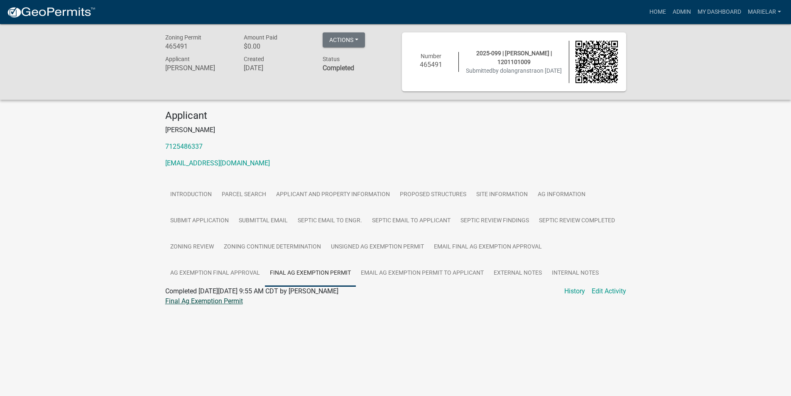
click at [229, 301] on link "Final Ag Exemption Permit" at bounding box center [204, 301] width 78 height 8
click at [683, 7] on link "Admin" at bounding box center [681, 12] width 25 height 16
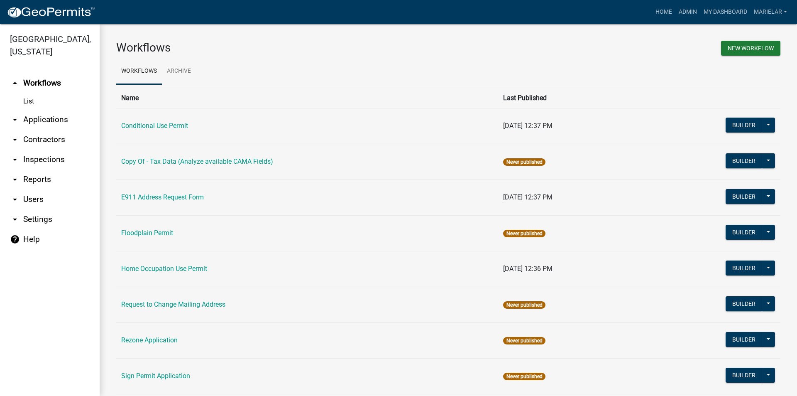
click at [15, 115] on icon "arrow_drop_down" at bounding box center [15, 120] width 10 height 10
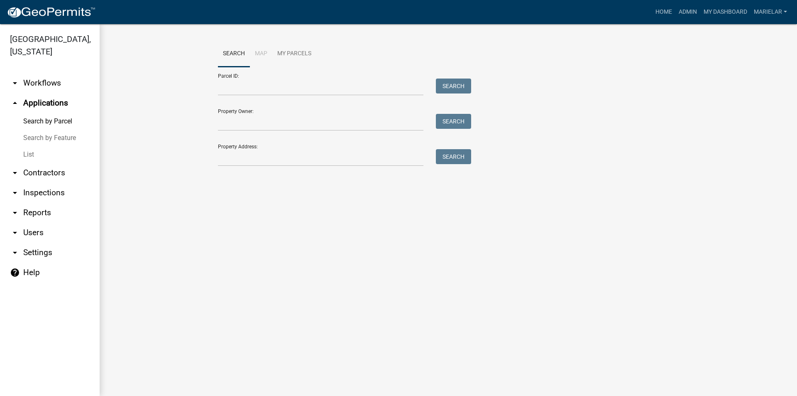
click at [29, 146] on link "List" at bounding box center [50, 154] width 100 height 17
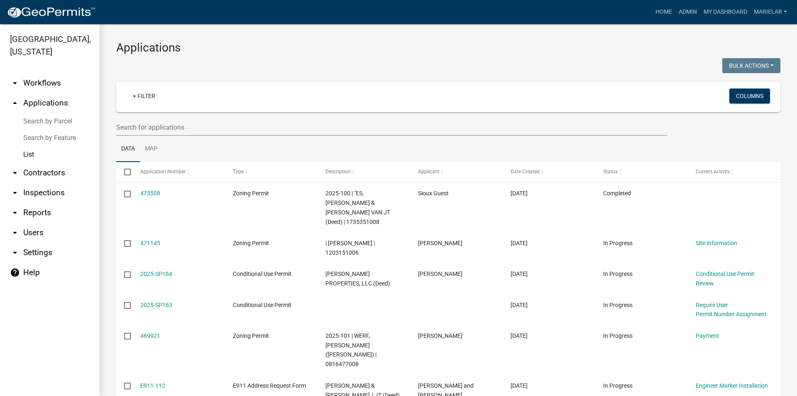
click at [425, 52] on h3 "Applications" at bounding box center [448, 48] width 664 height 14
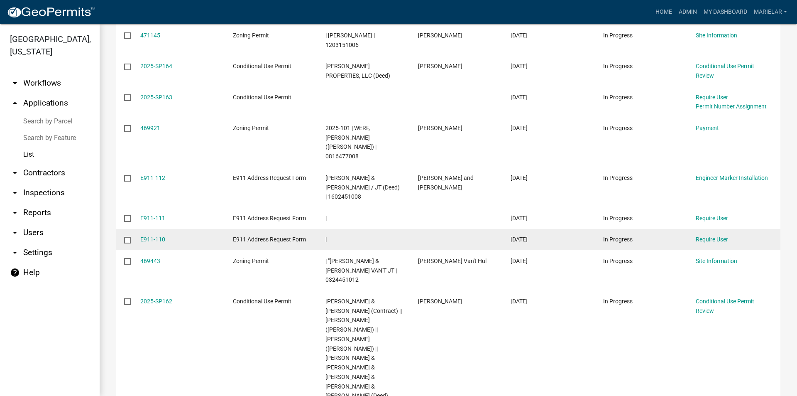
scroll to position [237, 0]
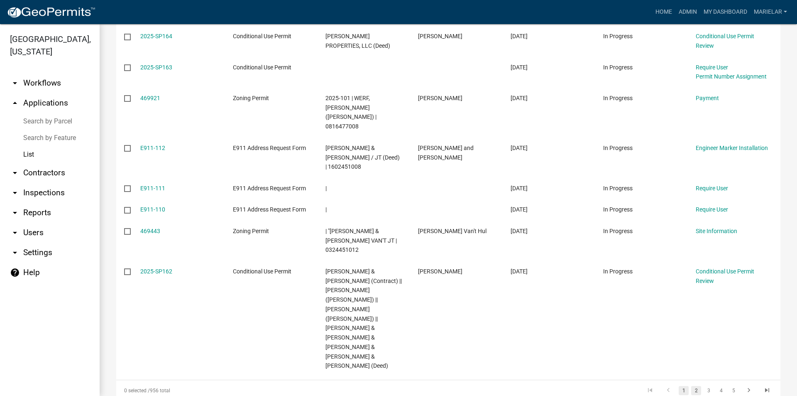
click at [691, 386] on link "2" at bounding box center [696, 390] width 10 height 9
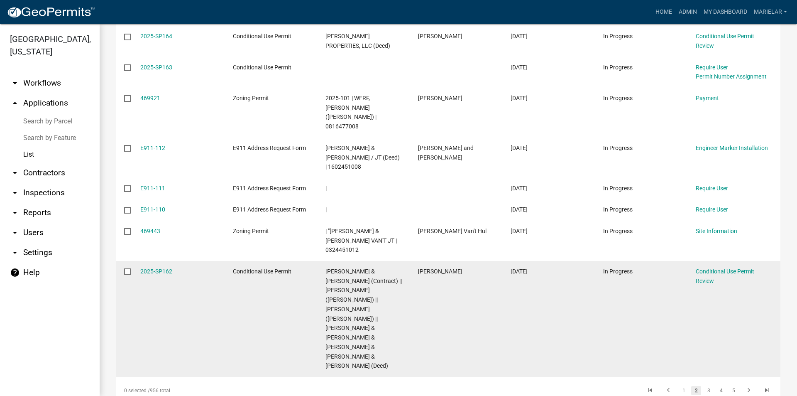
scroll to position [171, 0]
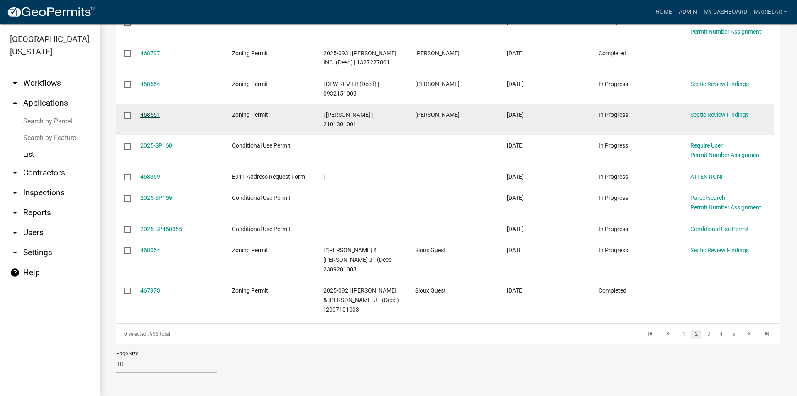
click at [156, 115] on link "468551" at bounding box center [150, 114] width 20 height 7
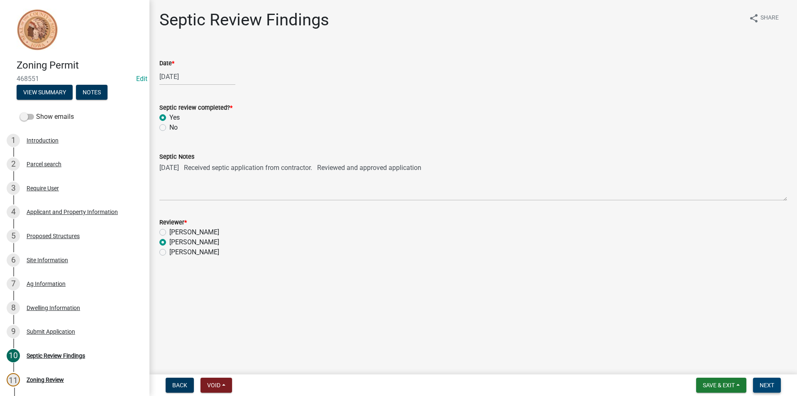
click at [768, 384] on span "Next" at bounding box center [767, 384] width 15 height 7
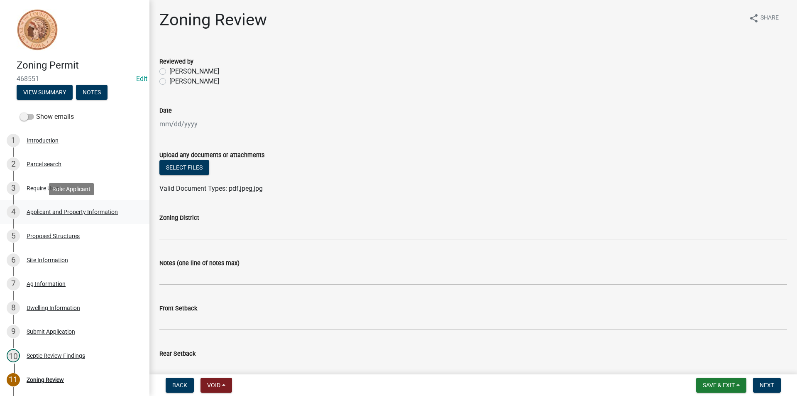
click at [59, 212] on div "Applicant and Property Information" at bounding box center [72, 212] width 91 height 6
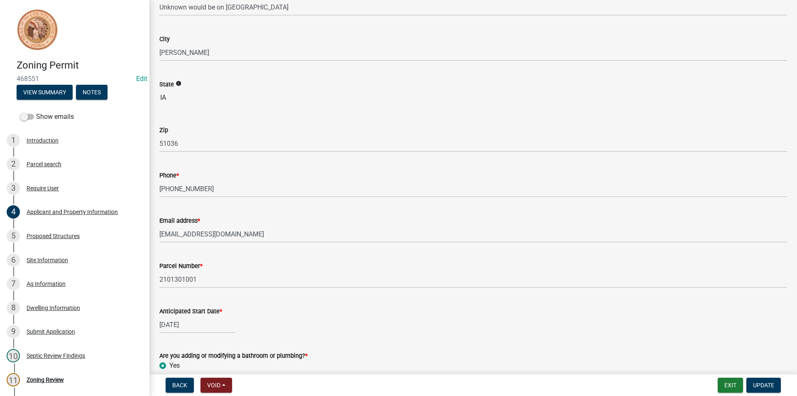
scroll to position [208, 0]
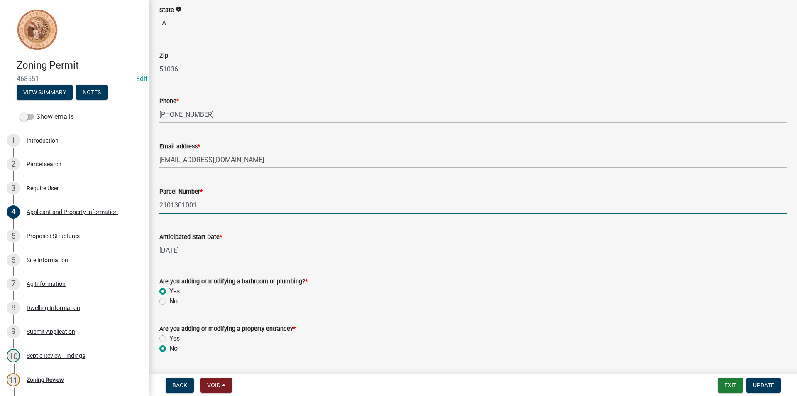
click at [190, 207] on input "2101301001" at bounding box center [473, 204] width 628 height 17
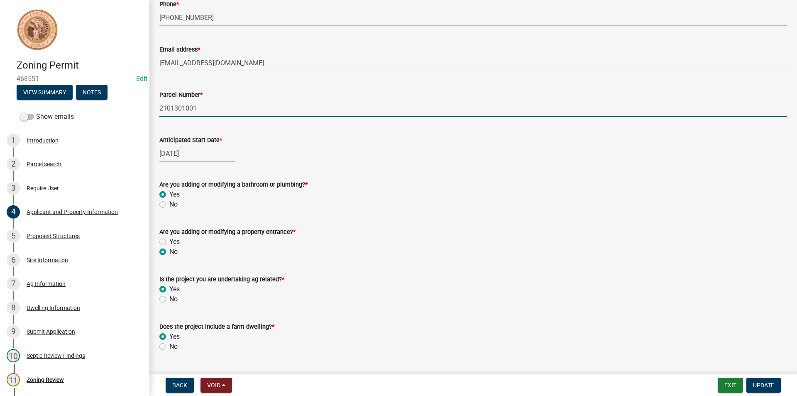
scroll to position [325, 0]
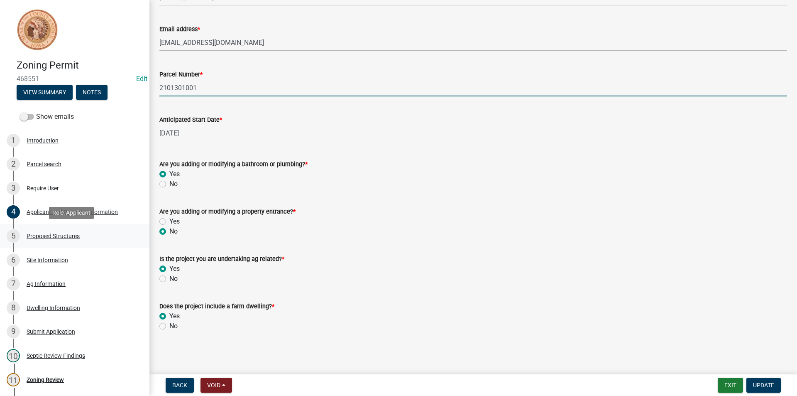
click at [52, 231] on div "5 Proposed Structures" at bounding box center [71, 235] width 129 height 13
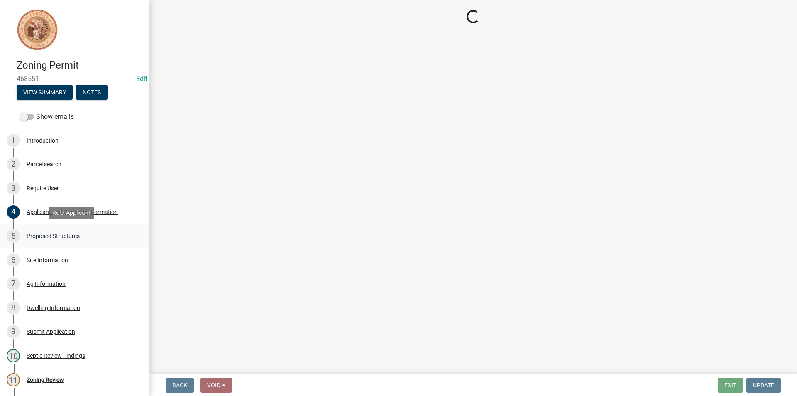
scroll to position [0, 0]
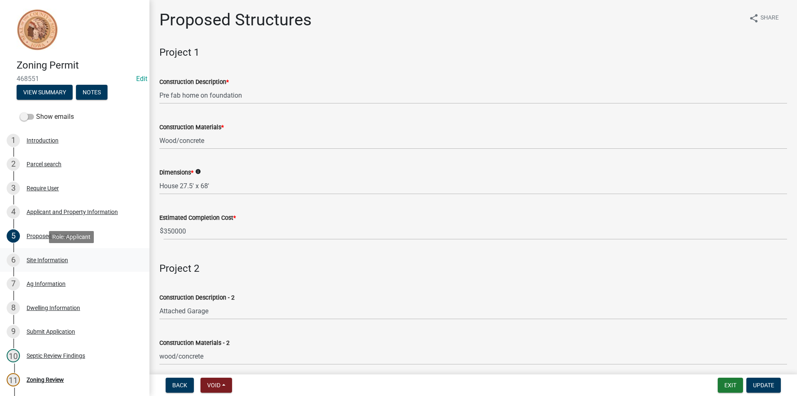
click at [61, 260] on div "Site Information" at bounding box center [48, 260] width 42 height 6
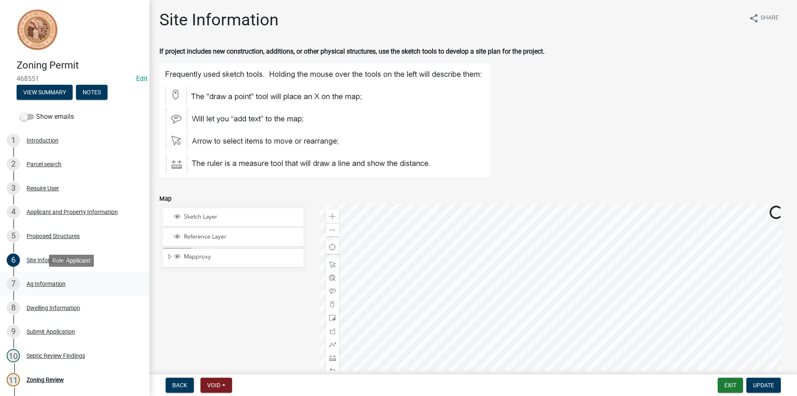
click at [55, 283] on div "Ag Information" at bounding box center [46, 284] width 39 height 6
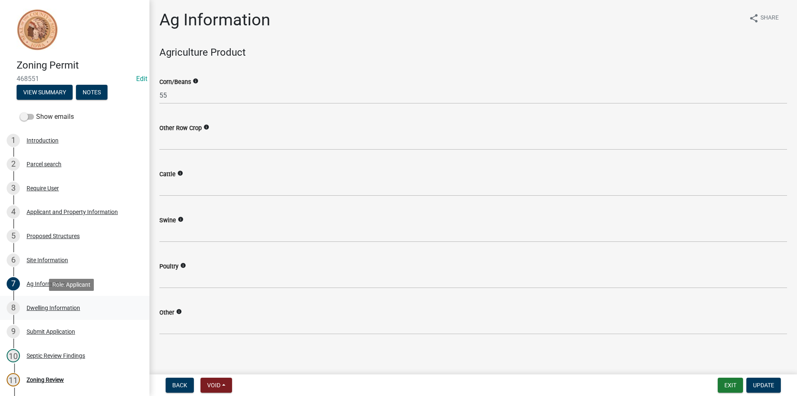
click at [55, 305] on div "Dwelling Information" at bounding box center [54, 308] width 54 height 6
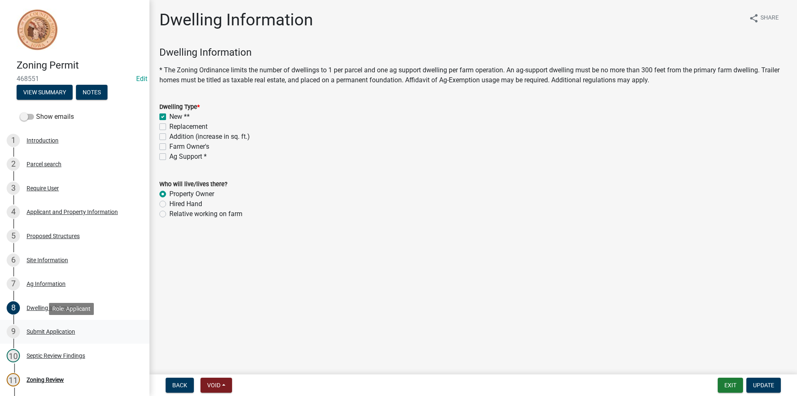
click at [61, 335] on div "9 Submit Application" at bounding box center [71, 331] width 129 height 13
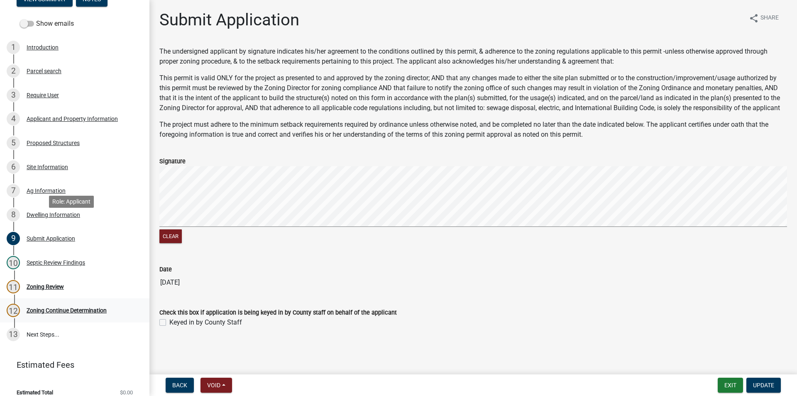
scroll to position [102, 0]
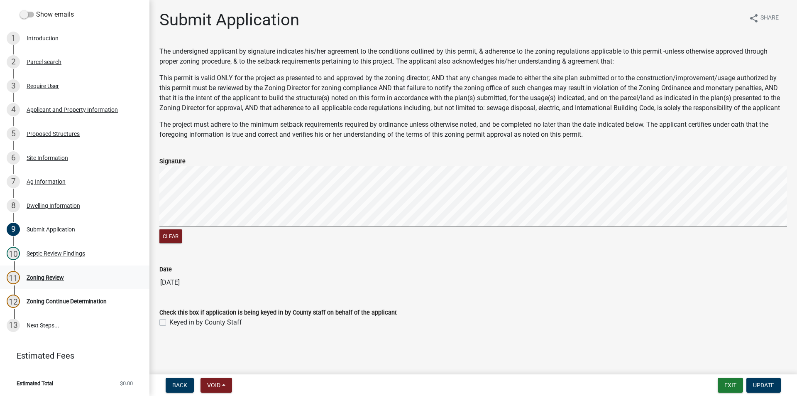
click at [66, 280] on div "11 Zoning Review" at bounding box center [71, 277] width 129 height 13
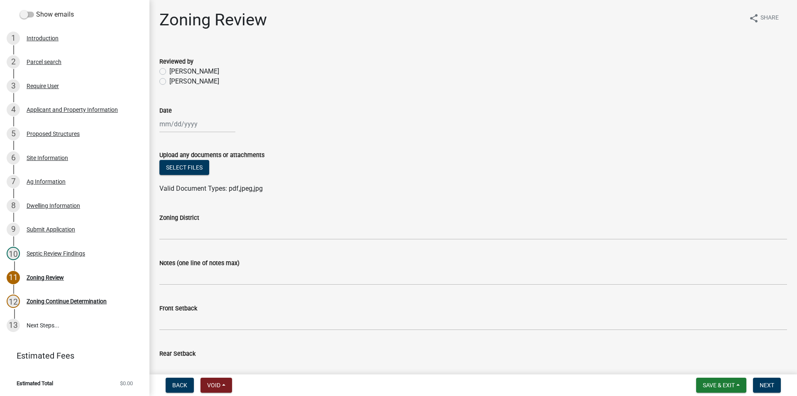
click at [169, 82] on label "[PERSON_NAME]" at bounding box center [194, 81] width 50 height 10
click at [169, 82] on input "[PERSON_NAME]" at bounding box center [171, 78] width 5 height 5
radio input "true"
click at [179, 127] on div at bounding box center [197, 123] width 76 height 17
select select "9"
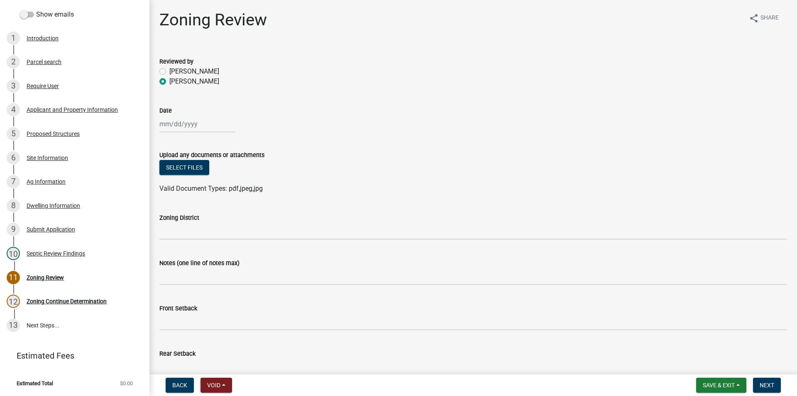
select select "2025"
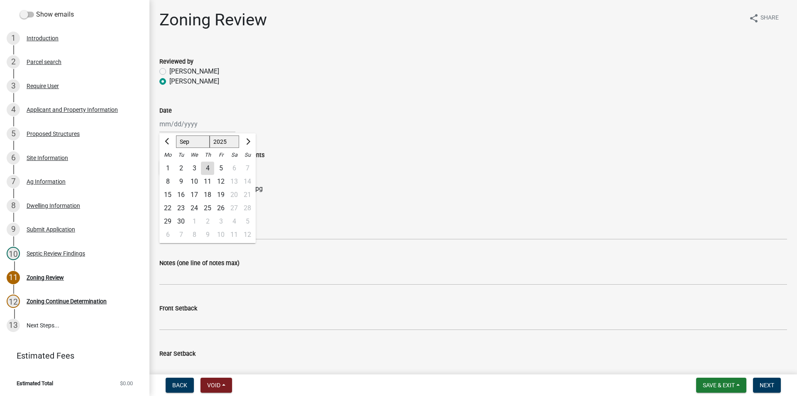
click at [211, 167] on div "4" at bounding box center [207, 167] width 13 height 13
type input "[DATE]"
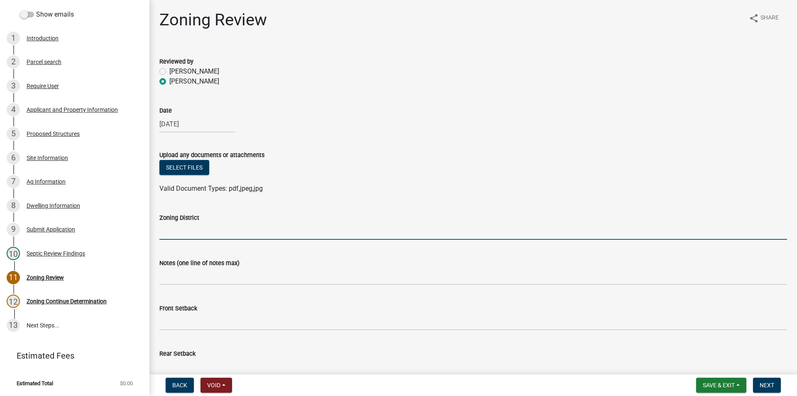
click at [202, 226] on input "Zoning District" at bounding box center [473, 230] width 628 height 17
type input "AG"
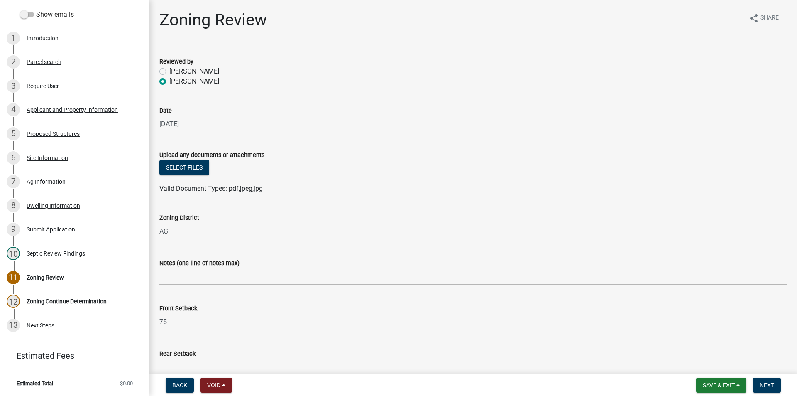
type input "75"
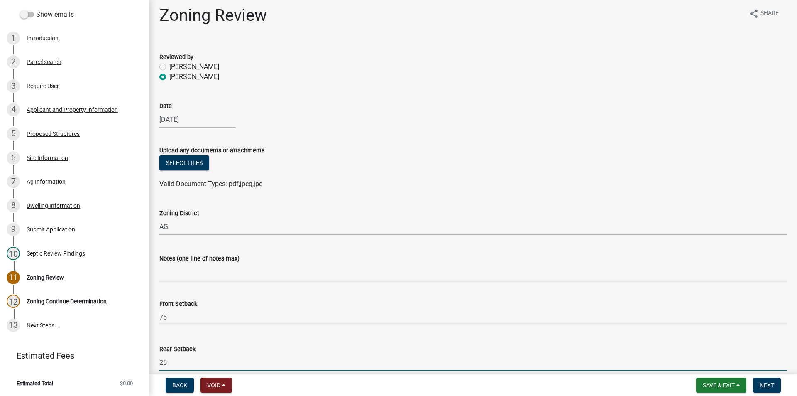
type input "25"
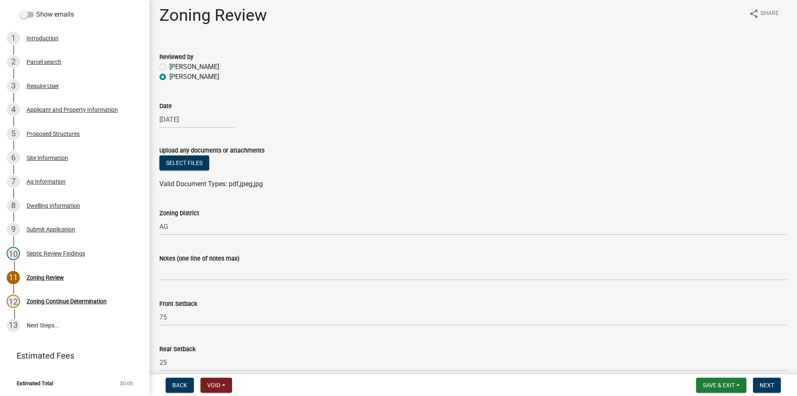
scroll to position [227, 0]
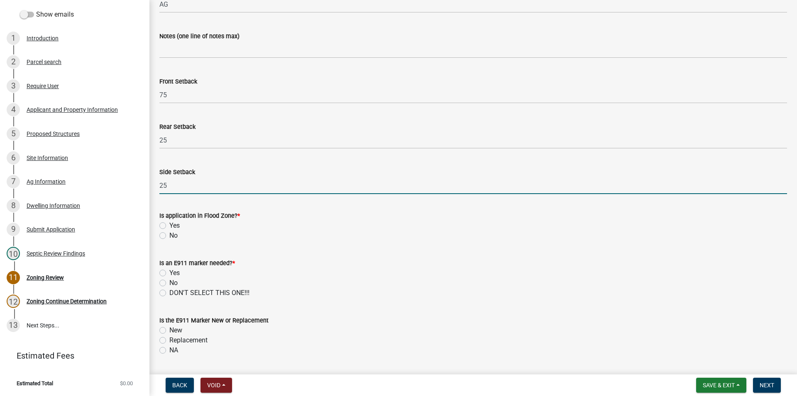
type input "25"
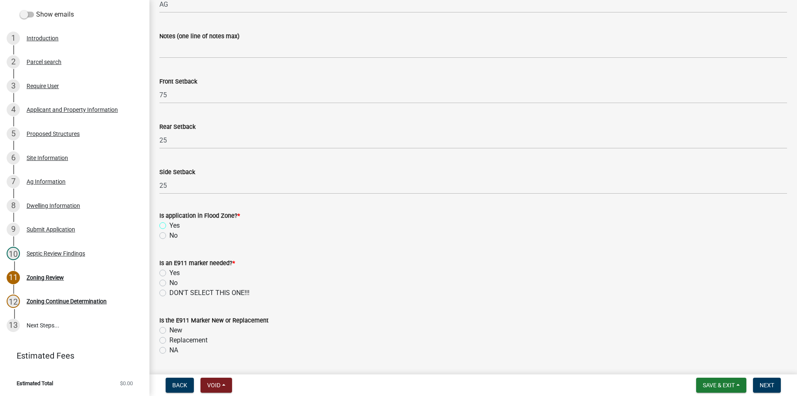
scroll to position [344, 0]
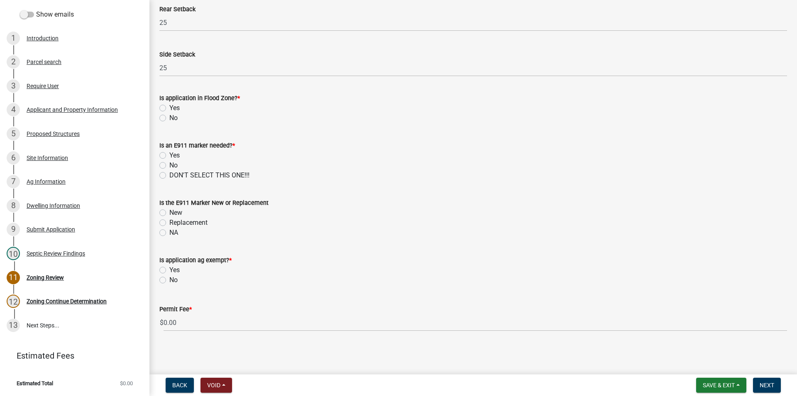
click at [169, 118] on label "No" at bounding box center [173, 118] width 8 height 10
click at [169, 118] on input "No" at bounding box center [171, 115] width 5 height 5
radio input "true"
click at [169, 165] on label "No" at bounding box center [173, 165] width 8 height 10
click at [169, 165] on input "No" at bounding box center [171, 162] width 5 height 5
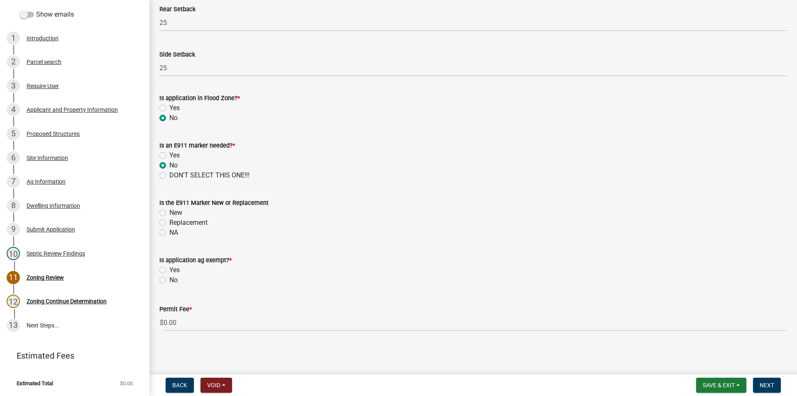
radio input "true"
click at [169, 233] on label "NA" at bounding box center [173, 232] width 9 height 10
click at [169, 233] on input "NA" at bounding box center [171, 229] width 5 height 5
radio input "true"
click at [169, 270] on label "Yes" at bounding box center [174, 270] width 10 height 10
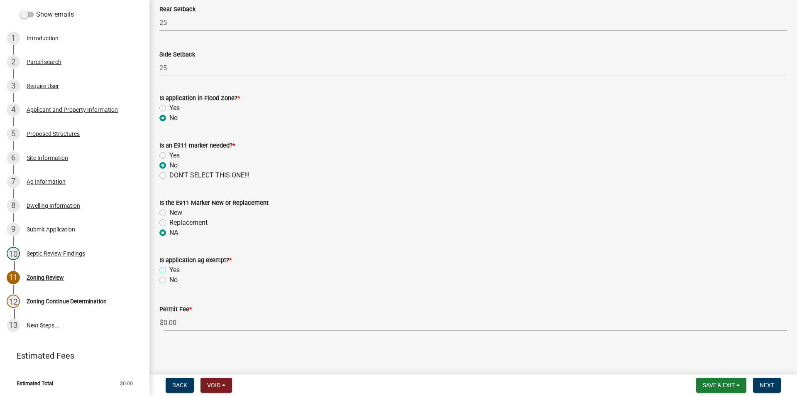
click at [169, 270] on input "Yes" at bounding box center [171, 267] width 5 height 5
radio input "true"
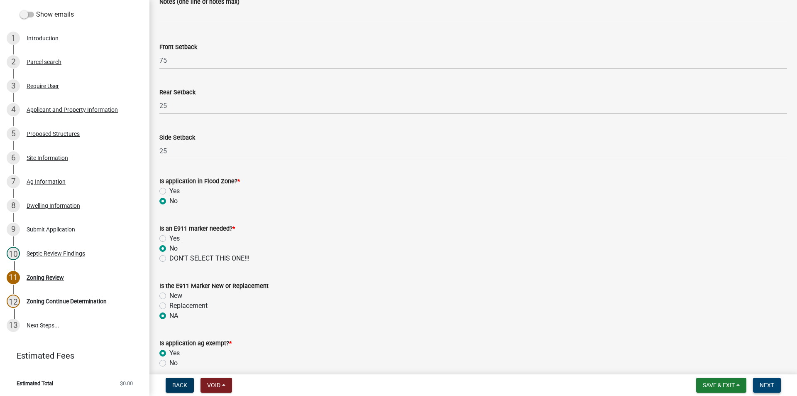
click at [771, 386] on span "Next" at bounding box center [767, 384] width 15 height 7
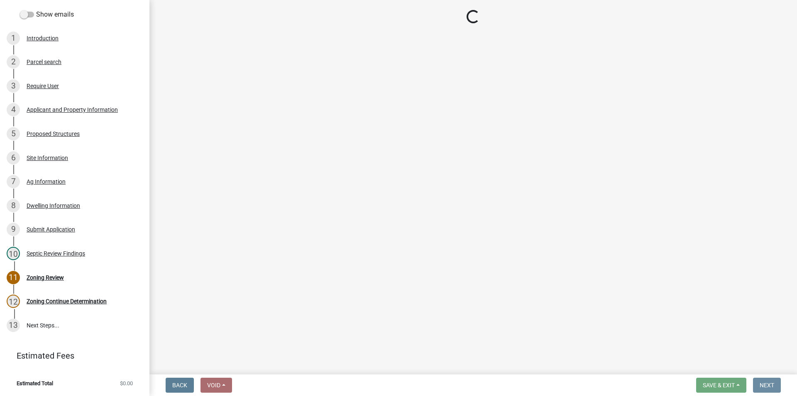
scroll to position [0, 0]
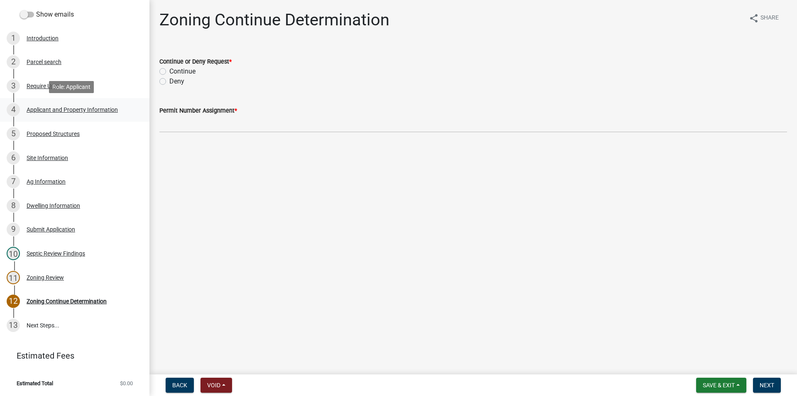
click at [78, 110] on div "Applicant and Property Information" at bounding box center [72, 110] width 91 height 6
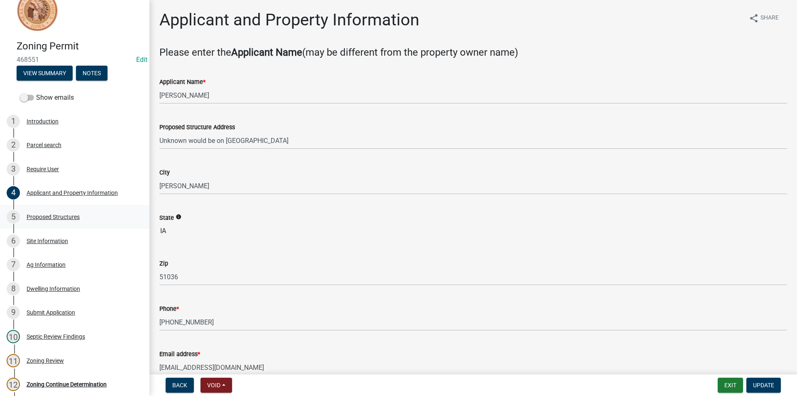
click at [72, 218] on div "Proposed Structures" at bounding box center [53, 217] width 53 height 6
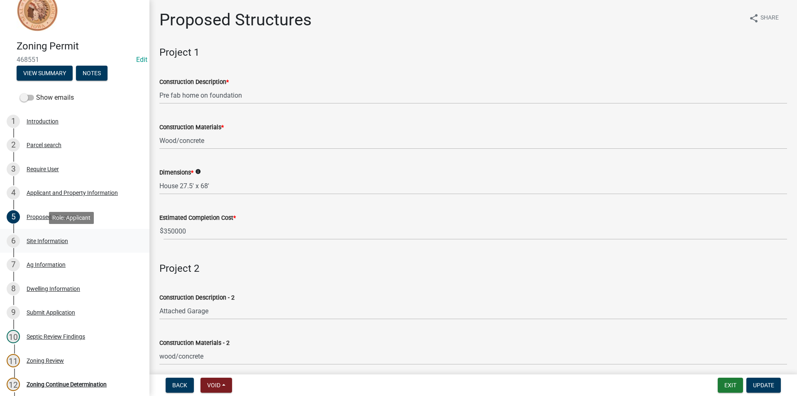
click at [52, 238] on div "Site Information" at bounding box center [48, 241] width 42 height 6
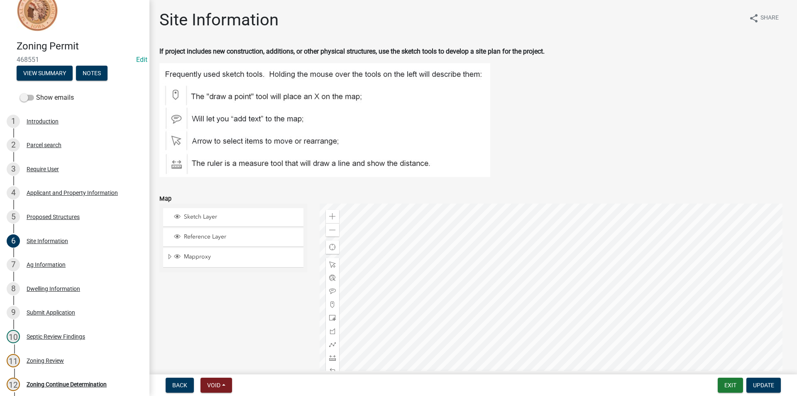
scroll to position [141, 0]
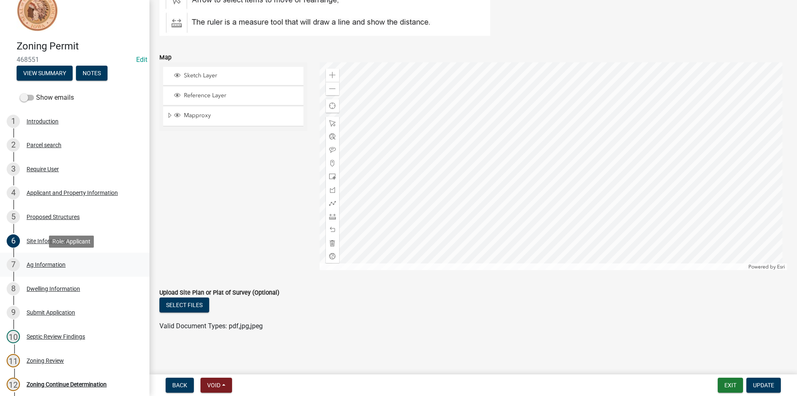
click at [53, 262] on div "Ag Information" at bounding box center [46, 264] width 39 height 6
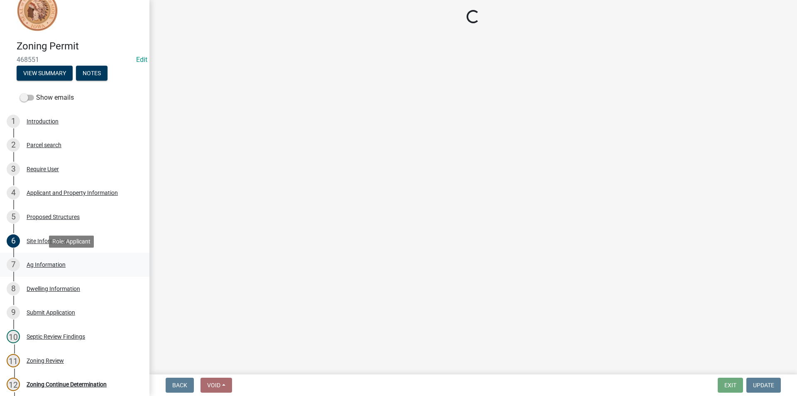
scroll to position [0, 0]
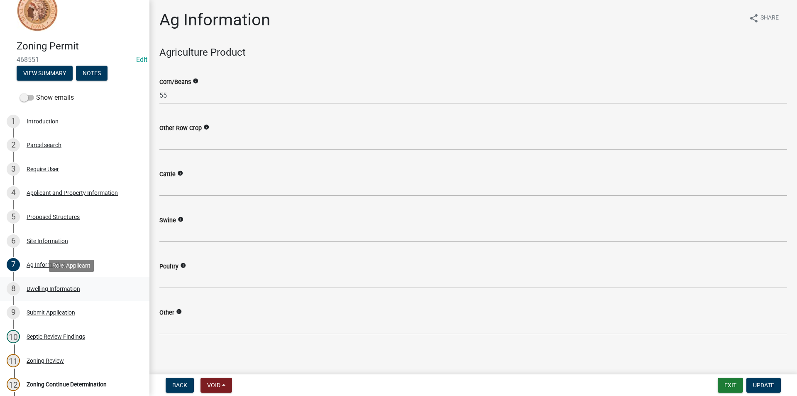
click at [63, 286] on div "Dwelling Information" at bounding box center [54, 289] width 54 height 6
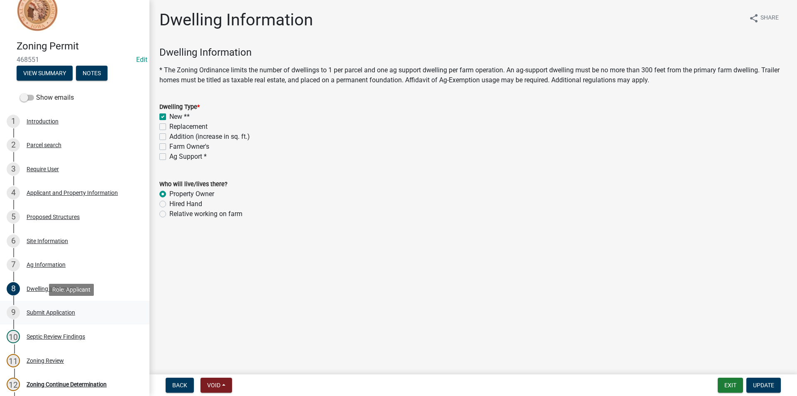
click at [72, 307] on div "9 Submit Application" at bounding box center [71, 311] width 129 height 13
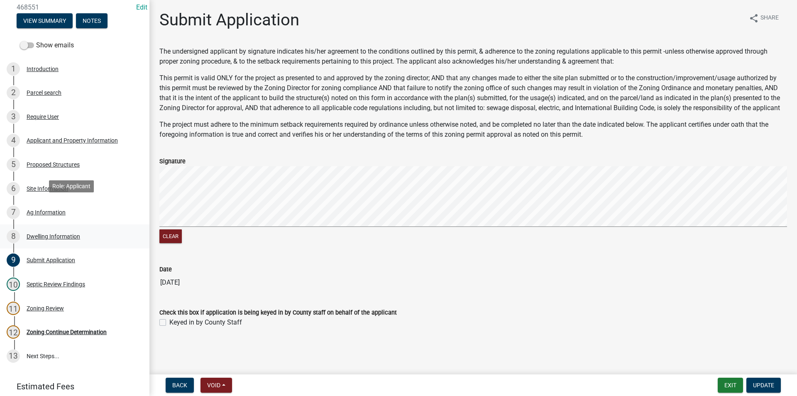
scroll to position [102, 0]
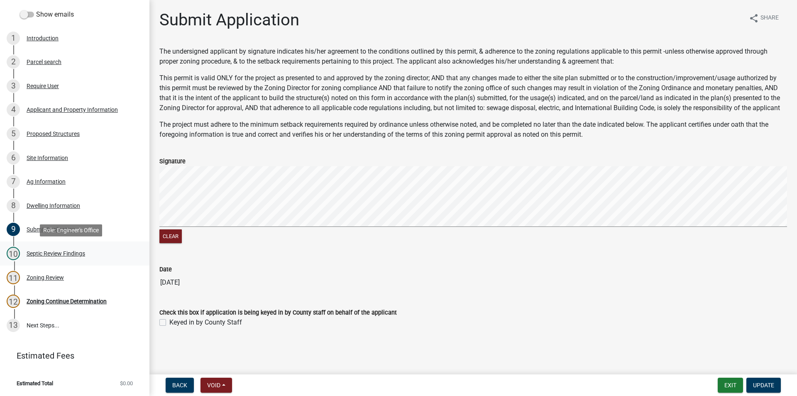
click at [60, 257] on div "10 Septic Review Findings" at bounding box center [71, 253] width 129 height 13
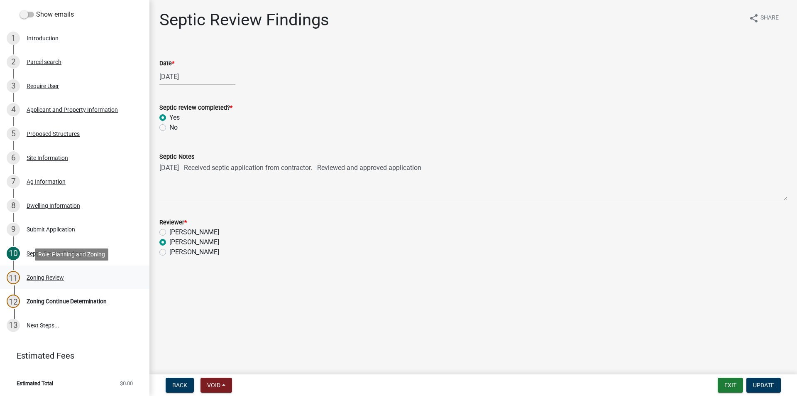
click at [49, 279] on div "Zoning Review" at bounding box center [45, 277] width 37 height 6
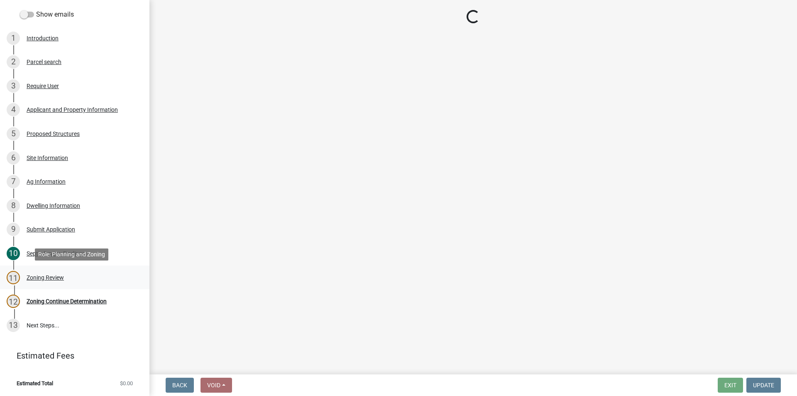
click at [51, 278] on div "Zoning Review" at bounding box center [45, 277] width 37 height 6
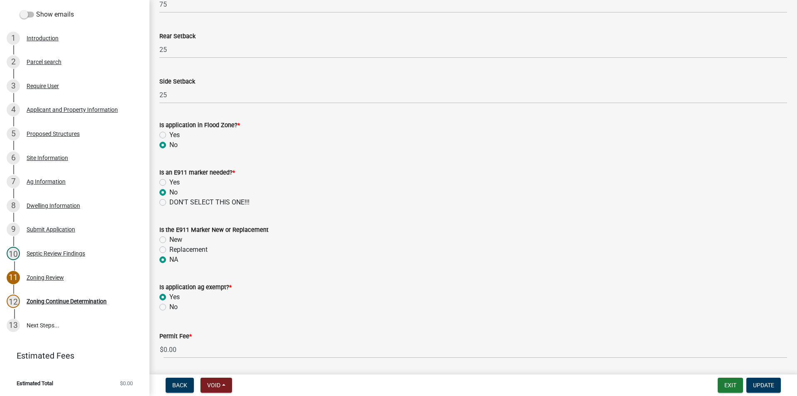
scroll to position [332, 0]
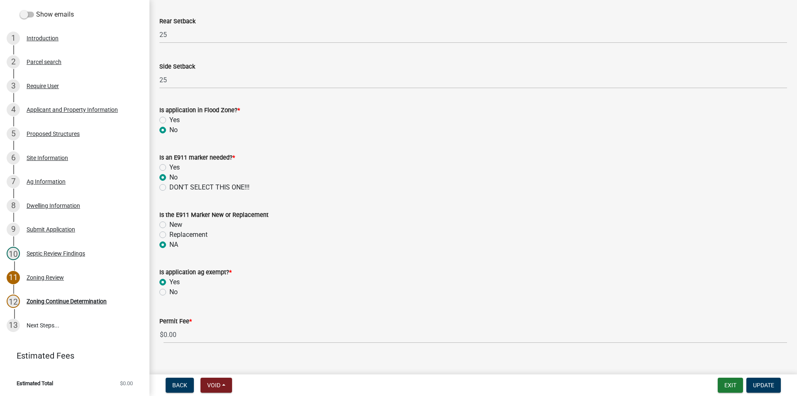
click at [169, 166] on label "Yes" at bounding box center [174, 167] width 10 height 10
click at [169, 166] on input "Yes" at bounding box center [171, 164] width 5 height 5
radio input "true"
click at [765, 386] on span "Update" at bounding box center [763, 384] width 21 height 7
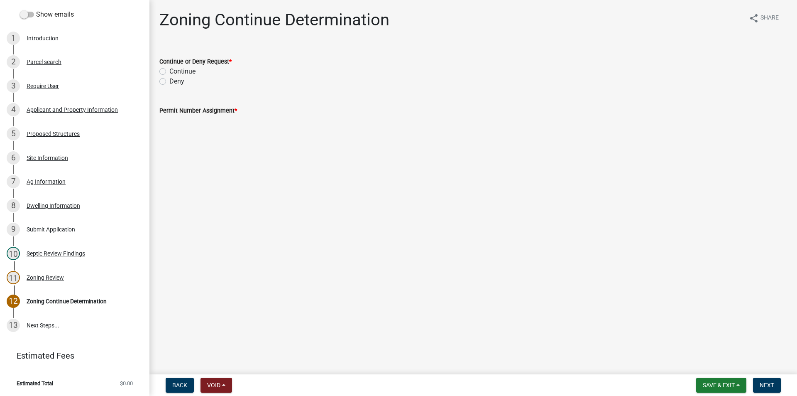
click at [169, 73] on label "Continue" at bounding box center [182, 71] width 26 height 10
click at [169, 72] on input "Continue" at bounding box center [171, 68] width 5 height 5
radio input "true"
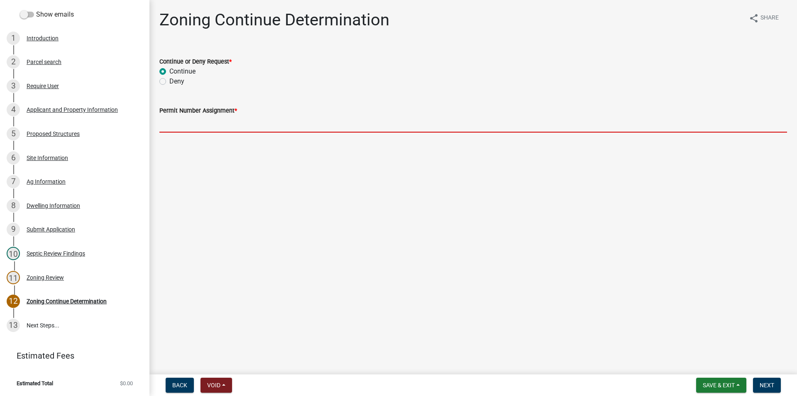
click at [211, 129] on input "Permit Number Assignment *" at bounding box center [473, 123] width 628 height 17
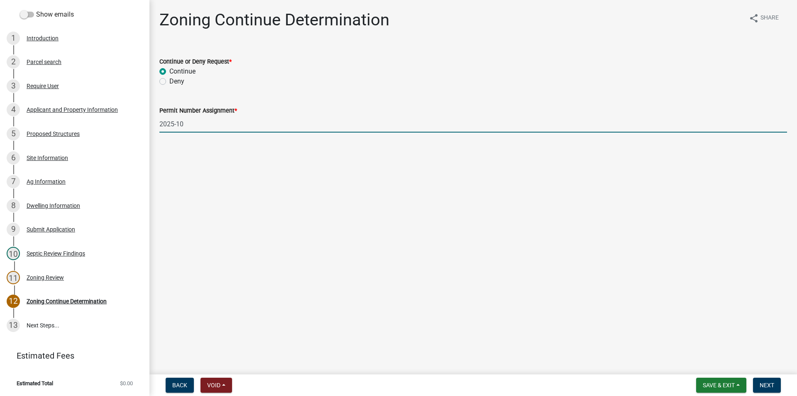
type input "2025-102"
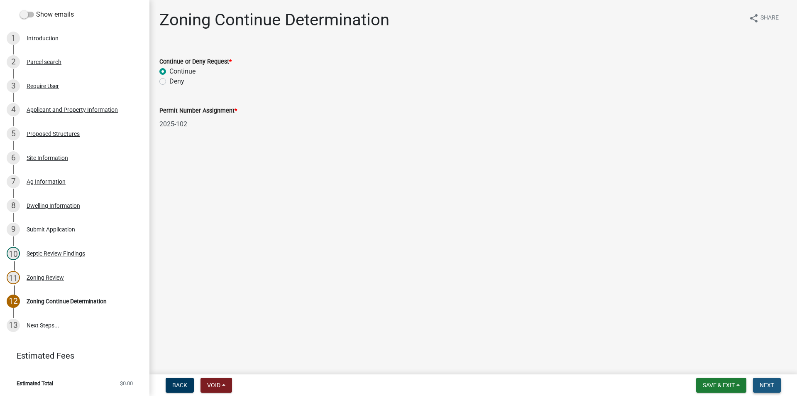
click at [761, 383] on span "Next" at bounding box center [767, 384] width 15 height 7
